Goal: Task Accomplishment & Management: Use online tool/utility

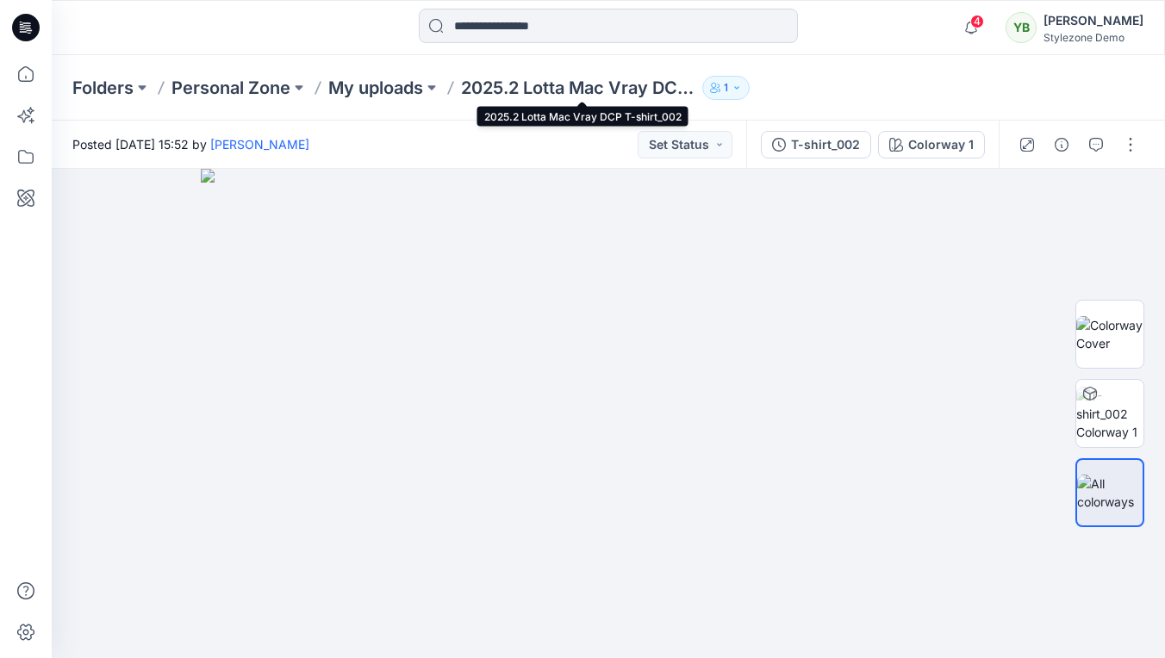
click at [521, 88] on p "2025.2 Lotta Mac Vray DCP T-shirt_002" at bounding box center [578, 88] width 234 height 24
click at [395, 90] on p "My uploads" at bounding box center [375, 88] width 95 height 24
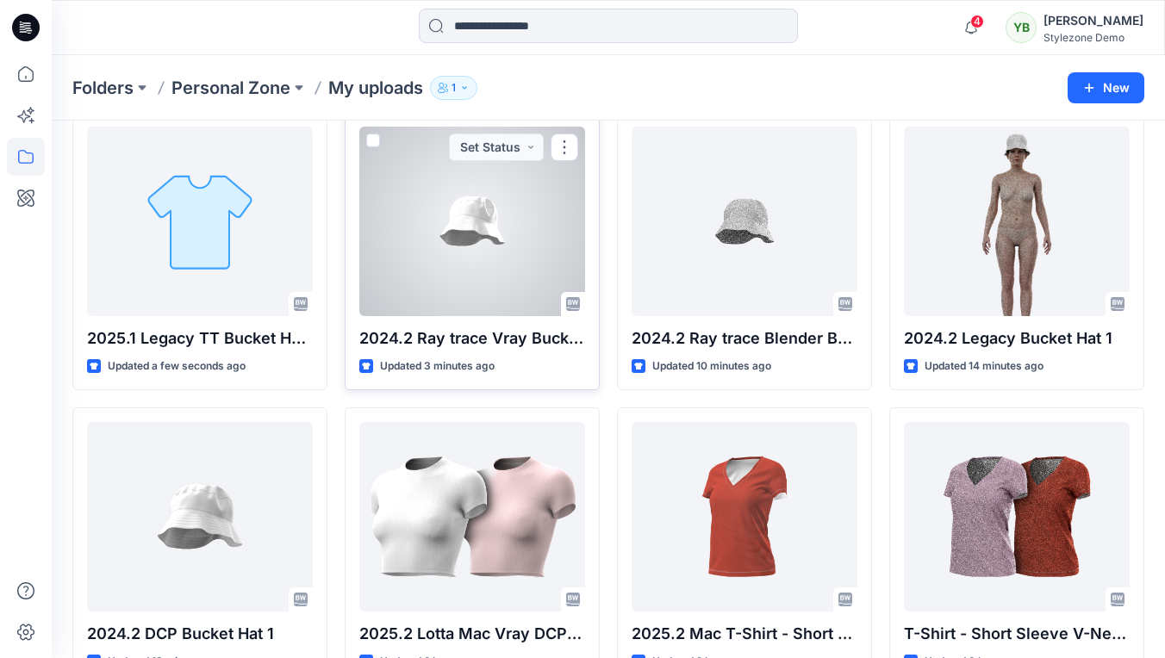
scroll to position [121, 0]
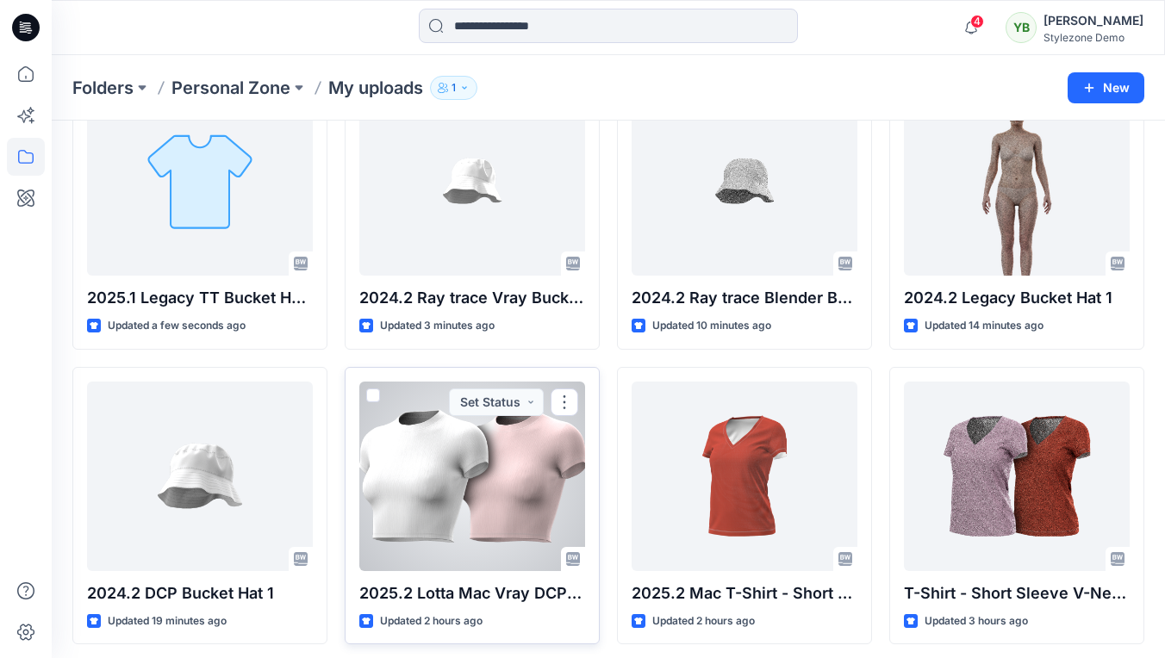
click at [374, 391] on span at bounding box center [373, 396] width 14 height 14
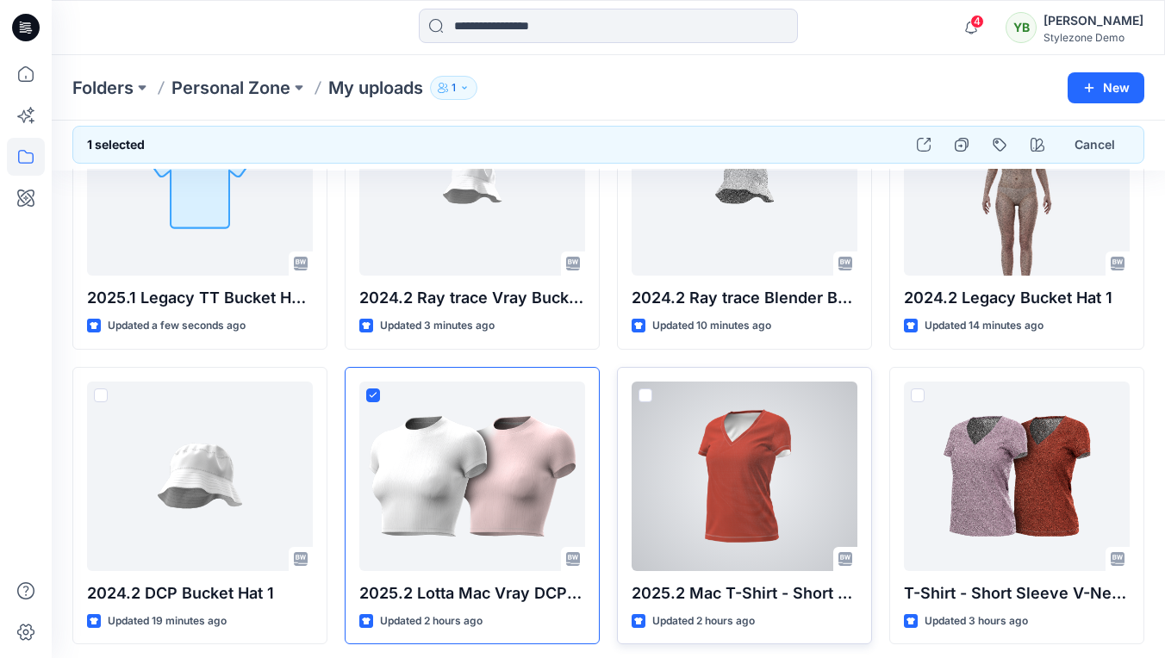
click at [649, 391] on span at bounding box center [645, 396] width 14 height 14
click at [649, 392] on icon at bounding box center [645, 395] width 8 height 6
click at [649, 391] on span at bounding box center [645, 396] width 14 height 14
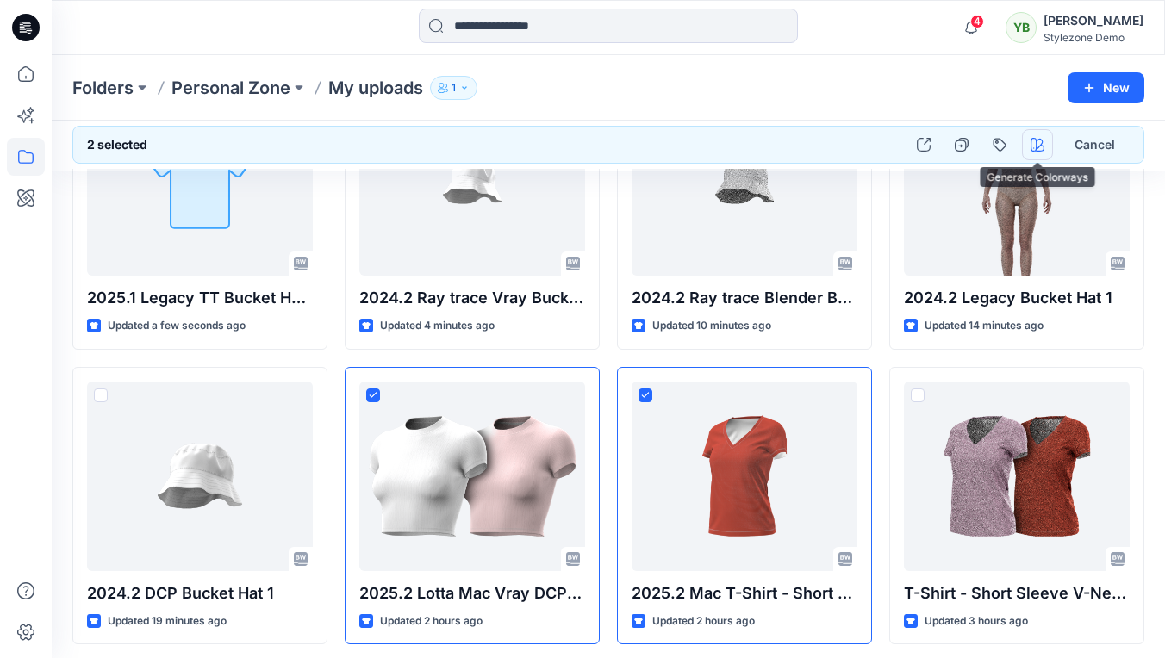
click at [1037, 146] on icon "button" at bounding box center [1037, 145] width 14 height 14
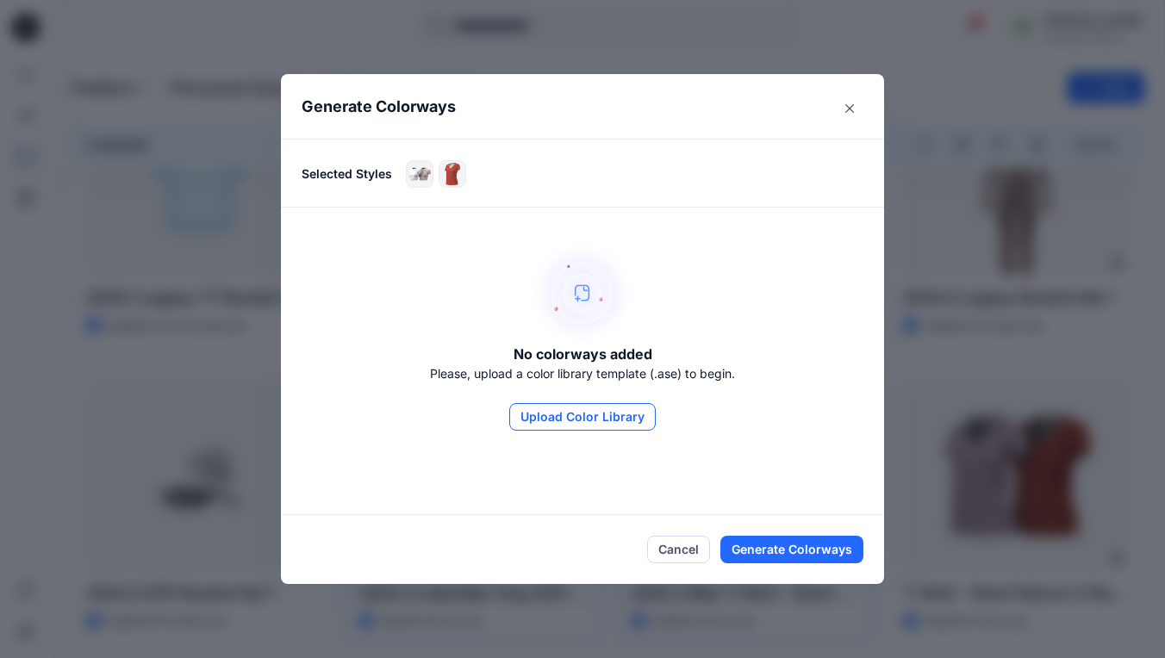
click at [631, 414] on button "Upload Color Library" at bounding box center [582, 417] width 146 height 28
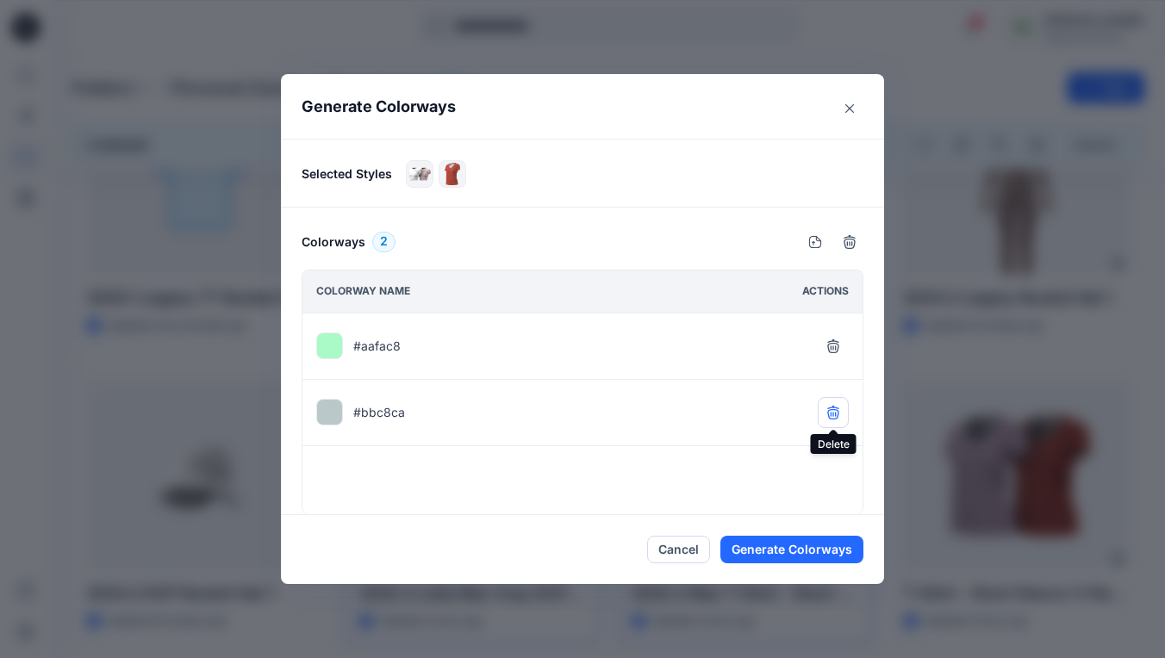
click at [833, 407] on icon "button" at bounding box center [833, 413] width 14 height 14
click at [774, 548] on button "Generate Colorways" at bounding box center [791, 550] width 143 height 28
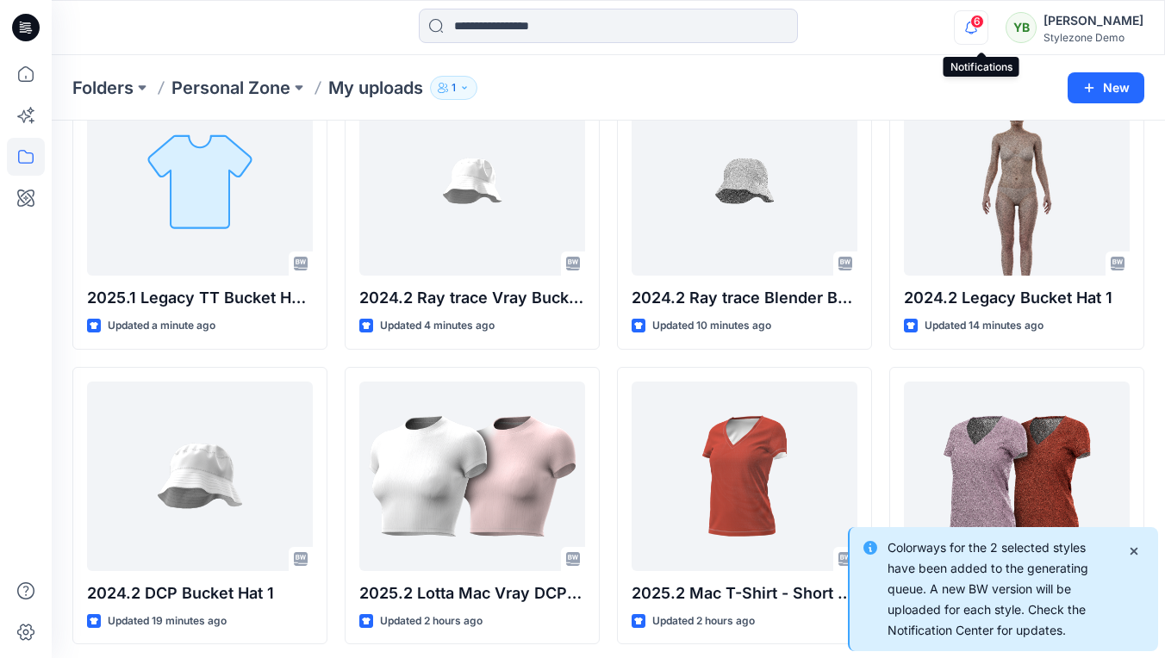
click at [975, 25] on icon "button" at bounding box center [971, 27] width 33 height 34
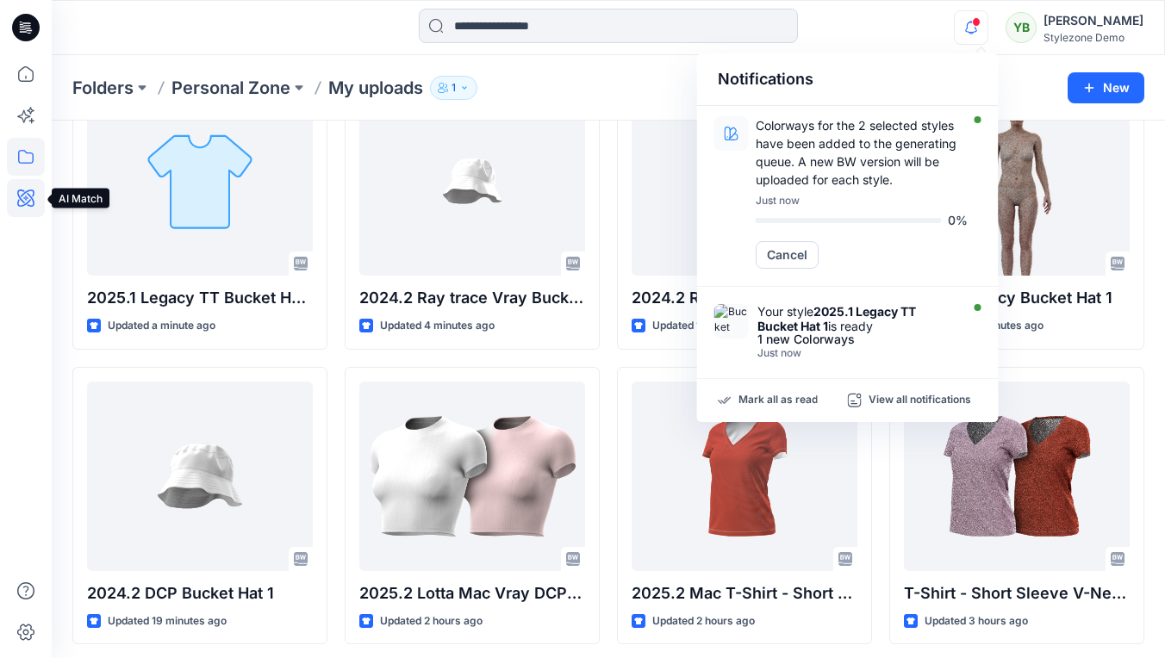
click at [19, 205] on icon at bounding box center [25, 198] width 17 height 17
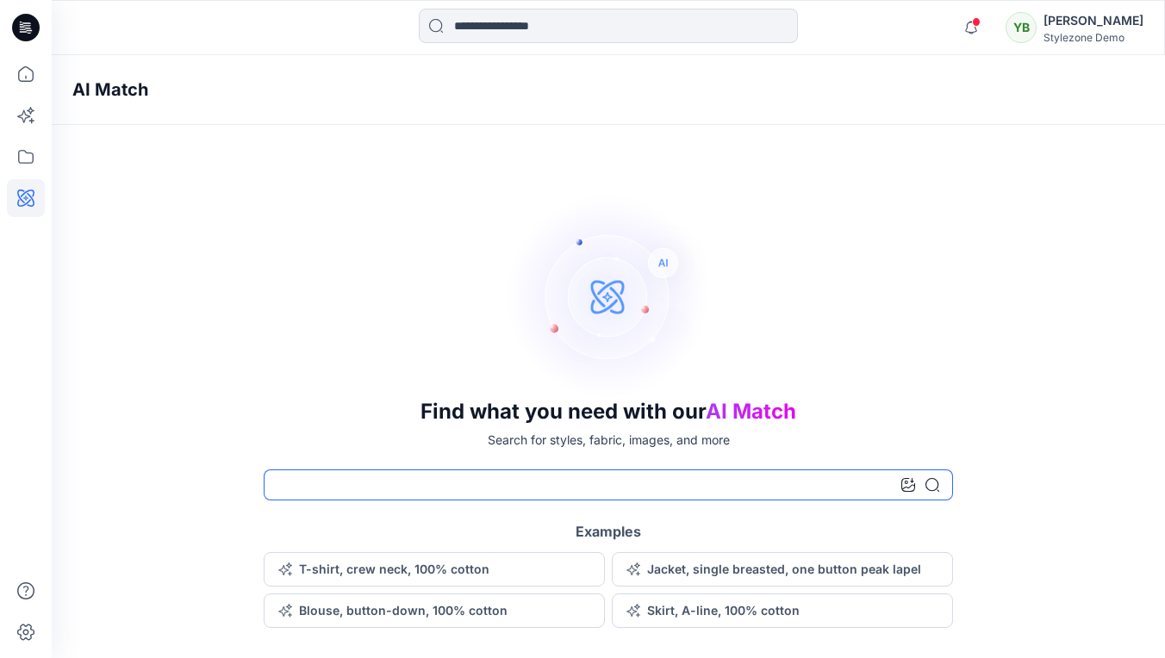
click at [307, 483] on input at bounding box center [608, 485] width 689 height 31
type input "***"
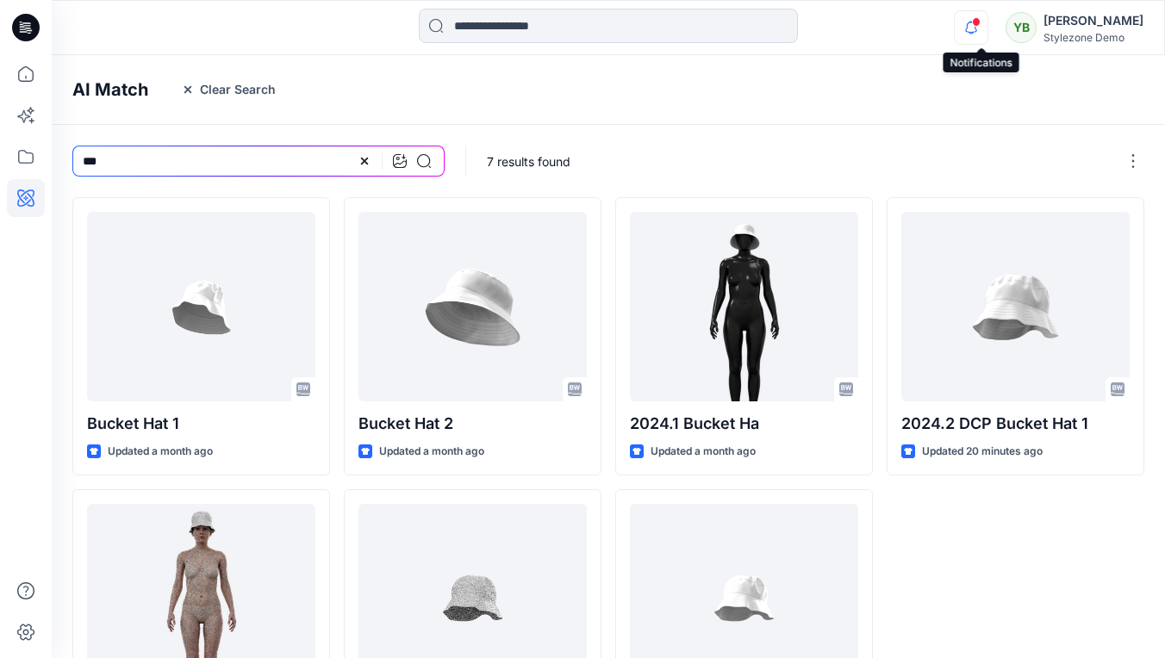
click at [973, 28] on icon "button" at bounding box center [971, 27] width 33 height 34
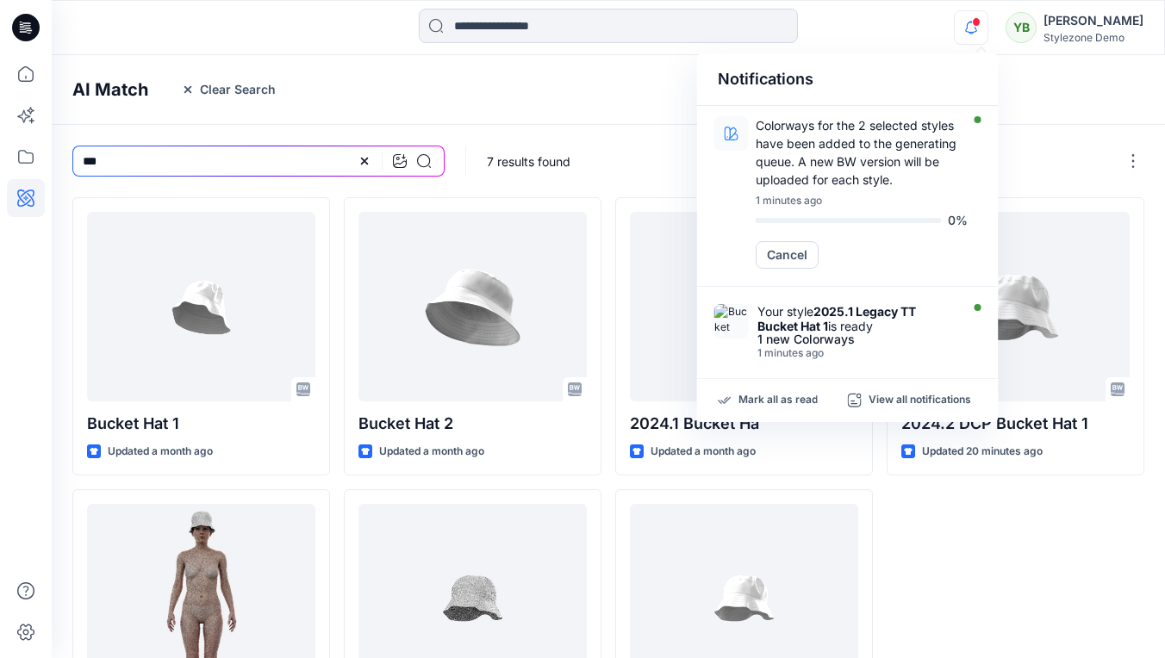
click at [980, 29] on icon "button" at bounding box center [971, 27] width 33 height 34
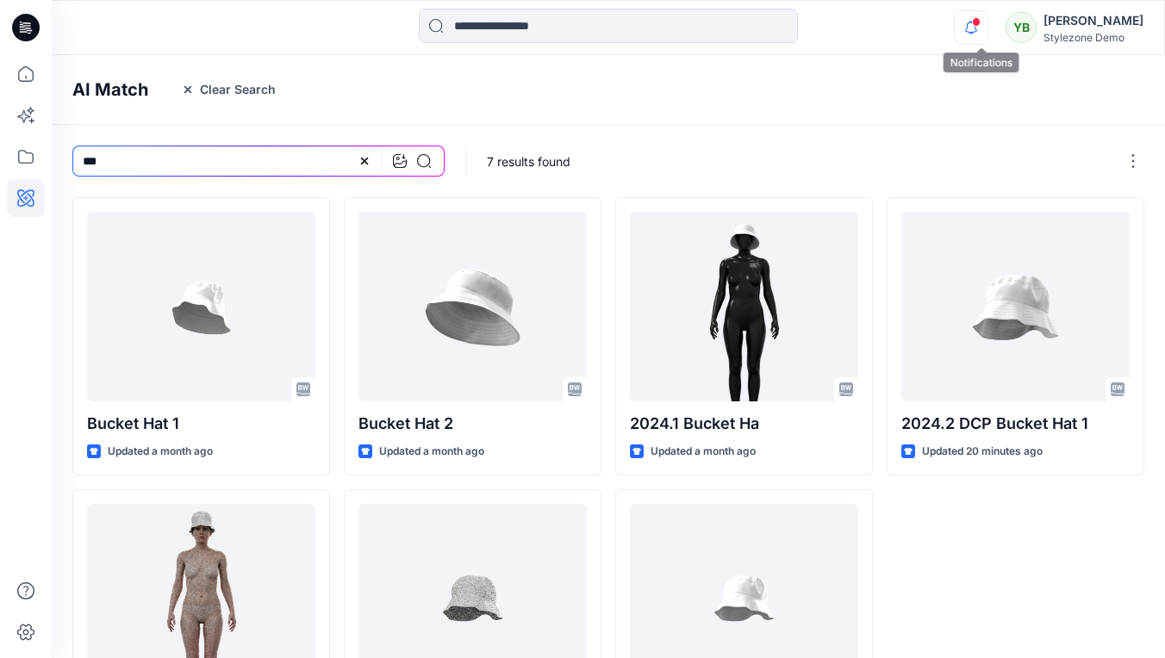
click at [971, 31] on icon "button" at bounding box center [971, 27] width 33 height 34
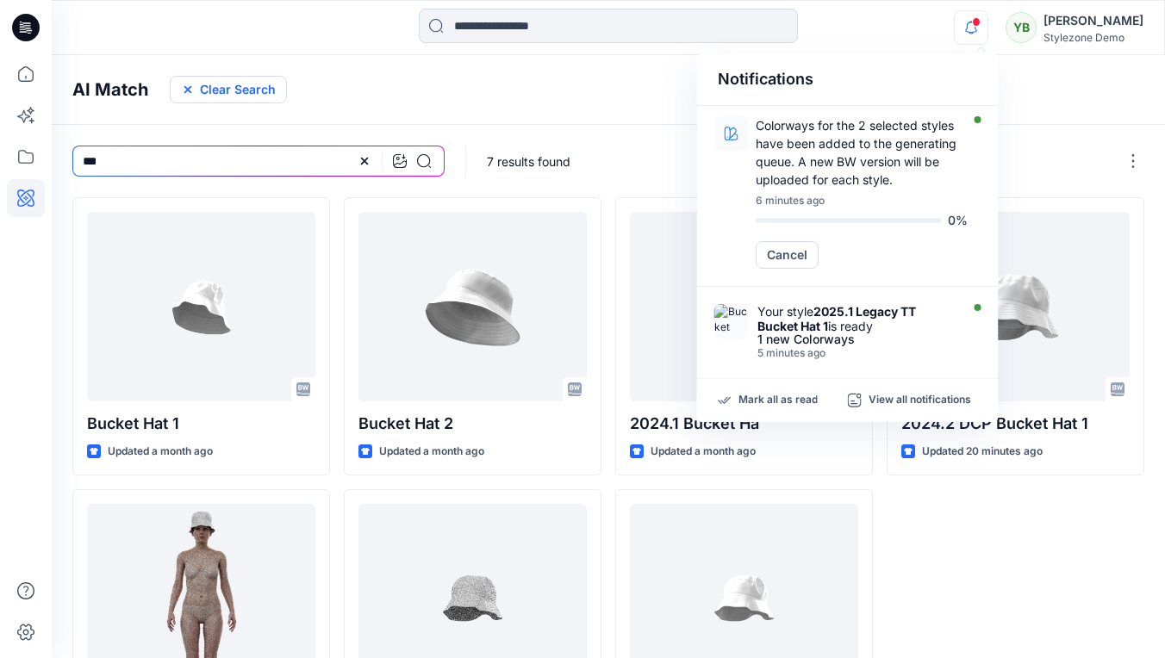
click at [259, 96] on button "Clear Search" at bounding box center [228, 90] width 117 height 28
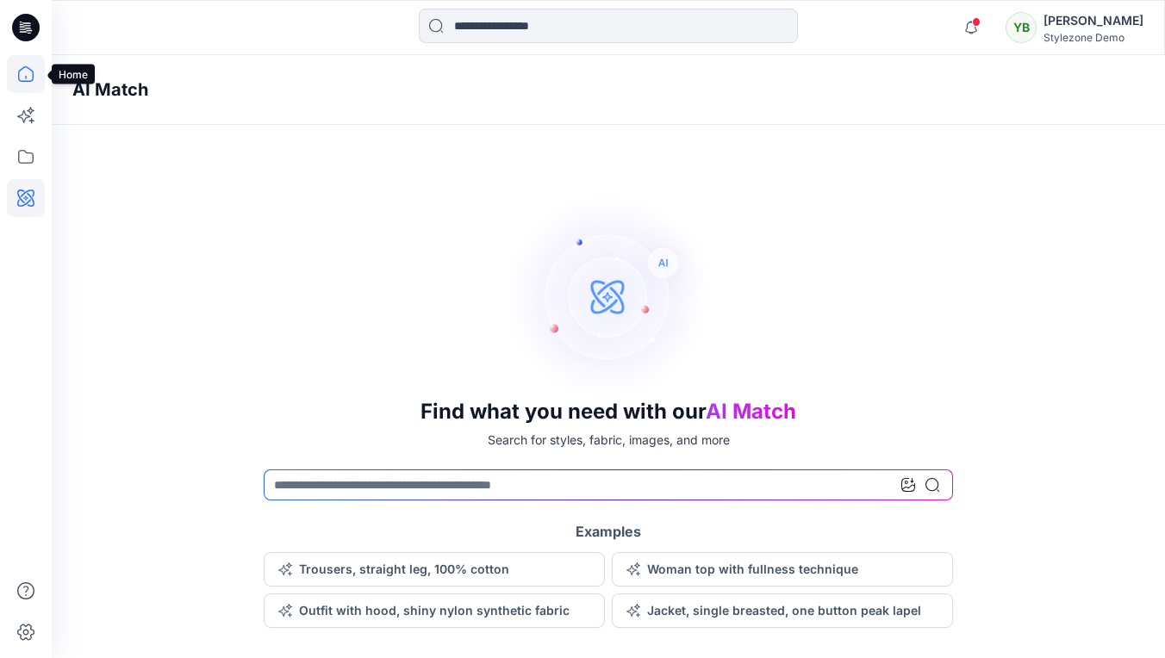
click at [31, 80] on icon at bounding box center [26, 74] width 38 height 38
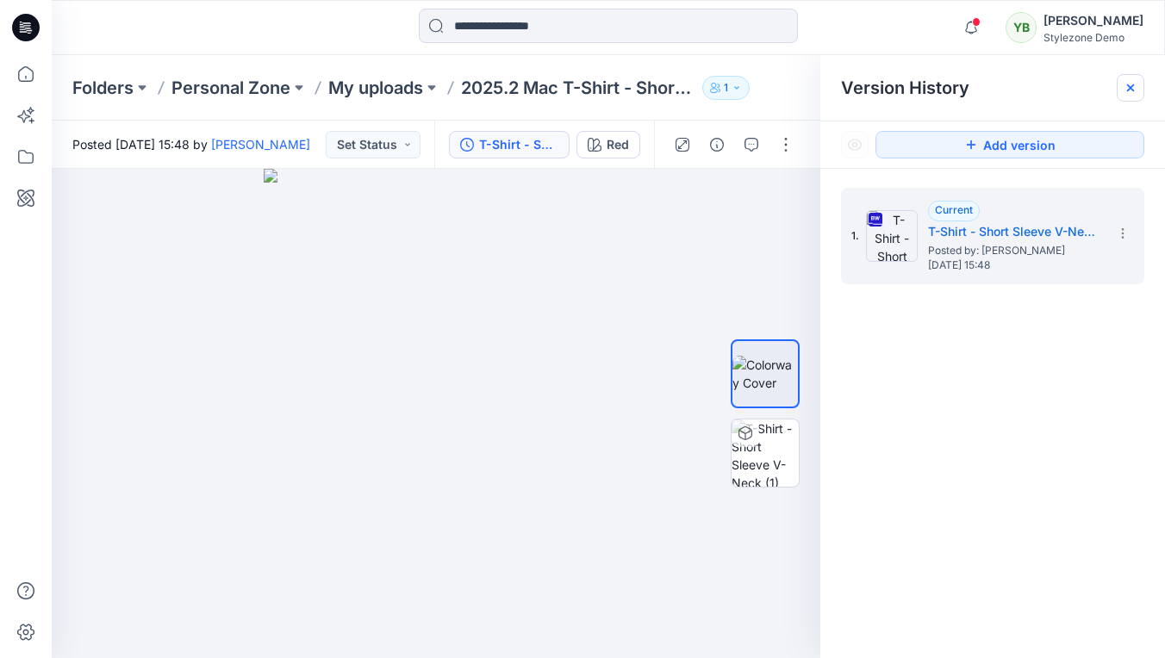
click at [1133, 86] on icon at bounding box center [1130, 87] width 7 height 7
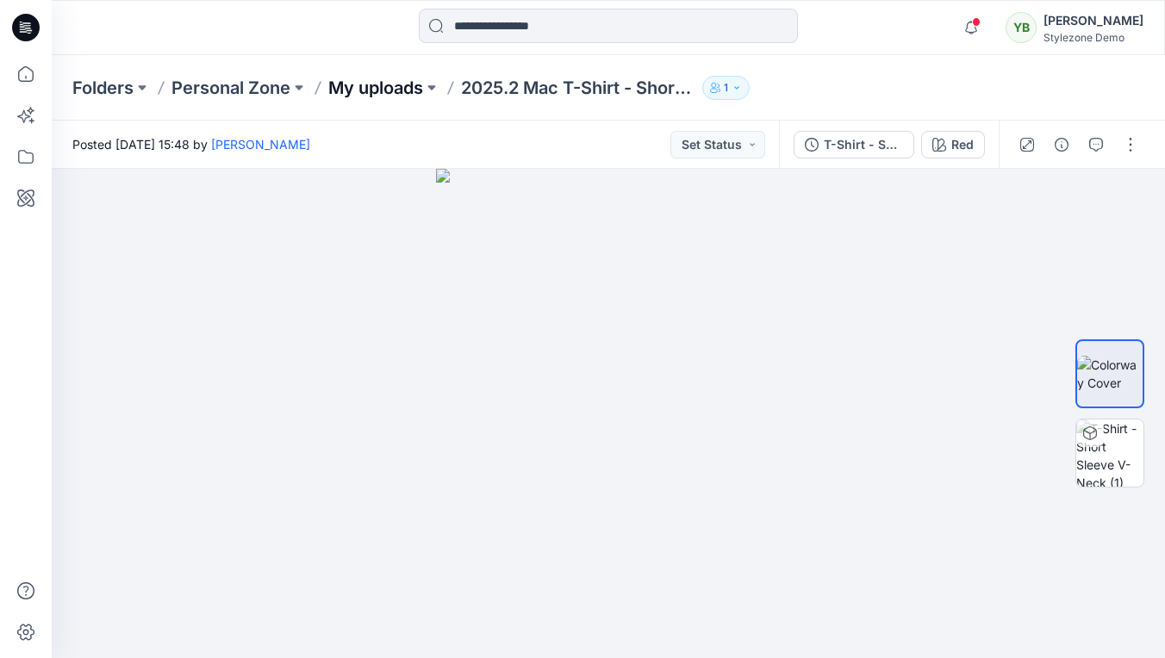
click at [376, 90] on p "My uploads" at bounding box center [375, 88] width 95 height 24
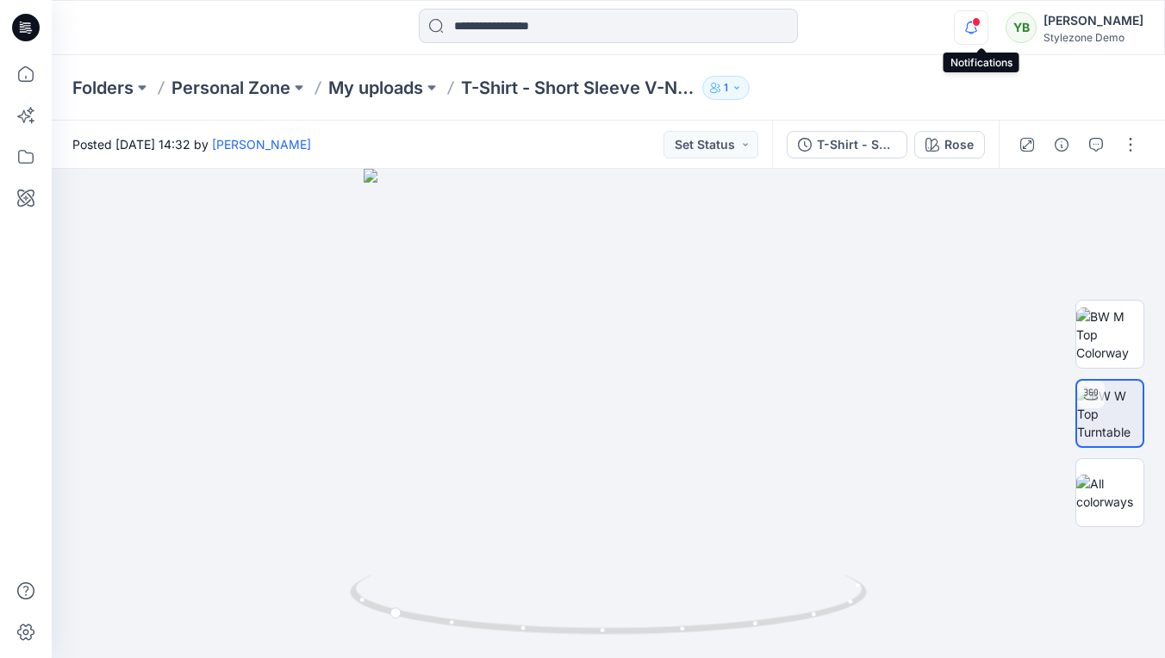
click at [981, 33] on icon "button" at bounding box center [971, 27] width 33 height 34
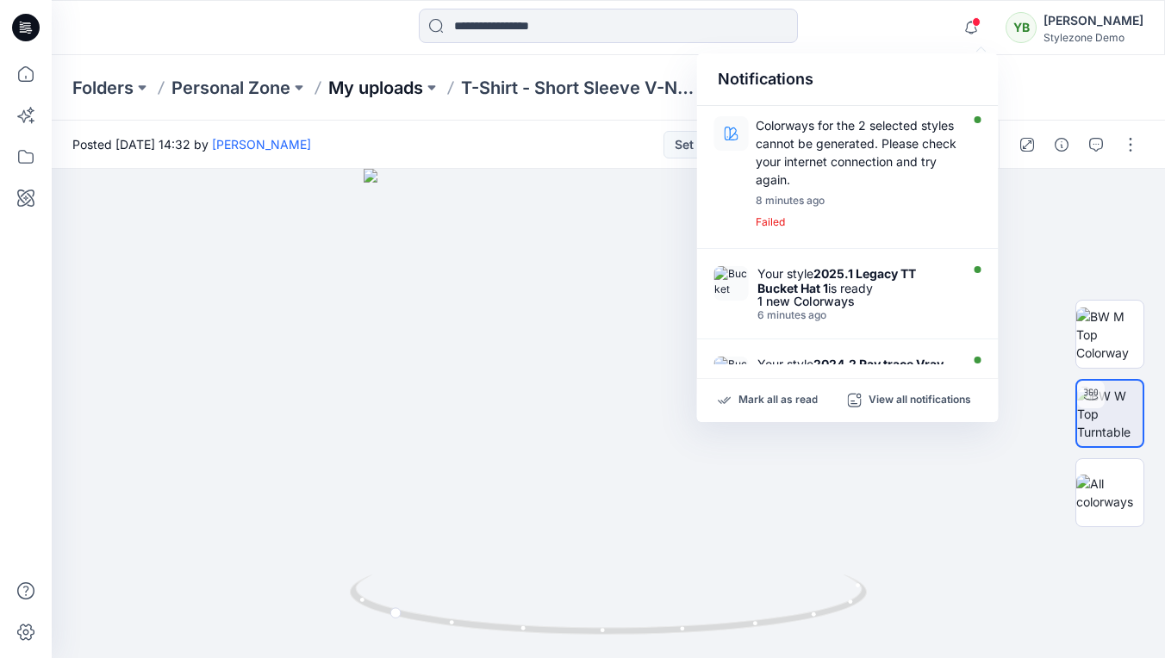
click at [381, 82] on p "My uploads" at bounding box center [375, 88] width 95 height 24
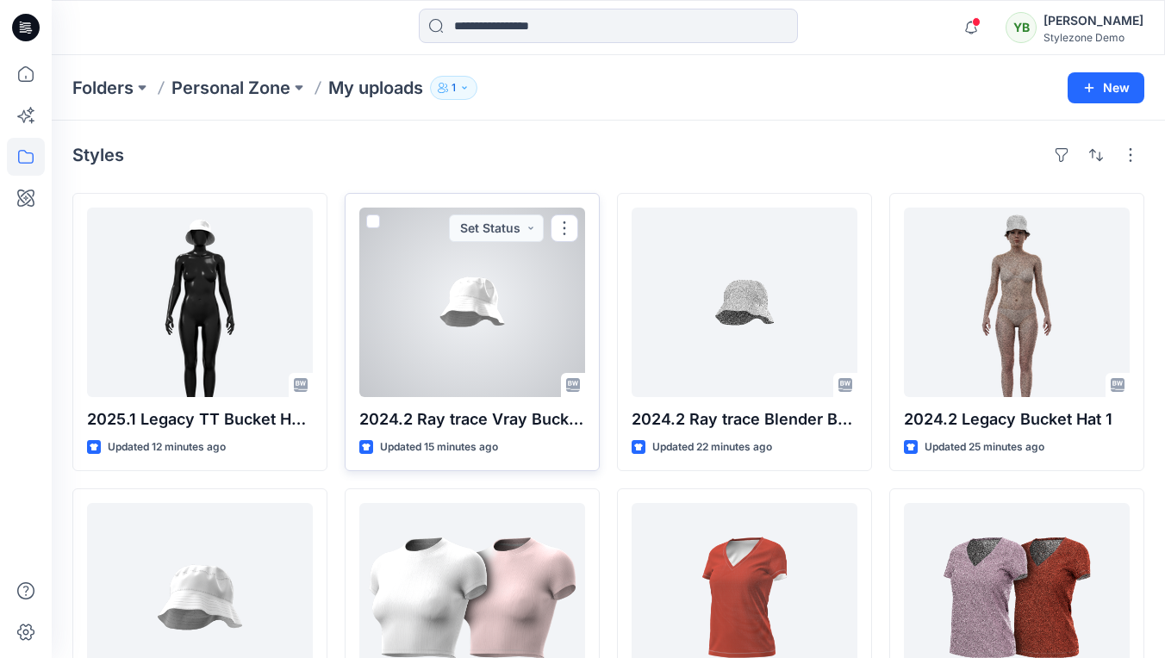
click at [373, 226] on span at bounding box center [373, 222] width 14 height 14
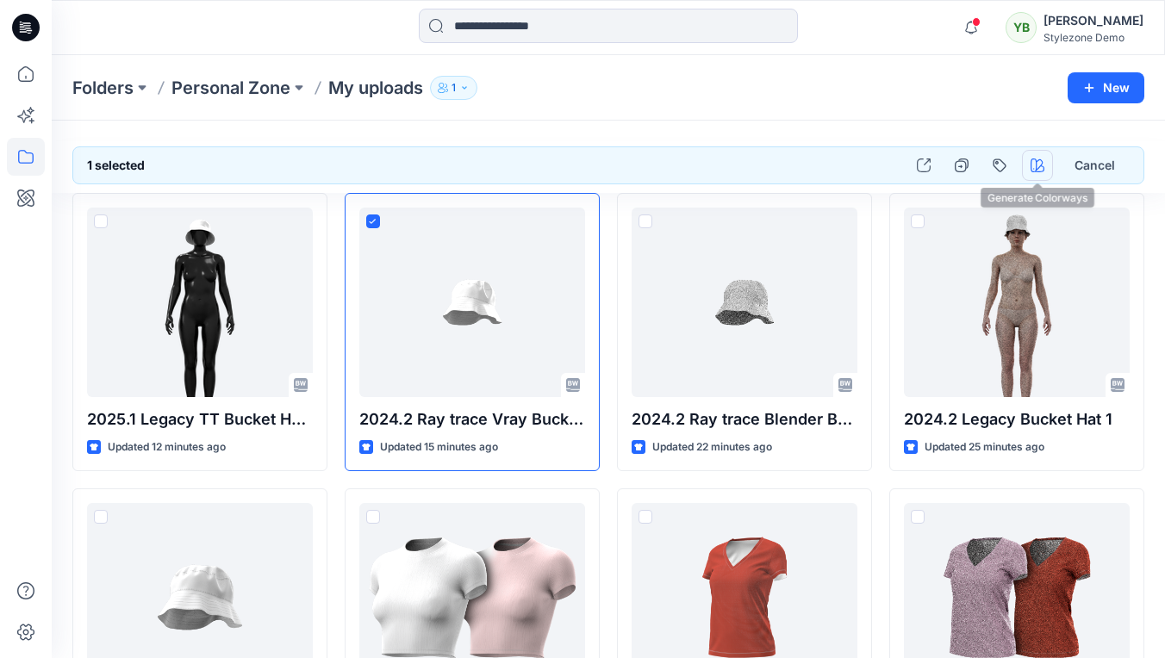
click at [1041, 168] on icon "button" at bounding box center [1037, 166] width 14 height 14
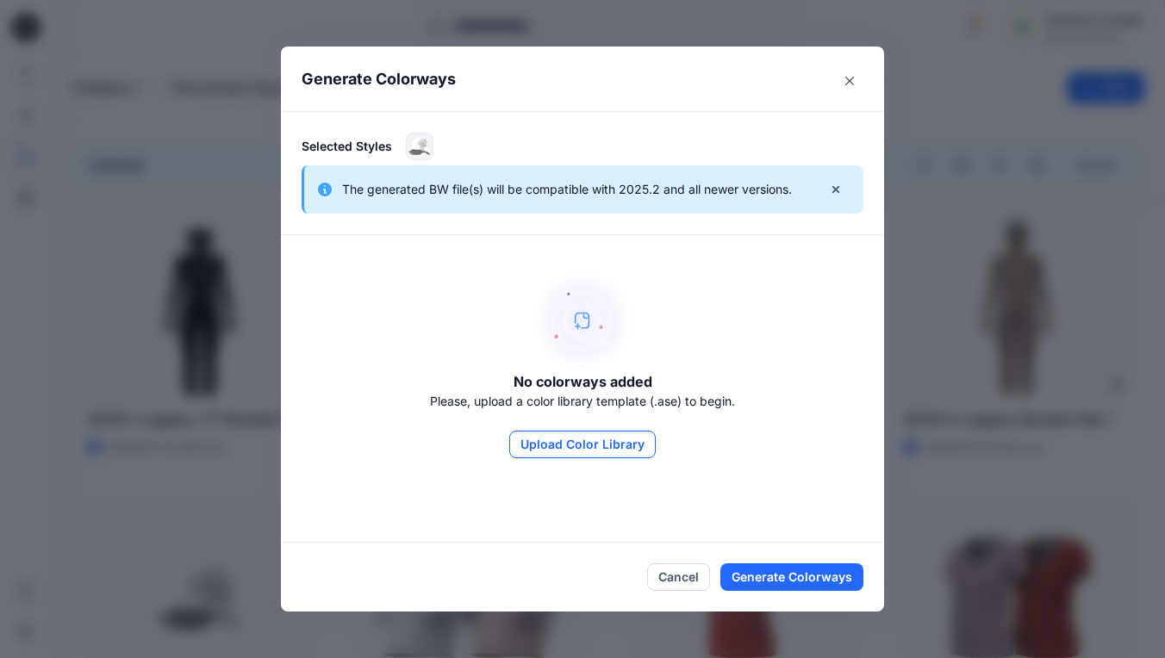
click at [583, 444] on button "Upload Color Library" at bounding box center [582, 445] width 146 height 28
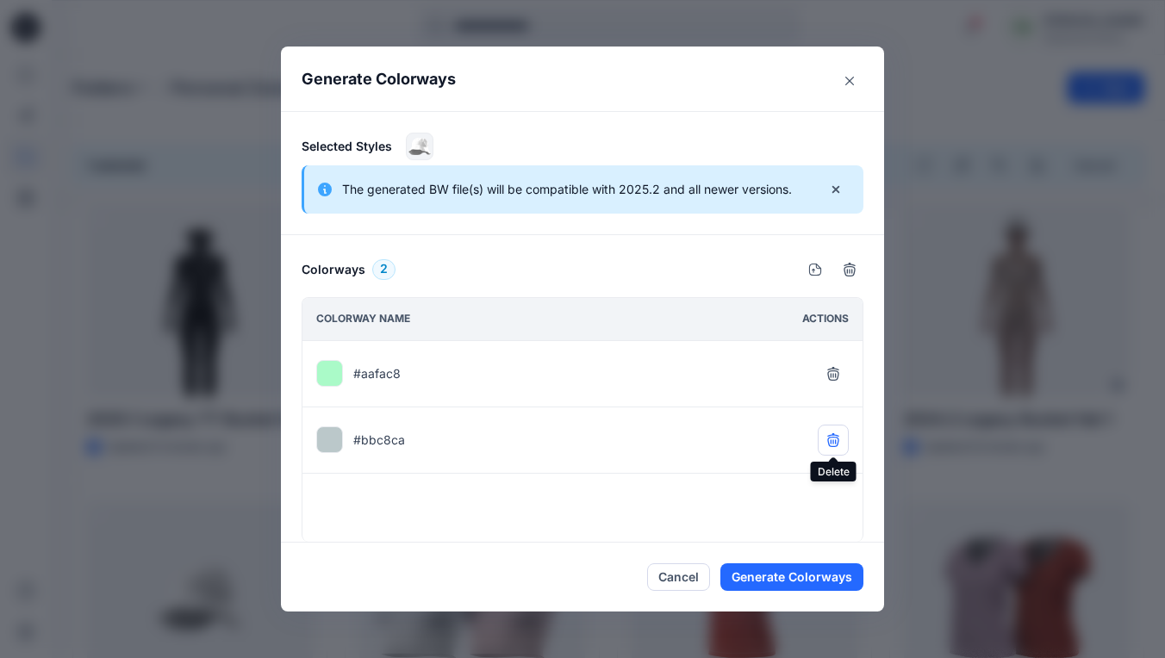
click at [833, 432] on button "button" at bounding box center [833, 440] width 31 height 31
click at [784, 578] on button "Generate Colorways" at bounding box center [791, 577] width 143 height 28
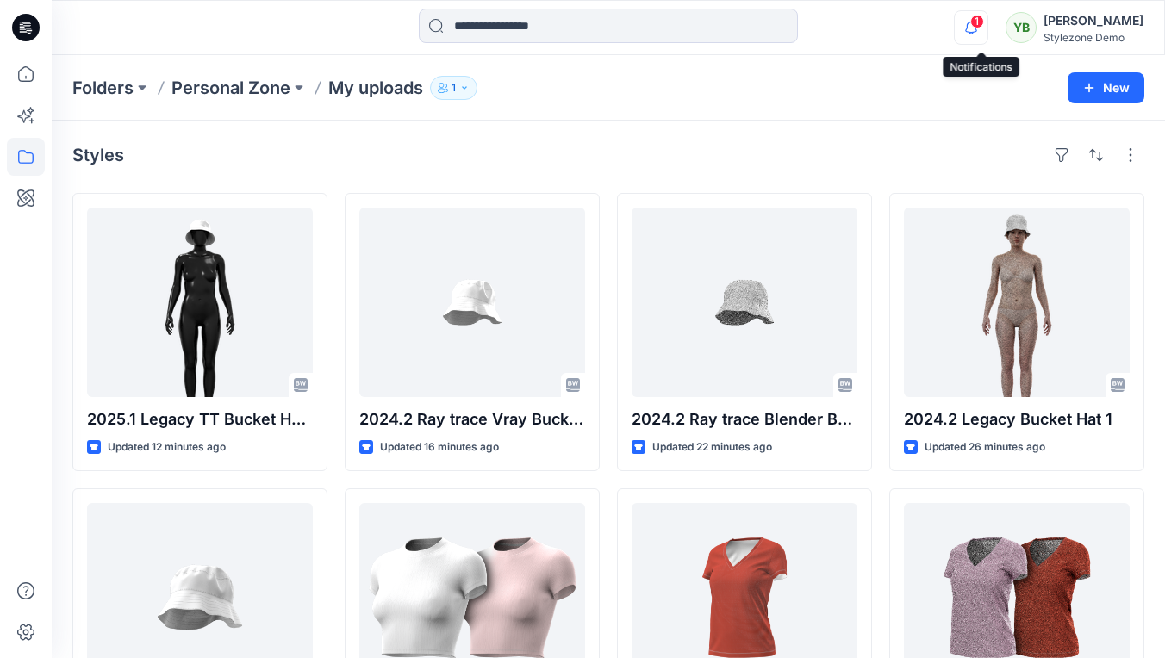
click at [973, 31] on icon "button" at bounding box center [971, 27] width 33 height 34
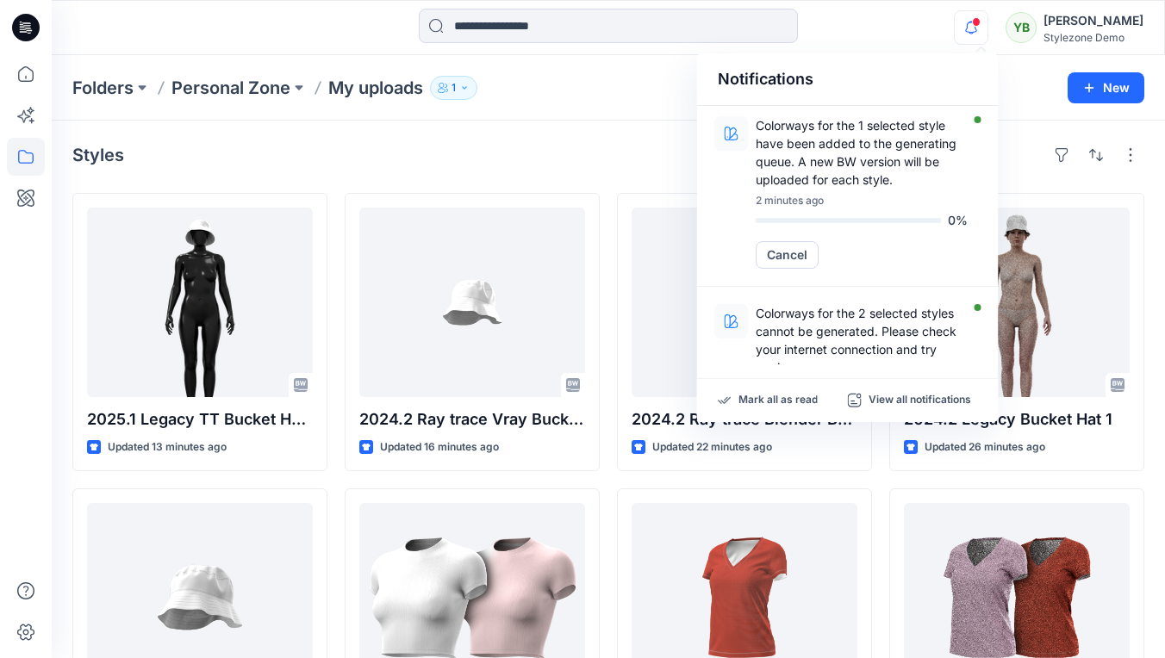
click at [980, 25] on span at bounding box center [976, 21] width 9 height 9
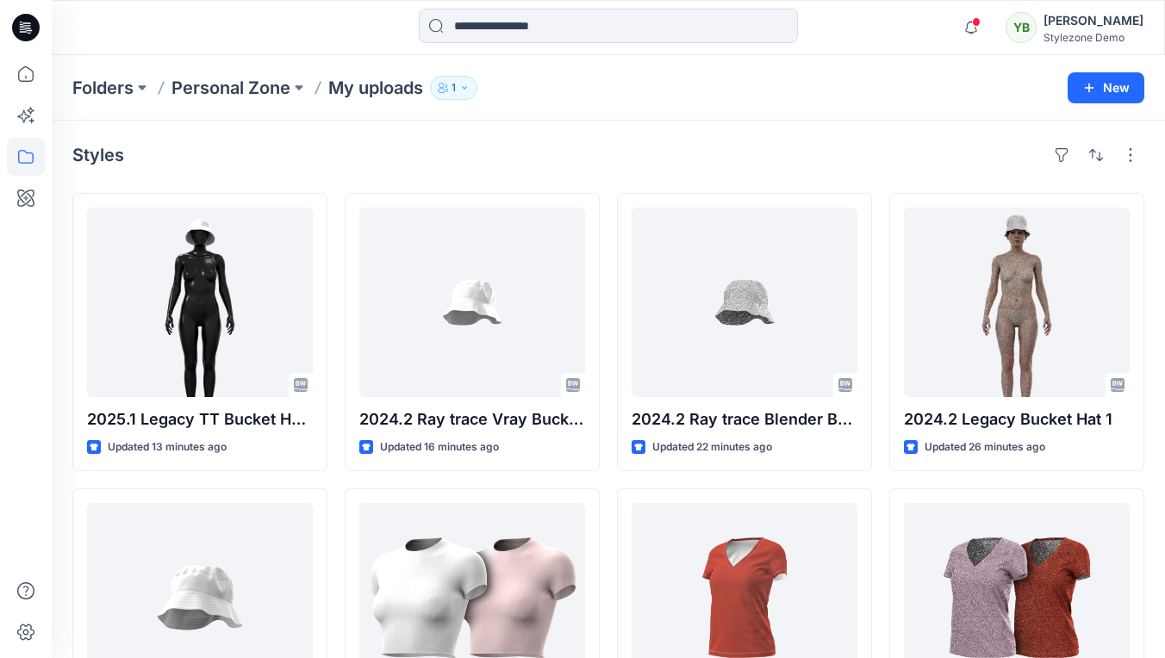
click at [980, 25] on span at bounding box center [976, 21] width 9 height 9
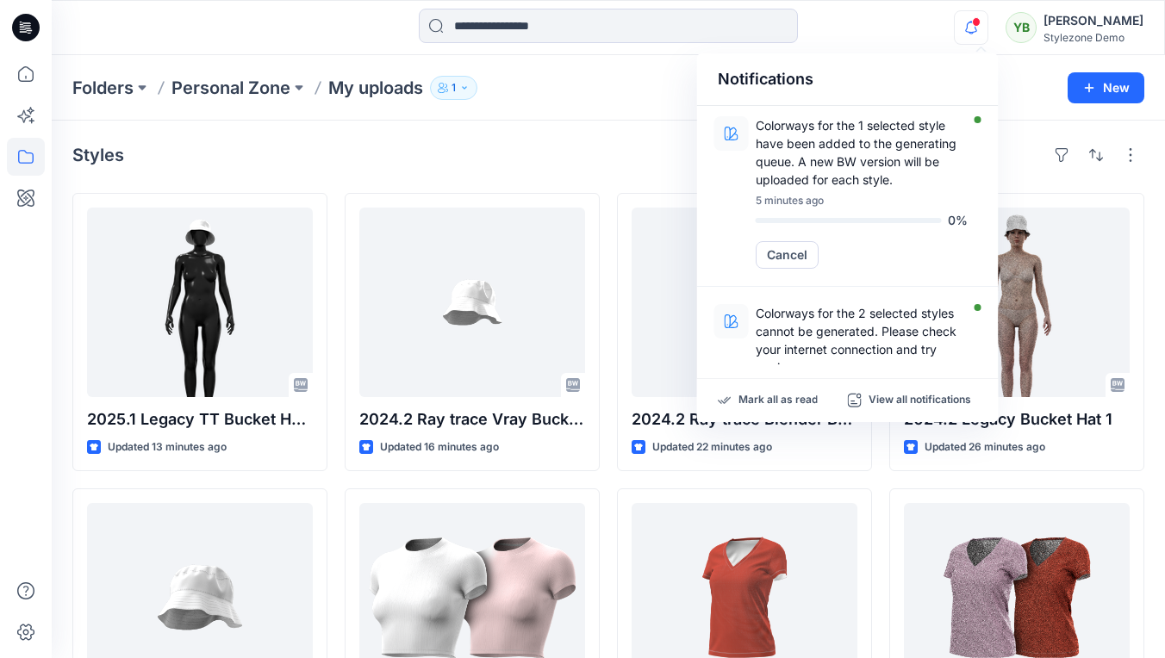
click at [980, 24] on icon "button" at bounding box center [971, 27] width 33 height 34
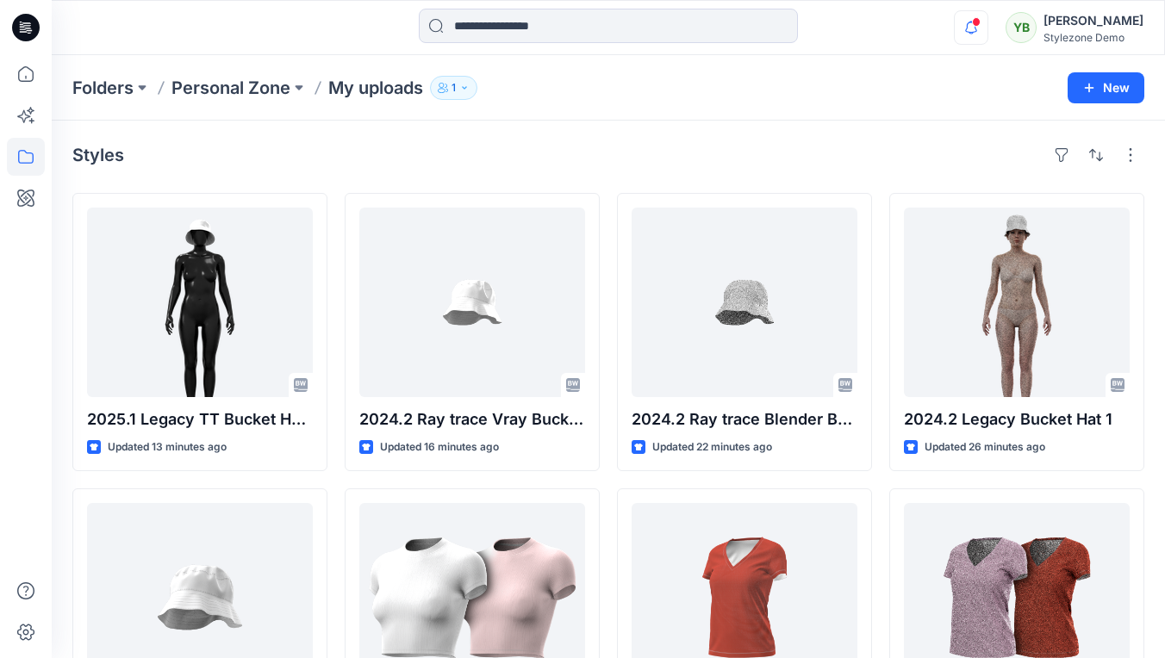
click at [980, 24] on icon "button" at bounding box center [971, 27] width 33 height 34
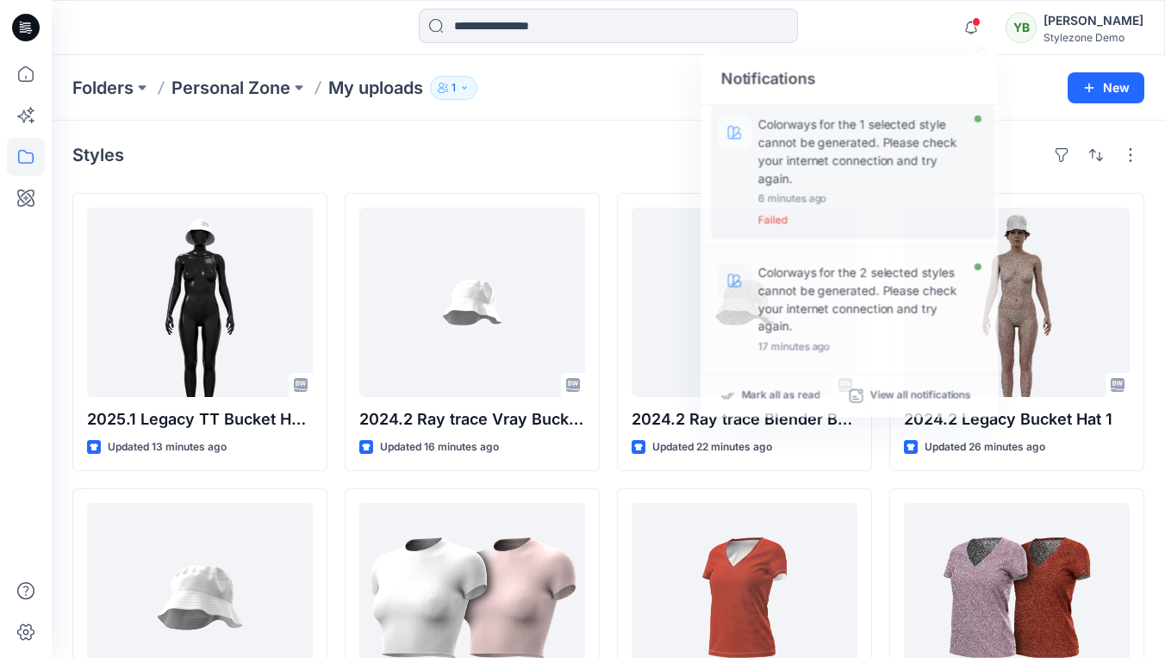
click at [595, 99] on div "Folders Personal Zone My uploads 1" at bounding box center [540, 88] width 937 height 24
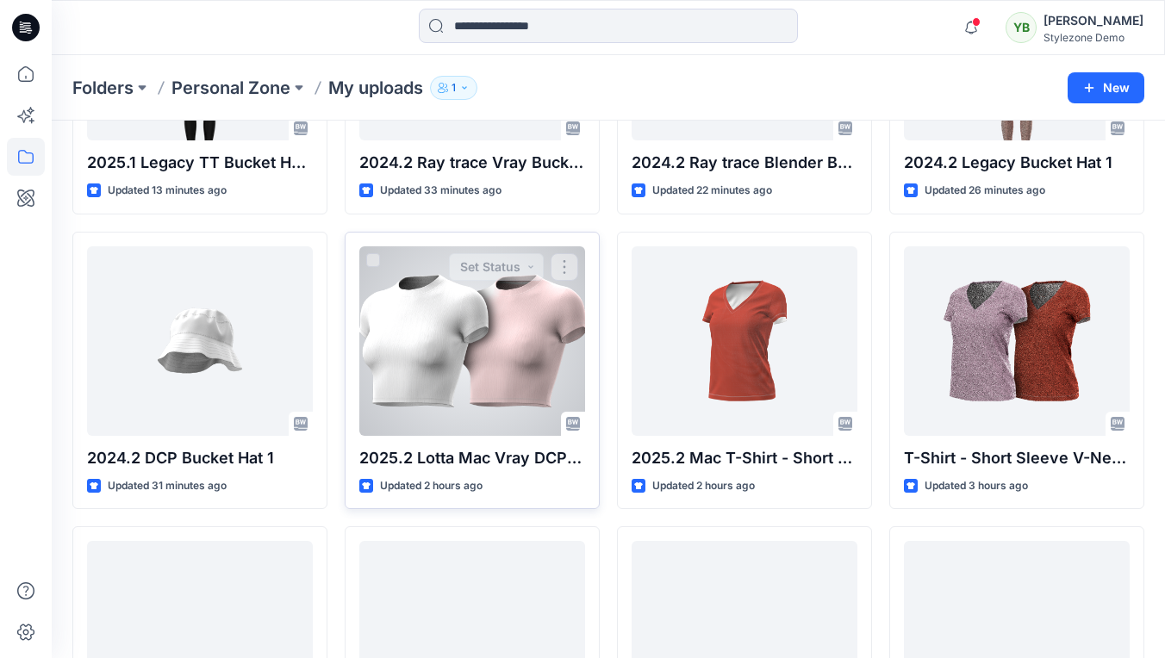
scroll to position [260, 0]
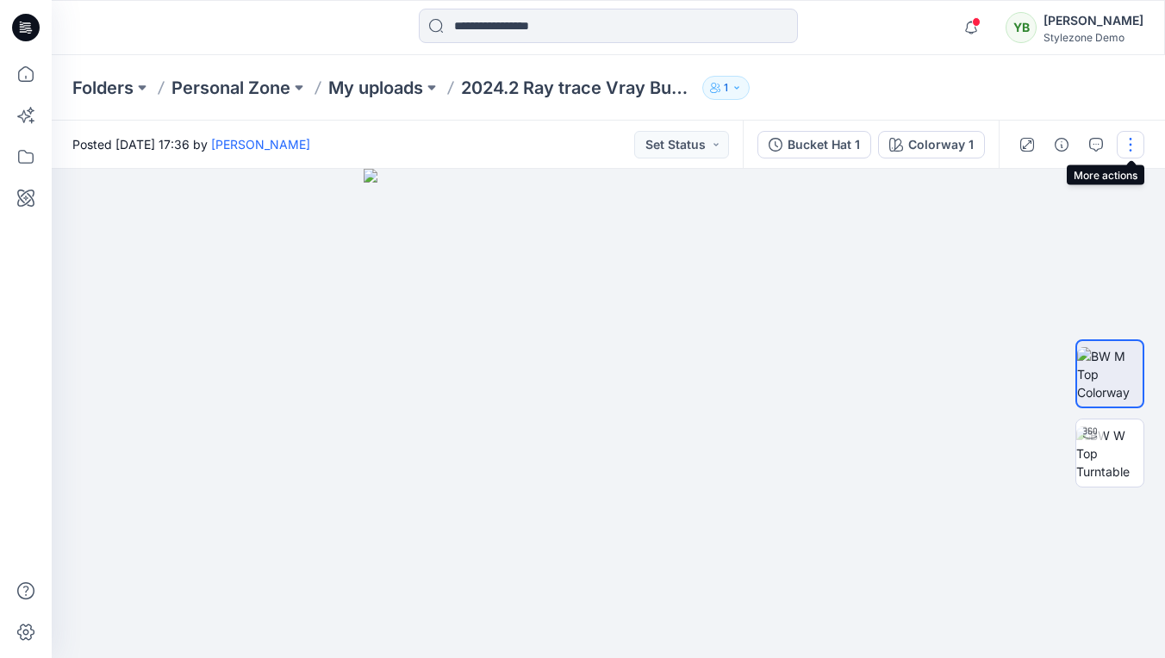
click at [1135, 145] on button "button" at bounding box center [1131, 145] width 28 height 28
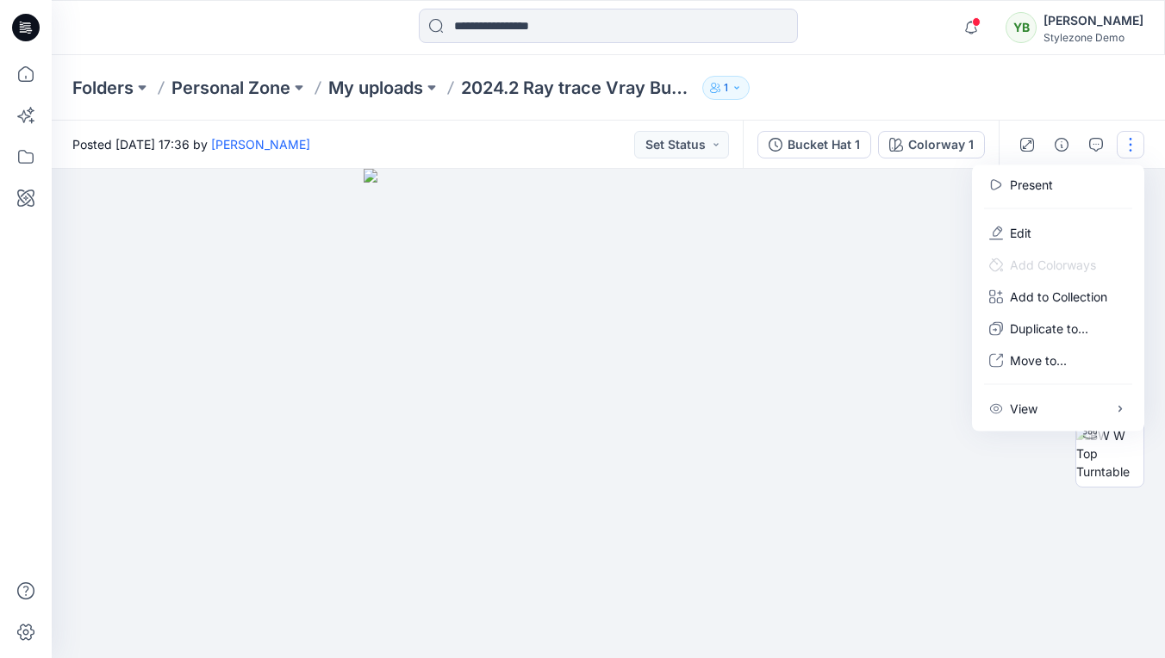
click at [1005, 91] on div "Folders Personal Zone My uploads 2024.2 Ray trace Vray Bucket Hat 1 1" at bounding box center [540, 88] width 937 height 24
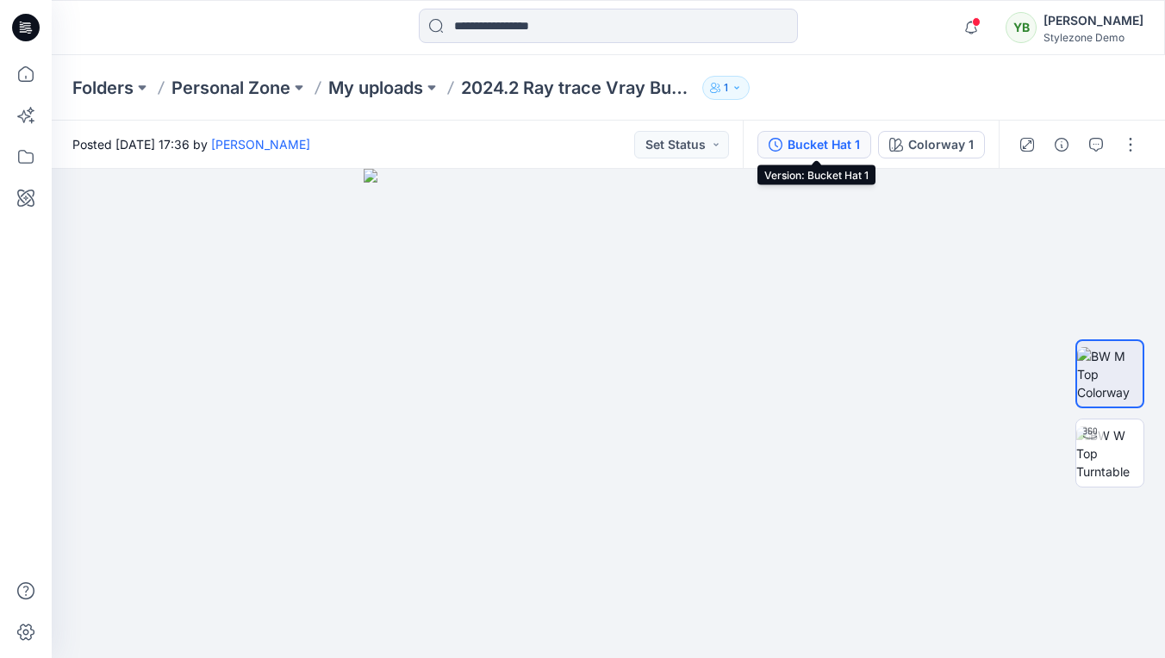
click at [810, 144] on div "Bucket Hat 1" at bounding box center [823, 144] width 72 height 19
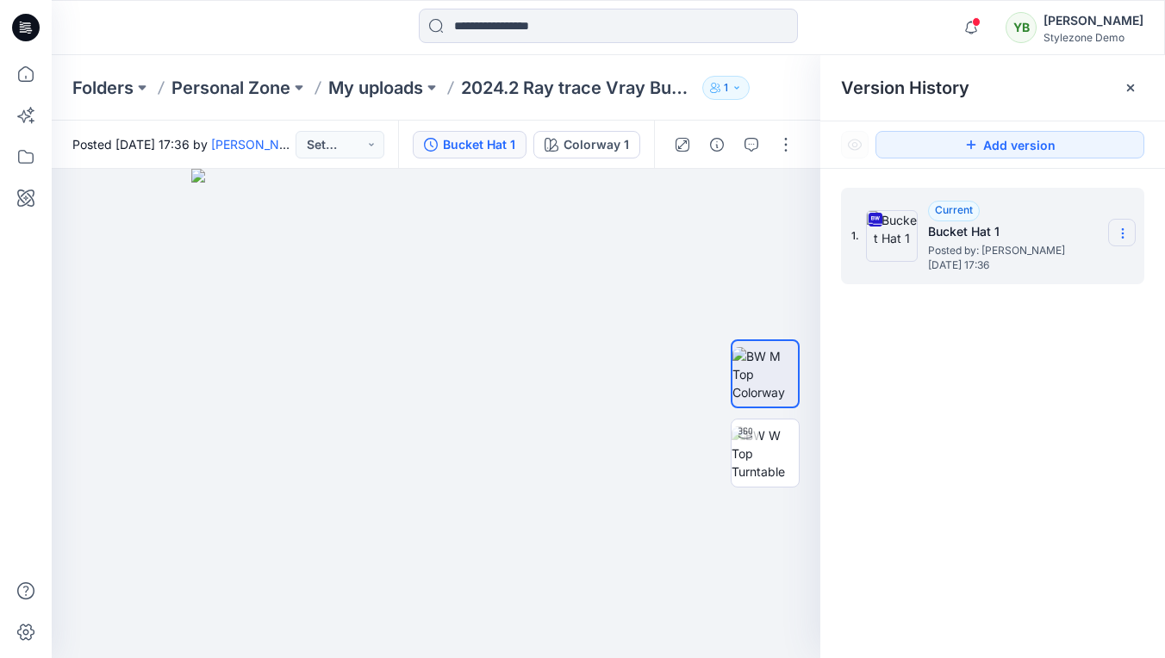
click at [1129, 223] on section at bounding box center [1122, 233] width 28 height 28
click at [1011, 273] on span "Download Source BW File" at bounding box center [1035, 267] width 145 height 21
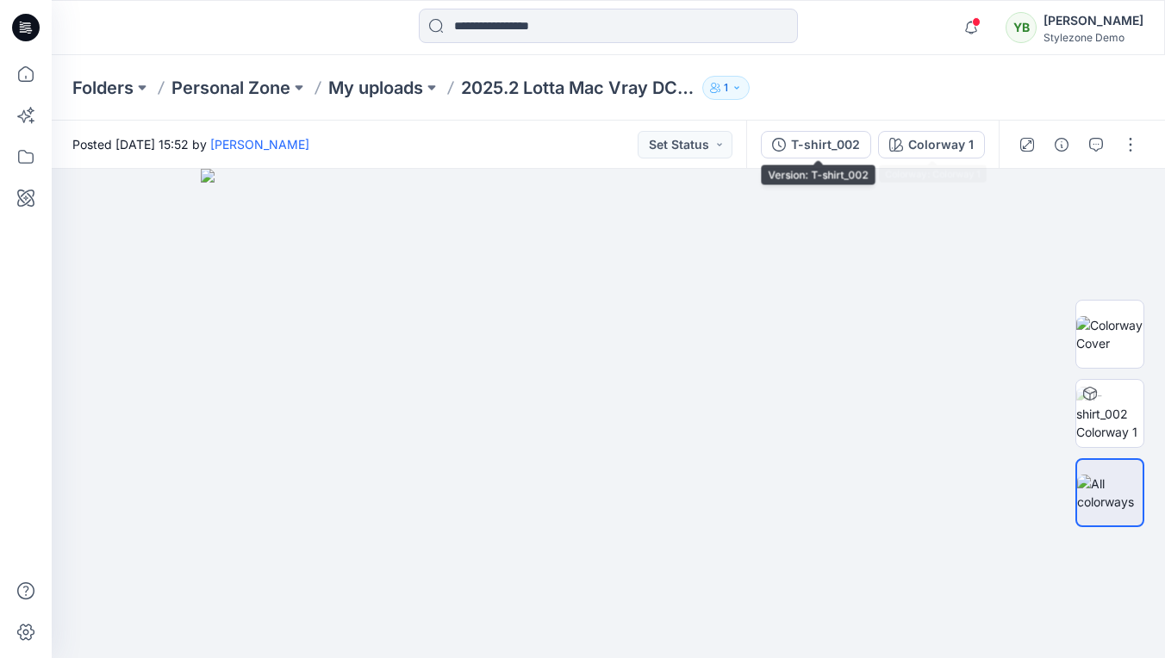
click at [834, 143] on div "T-shirt_002" at bounding box center [825, 144] width 69 height 19
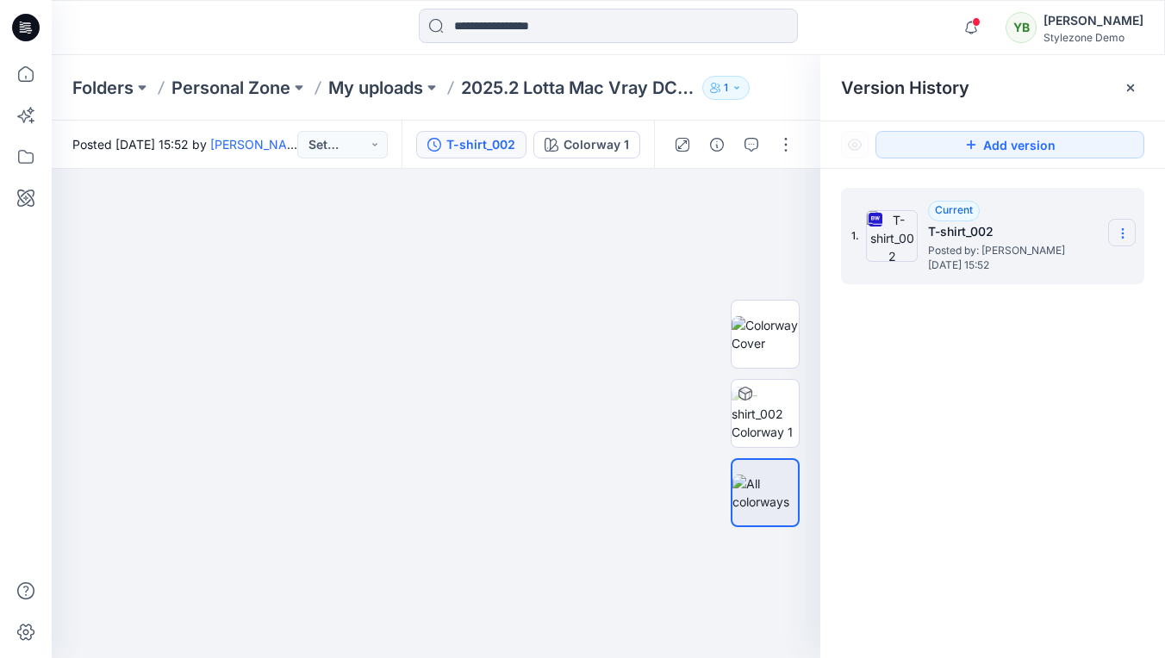
click at [1116, 235] on icon at bounding box center [1123, 234] width 14 height 14
click at [1052, 268] on span "Download Source BW File" at bounding box center [1035, 267] width 145 height 21
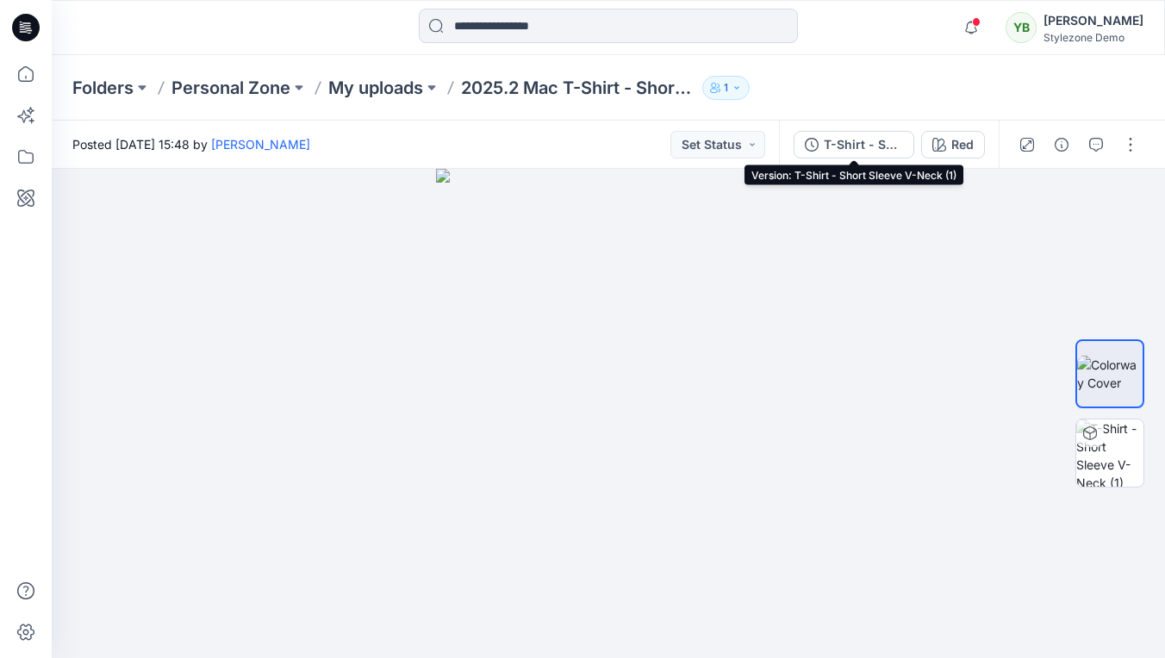
click at [842, 145] on div "T-Shirt - Short Sleeve V-Neck (1)" at bounding box center [863, 144] width 79 height 19
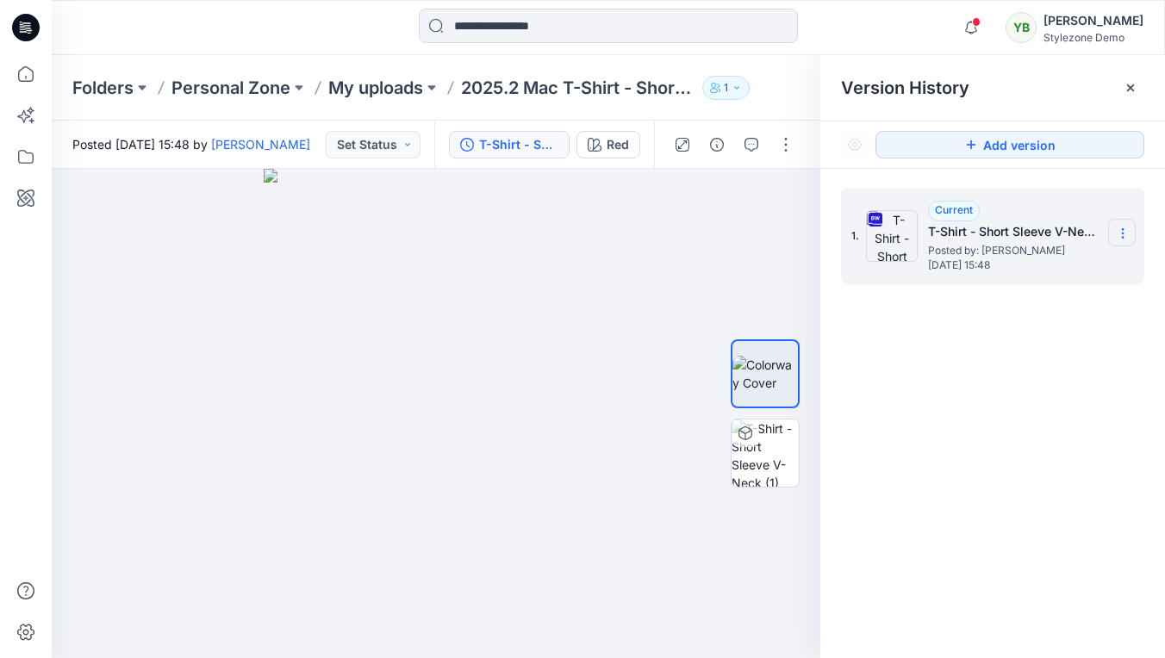
click at [1123, 228] on icon at bounding box center [1123, 234] width 14 height 14
click at [984, 258] on span "Download Source BW File" at bounding box center [1035, 267] width 145 height 21
click at [401, 90] on p "My uploads" at bounding box center [375, 88] width 95 height 24
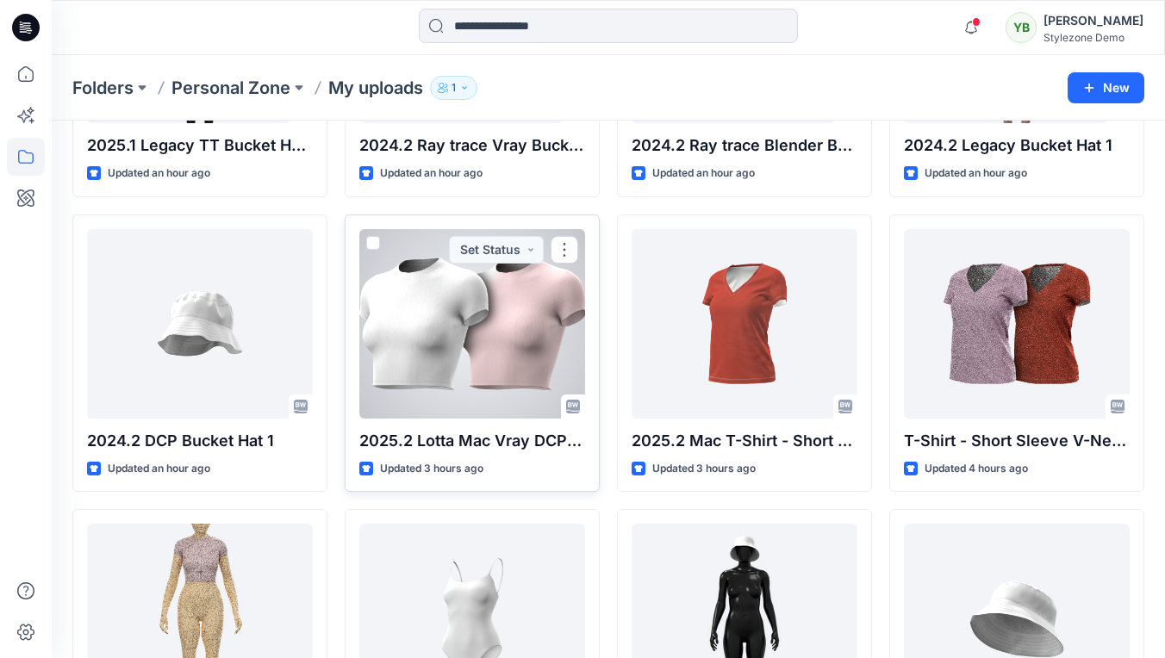
scroll to position [283, 0]
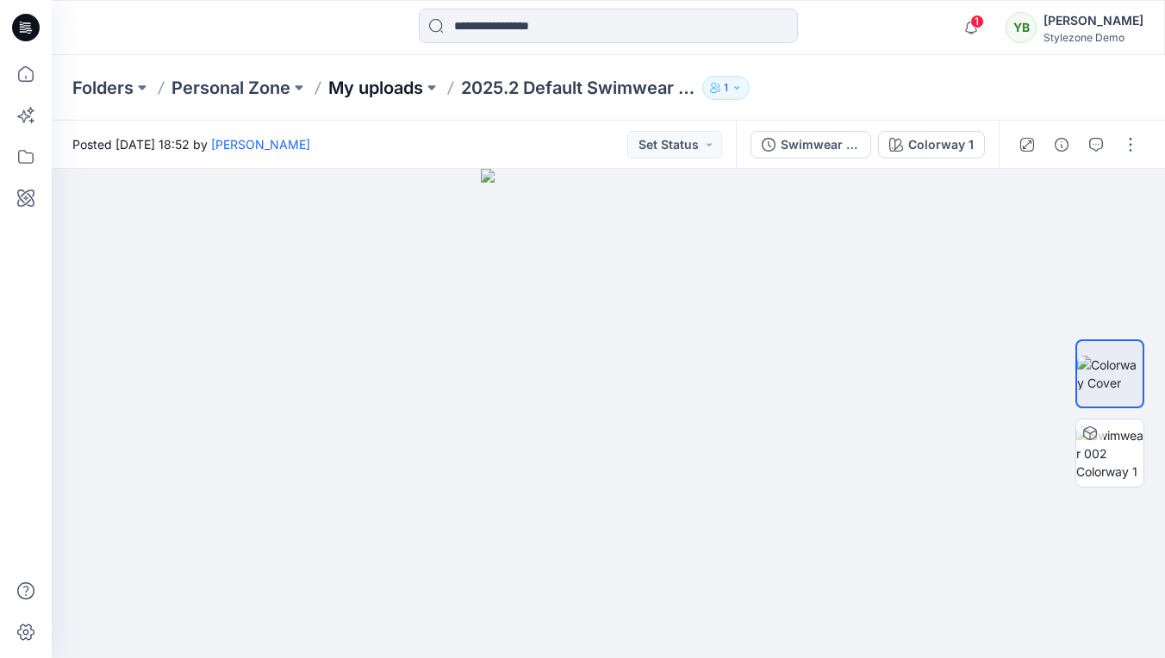
click at [389, 89] on p "My uploads" at bounding box center [375, 88] width 95 height 24
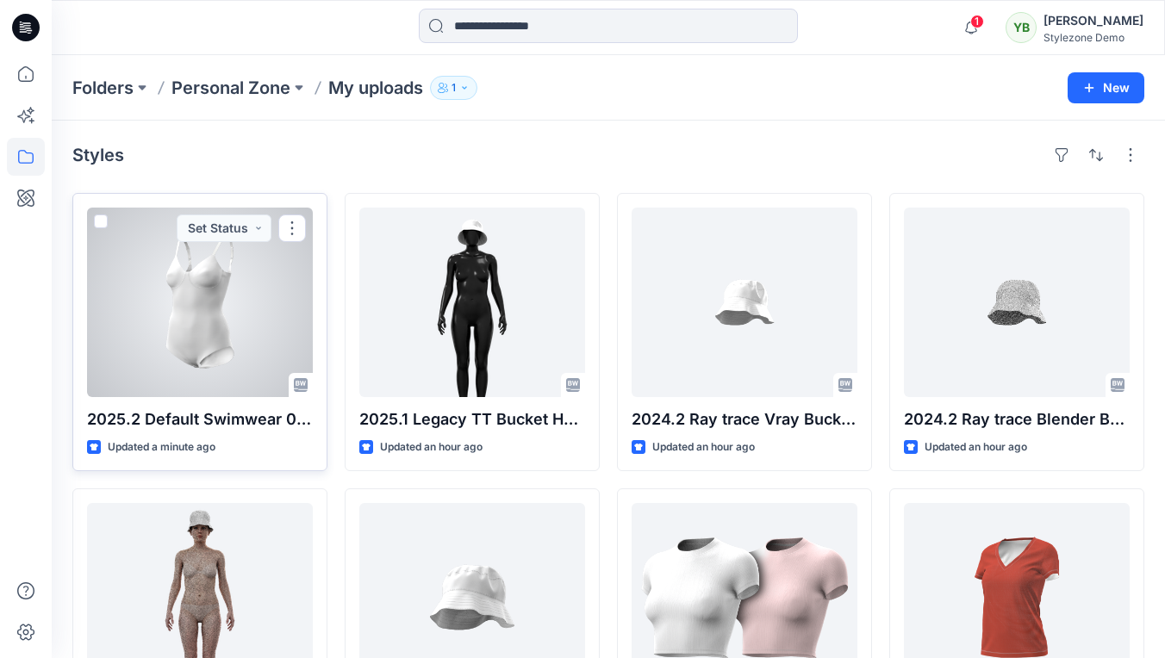
click at [102, 221] on span at bounding box center [101, 222] width 14 height 14
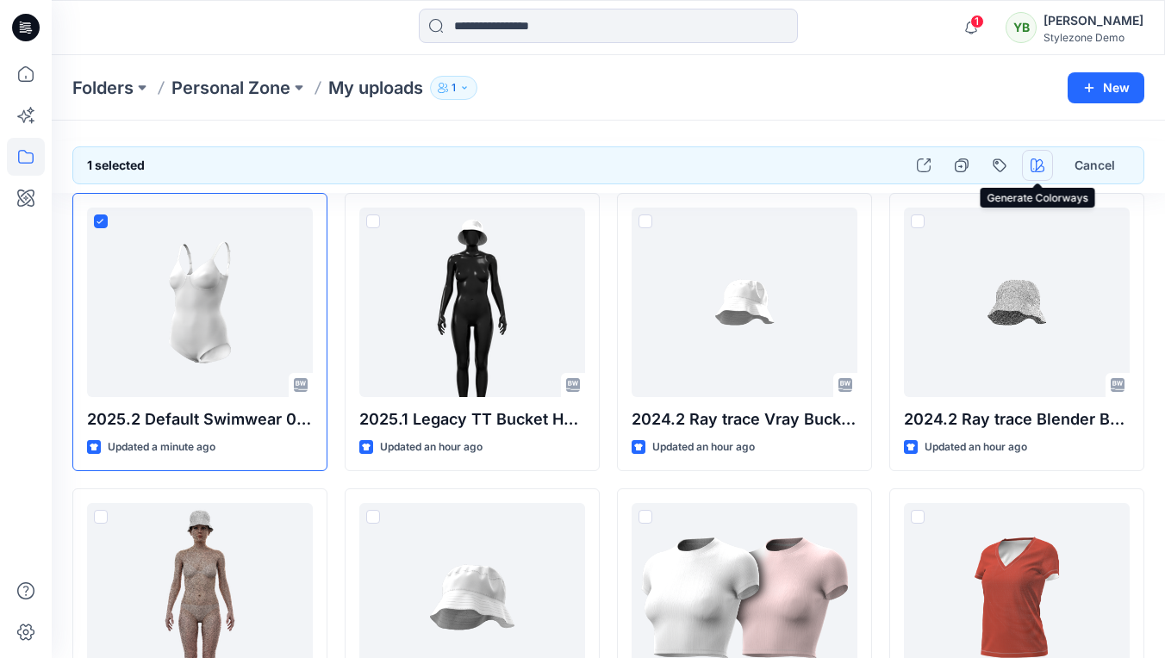
click at [1036, 165] on icon "button" at bounding box center [1037, 166] width 14 height 14
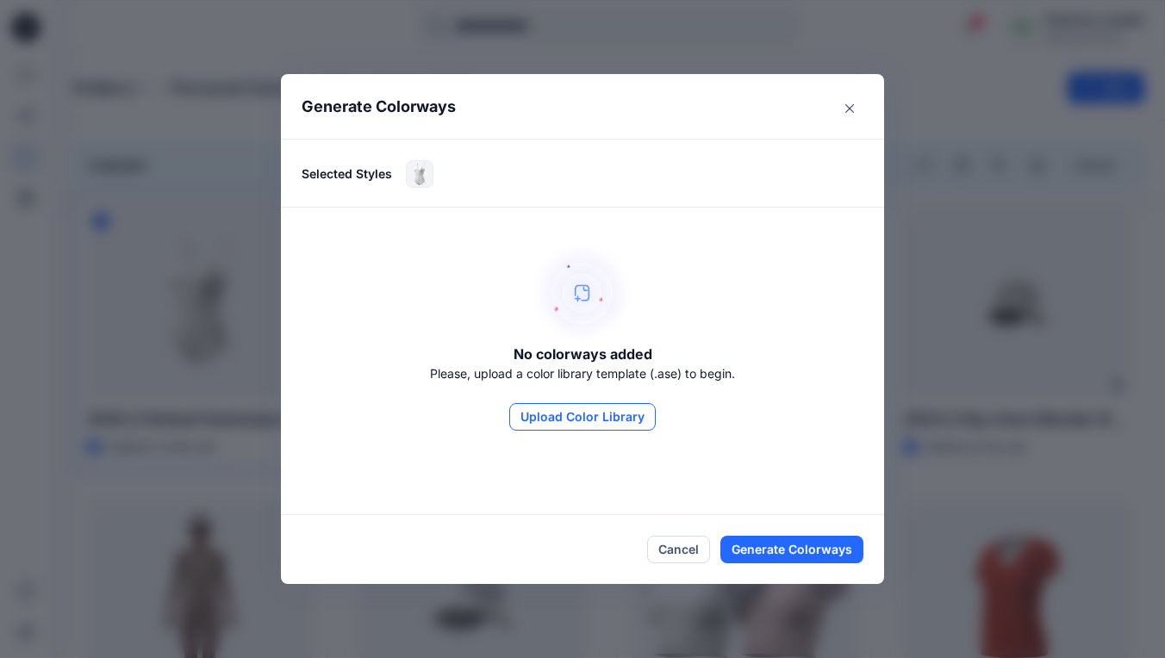
click at [584, 414] on button "Upload Color Library" at bounding box center [582, 417] width 146 height 28
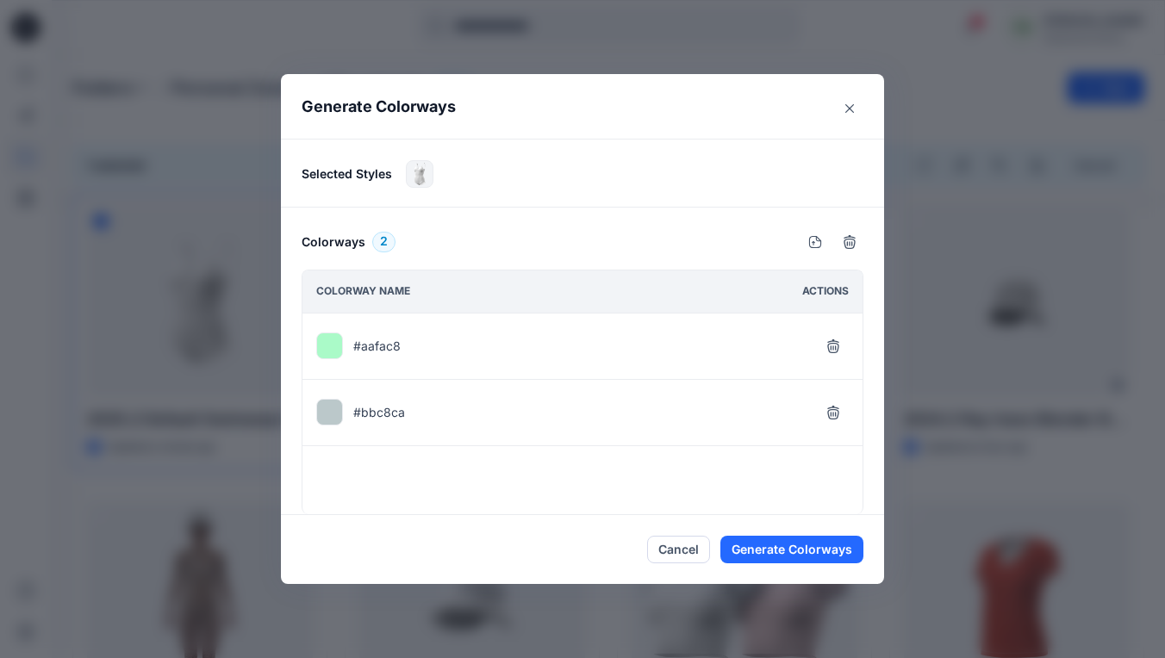
click at [643, 340] on div "#aafac8" at bounding box center [582, 347] width 560 height 66
click at [832, 412] on icon "button" at bounding box center [833, 413] width 14 height 14
click at [800, 553] on button "Generate Colorways" at bounding box center [791, 550] width 143 height 28
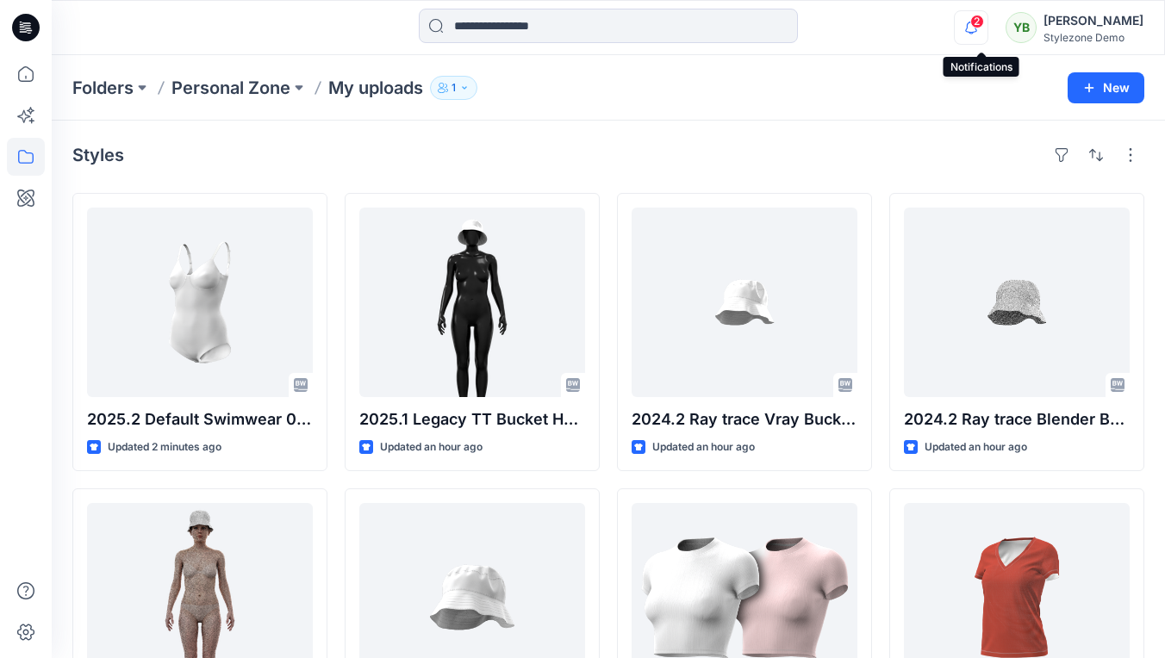
click at [980, 24] on icon "button" at bounding box center [971, 27] width 33 height 34
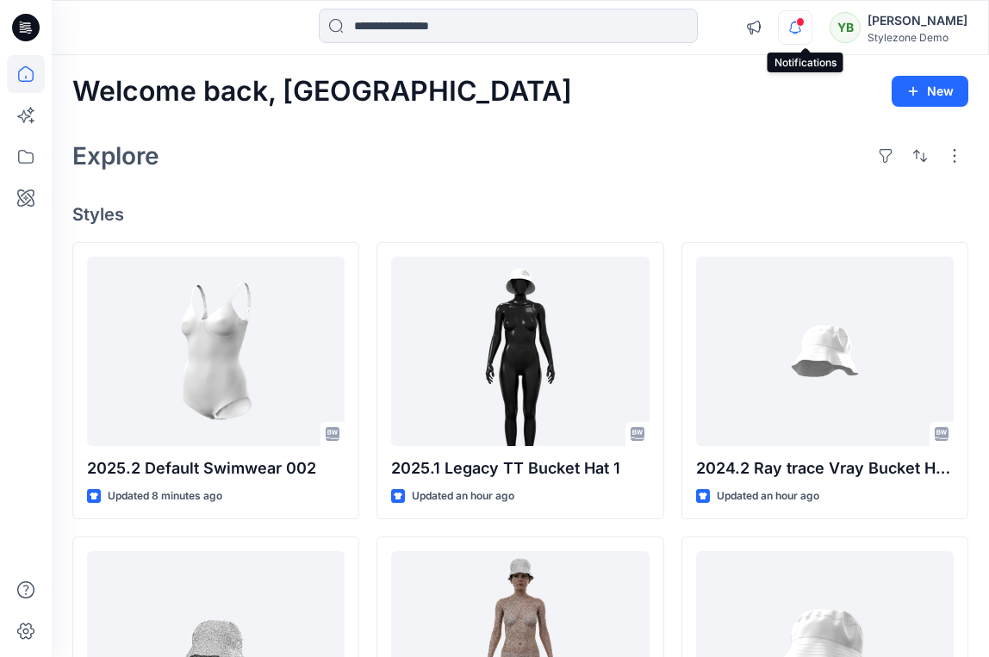
click at [803, 28] on icon "button" at bounding box center [795, 27] width 33 height 34
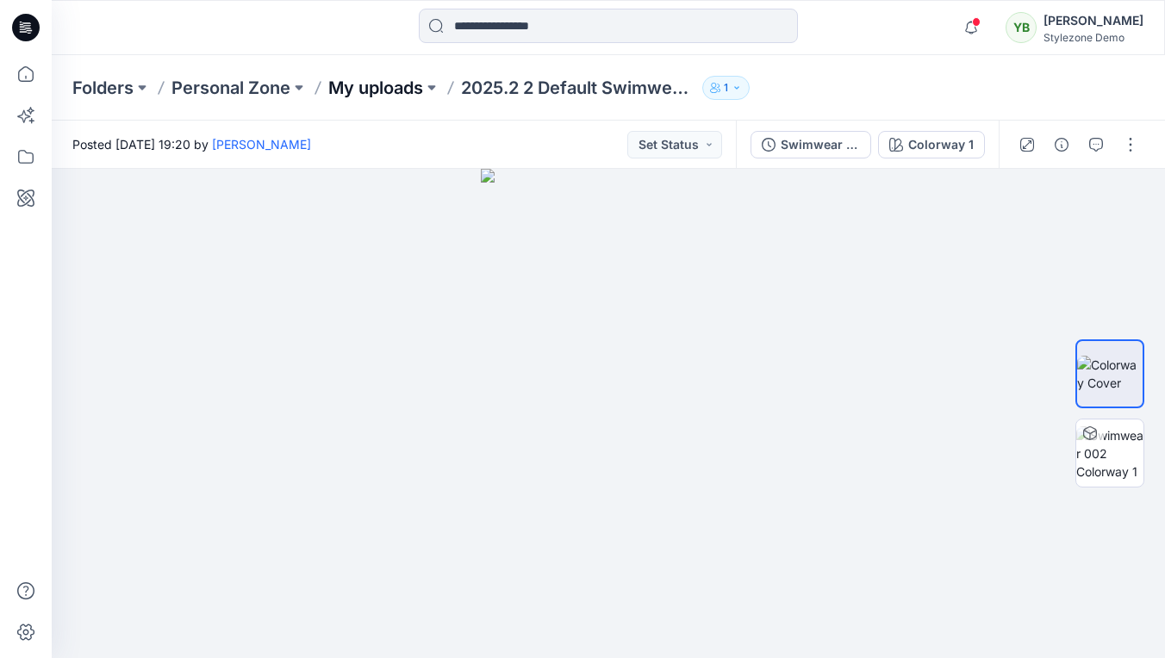
click at [369, 87] on p "My uploads" at bounding box center [375, 88] width 95 height 24
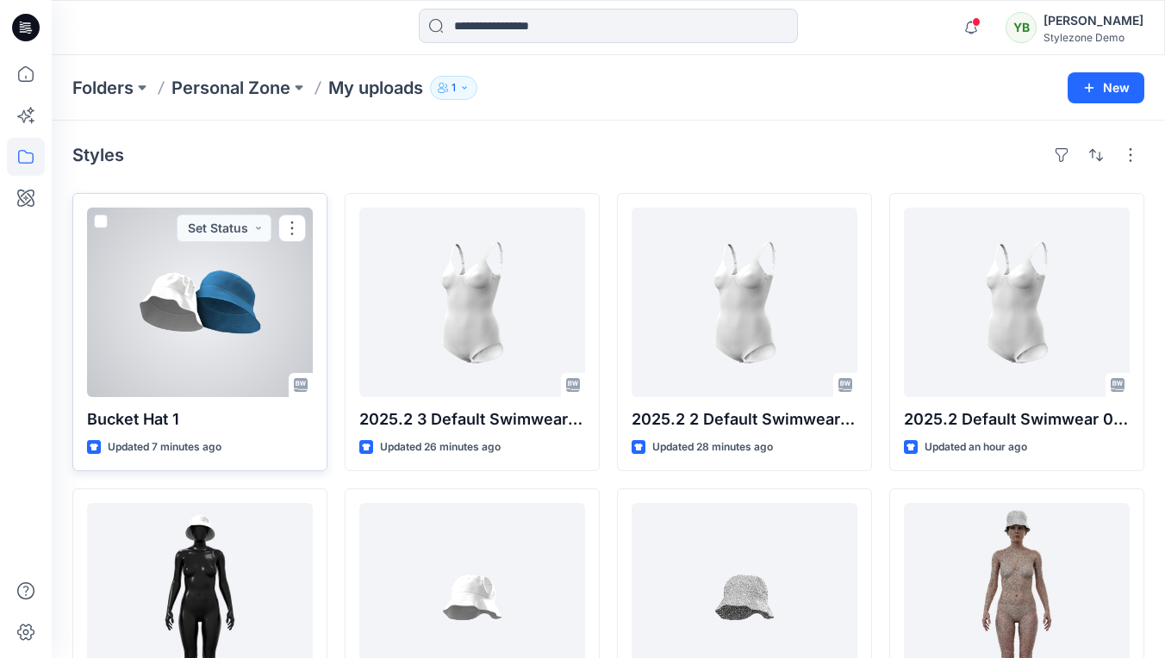
click at [206, 315] on div at bounding box center [200, 303] width 226 height 190
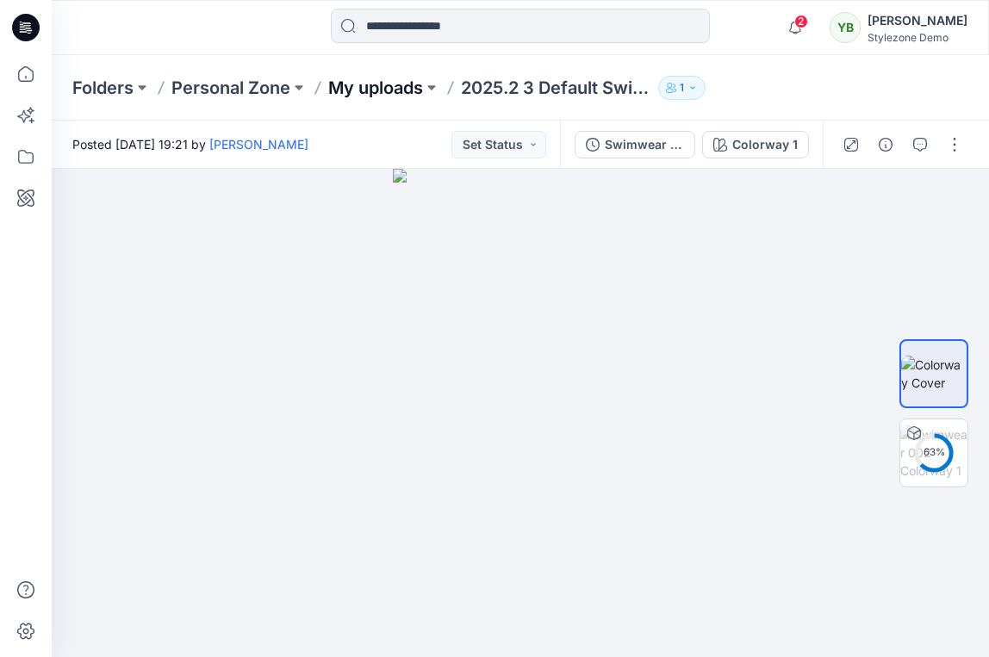
click at [385, 85] on p "My uploads" at bounding box center [375, 88] width 95 height 24
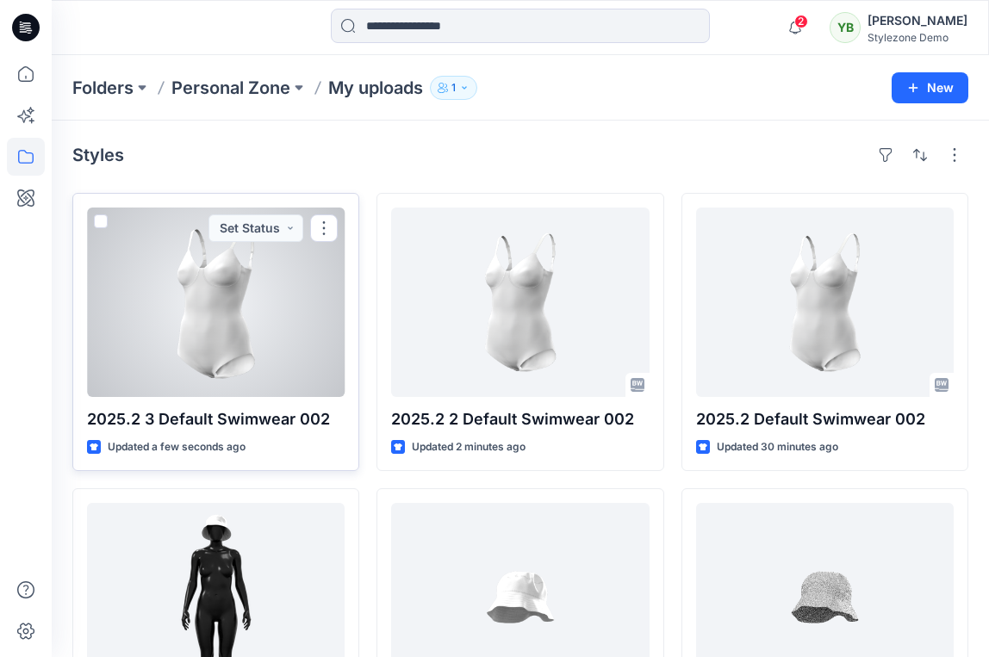
click at [102, 220] on span at bounding box center [101, 222] width 14 height 14
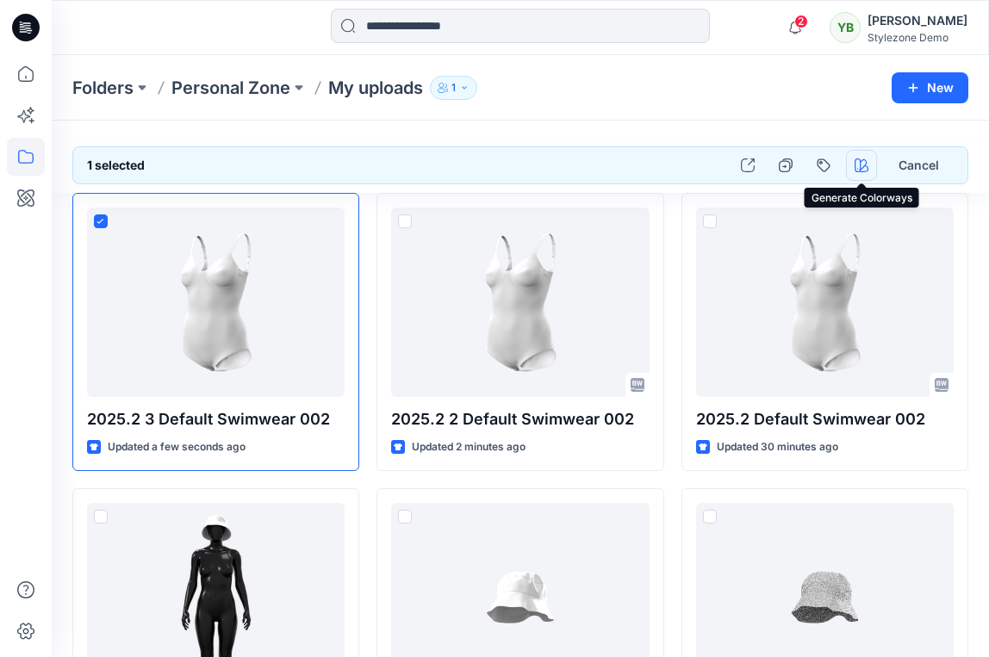
click at [861, 166] on icon "button" at bounding box center [862, 166] width 14 height 14
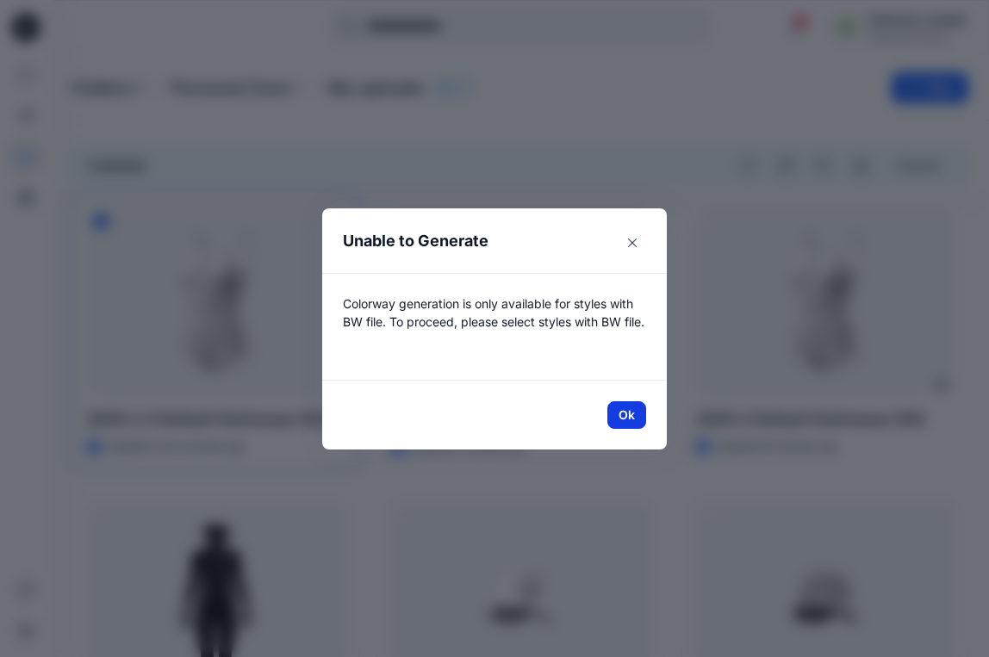
click at [627, 409] on button "Ok" at bounding box center [626, 415] width 39 height 28
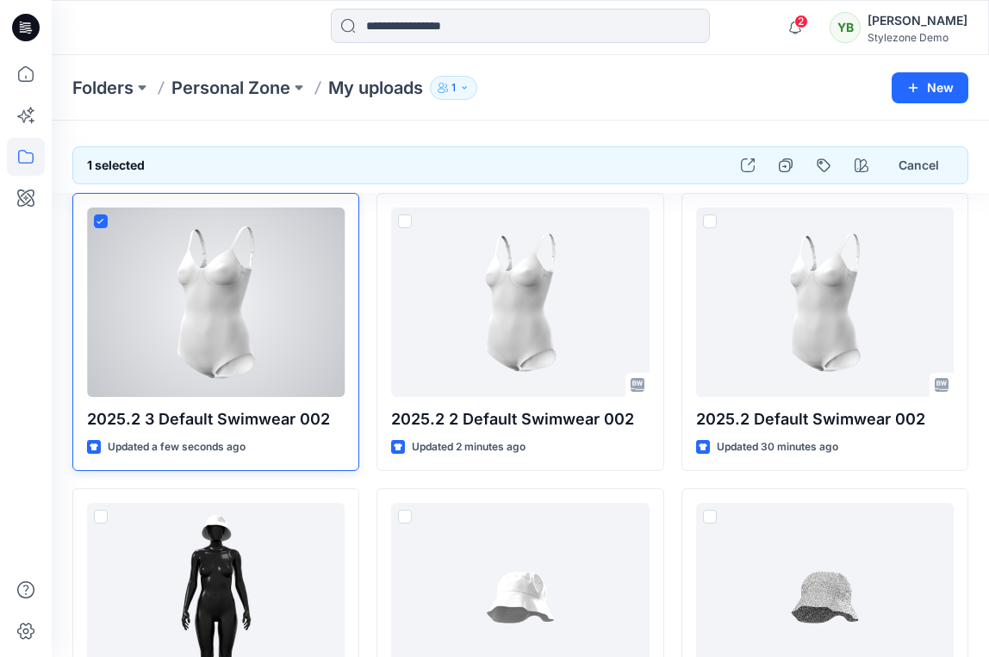
click at [98, 222] on icon at bounding box center [100, 221] width 7 height 5
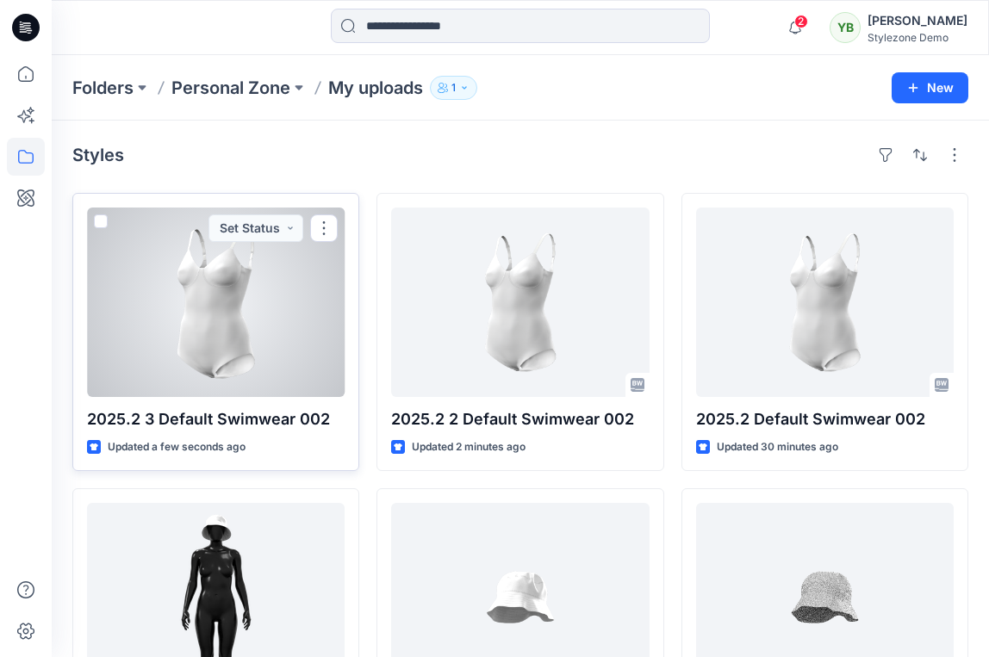
click at [227, 289] on div at bounding box center [216, 303] width 258 height 190
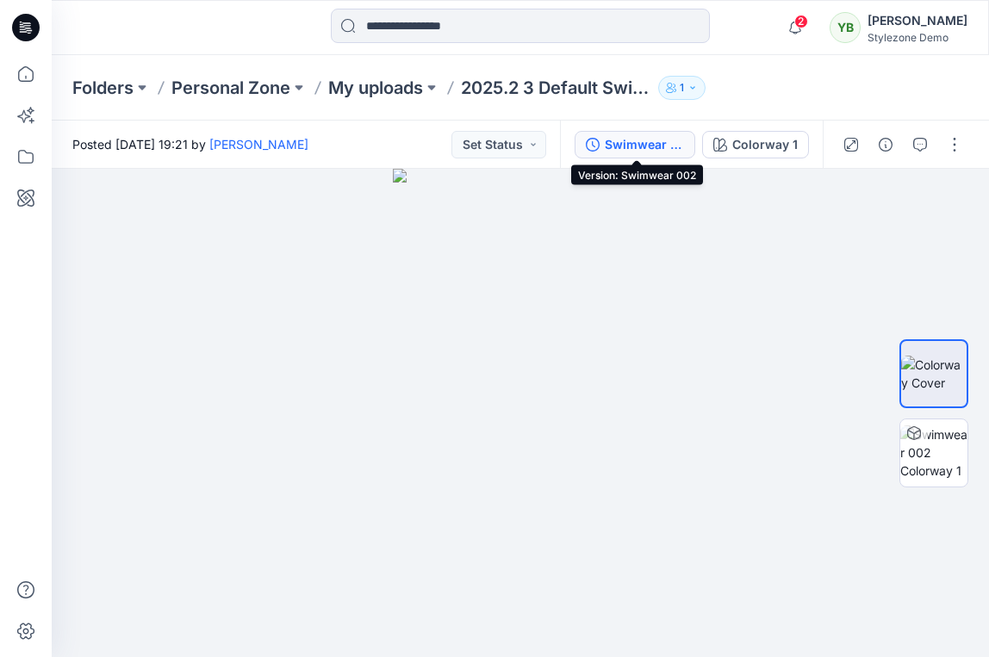
click at [633, 145] on div "Swimwear 002" at bounding box center [644, 144] width 79 height 19
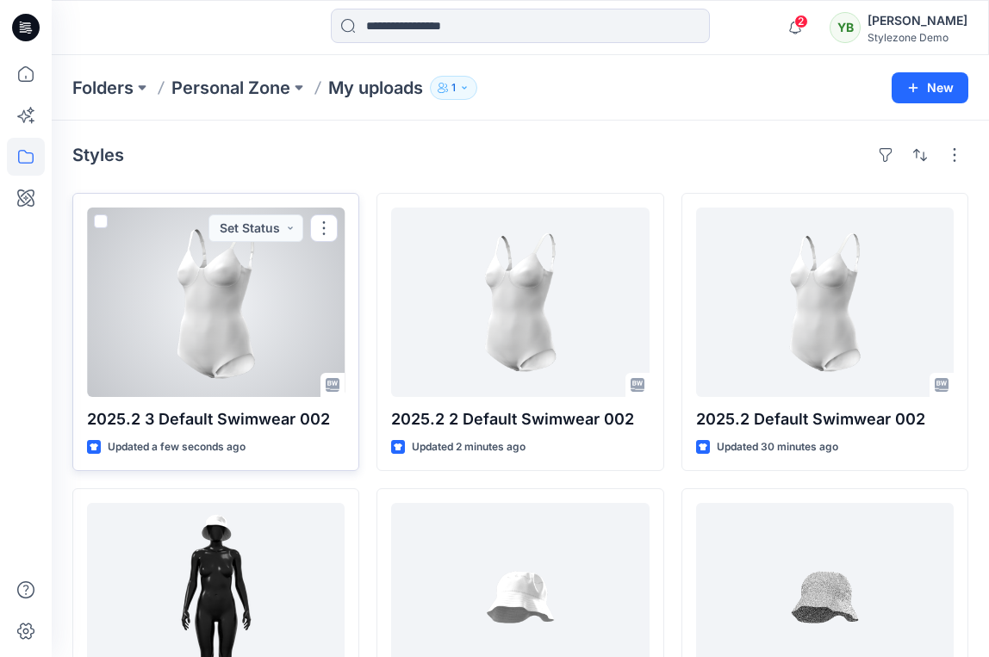
click at [101, 221] on span at bounding box center [101, 222] width 14 height 14
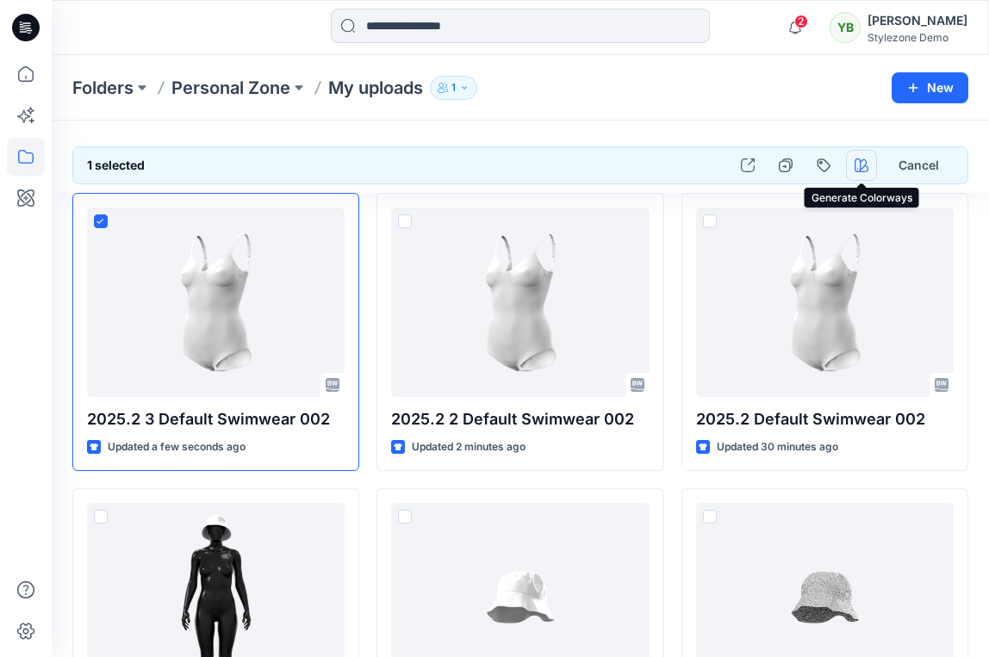
click at [856, 163] on icon "button" at bounding box center [862, 166] width 14 height 14
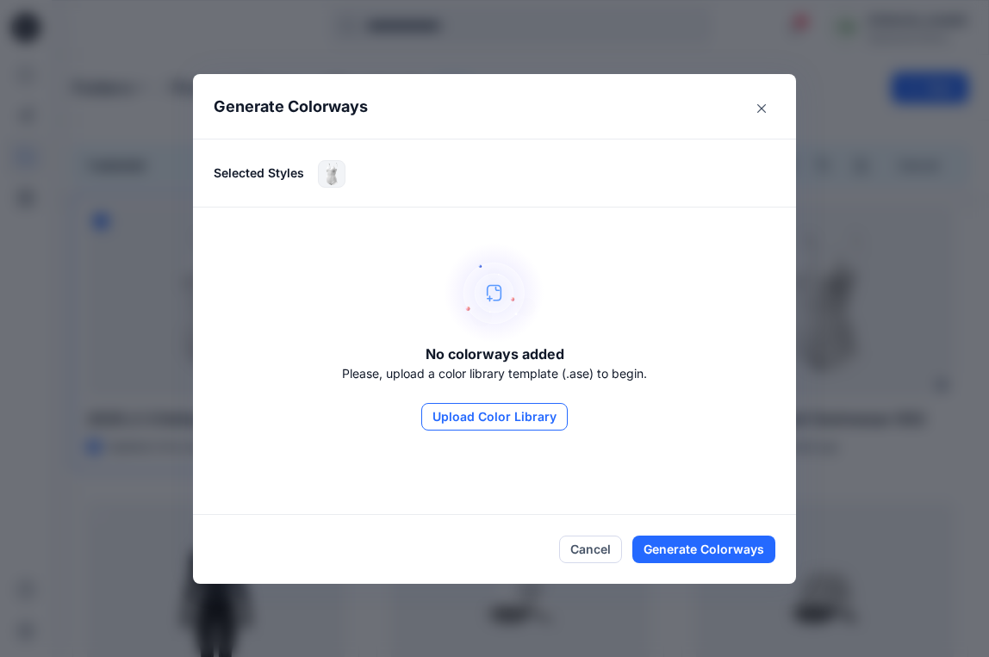
click at [531, 416] on button "Upload Color Library" at bounding box center [494, 417] width 146 height 28
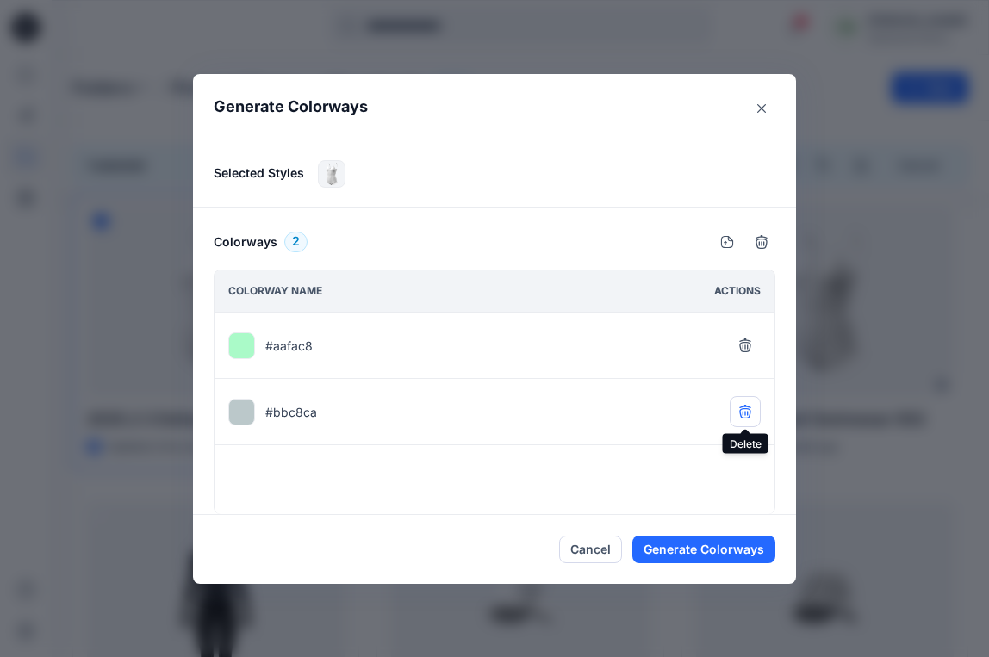
click at [751, 405] on icon "button" at bounding box center [745, 412] width 14 height 14
click at [687, 545] on button "Generate Colorways" at bounding box center [703, 550] width 143 height 28
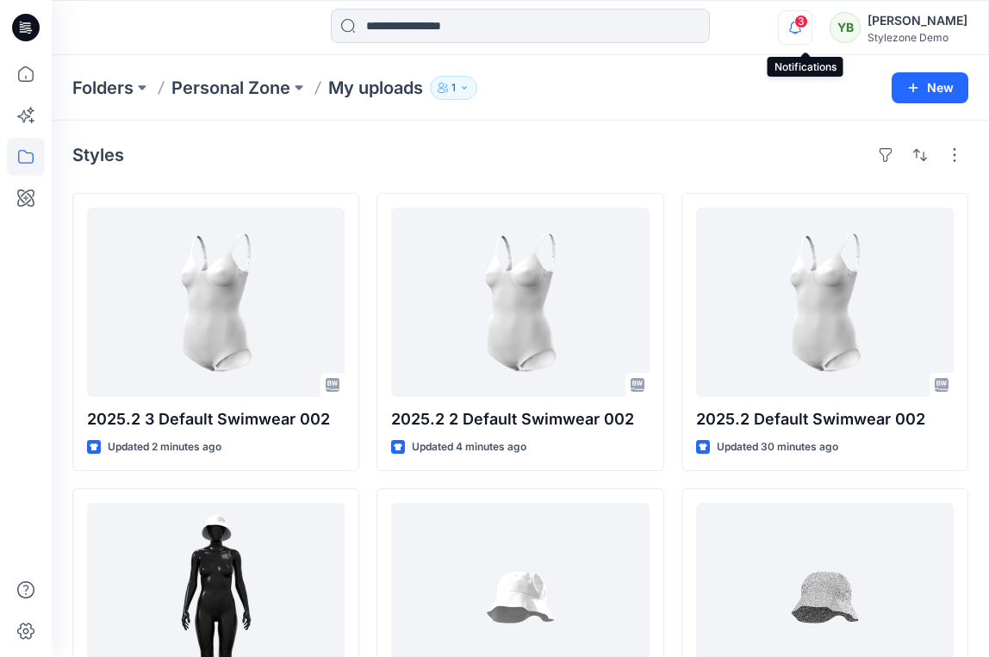
click at [806, 38] on icon "button" at bounding box center [795, 27] width 33 height 34
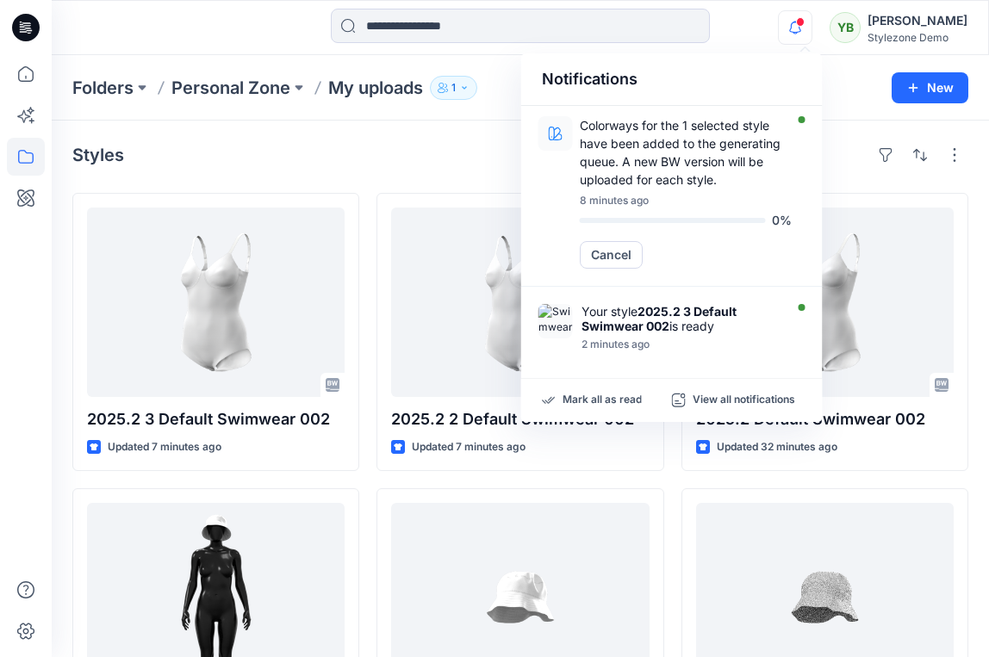
click at [801, 27] on icon "button" at bounding box center [795, 27] width 12 height 11
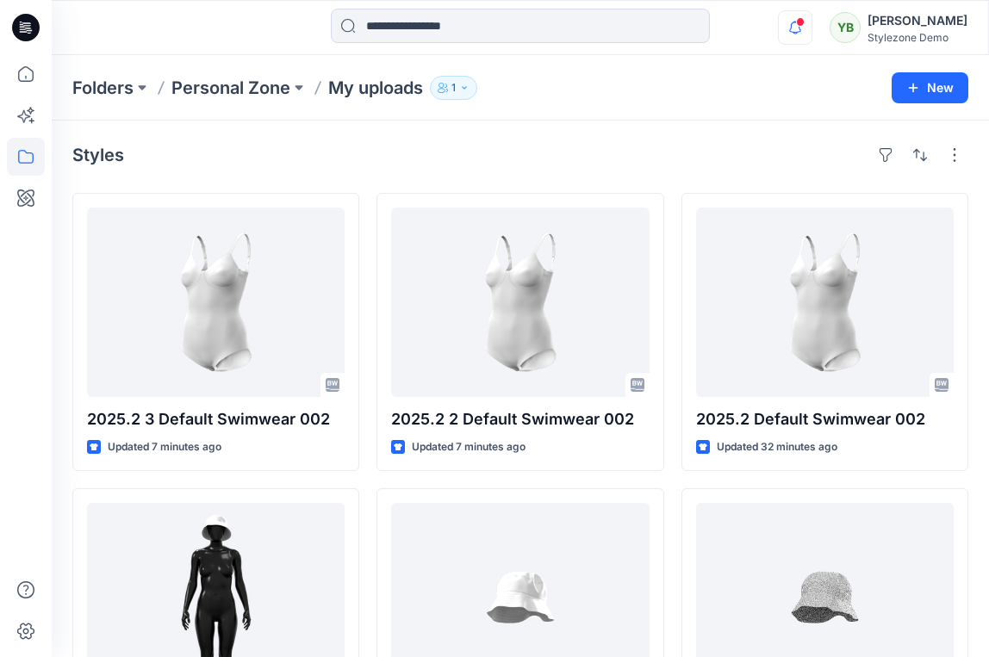
click at [801, 27] on icon "button" at bounding box center [795, 27] width 12 height 11
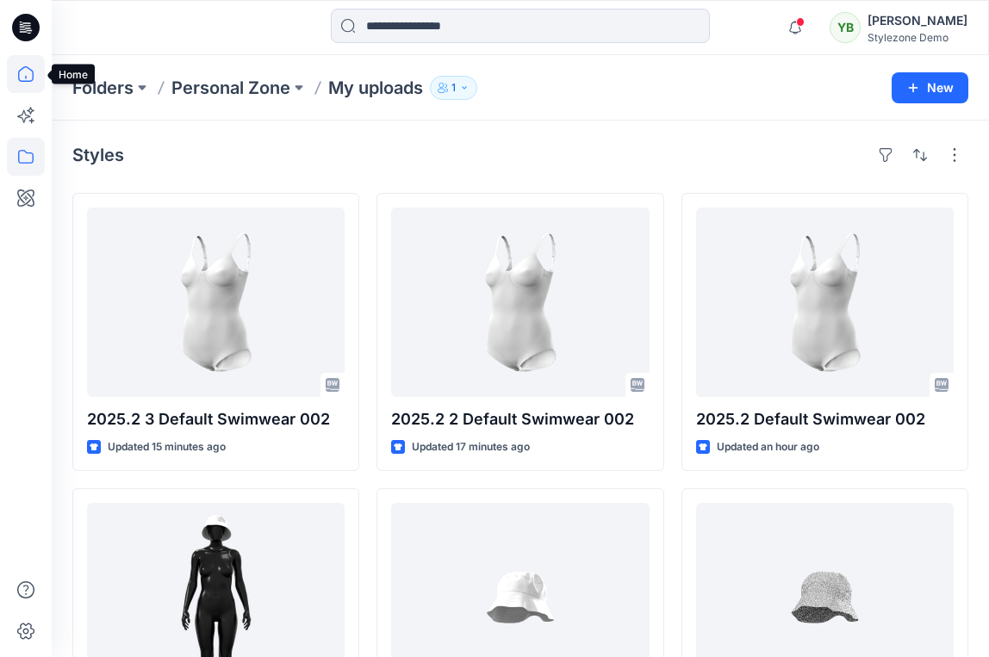
click at [29, 77] on icon at bounding box center [26, 74] width 38 height 38
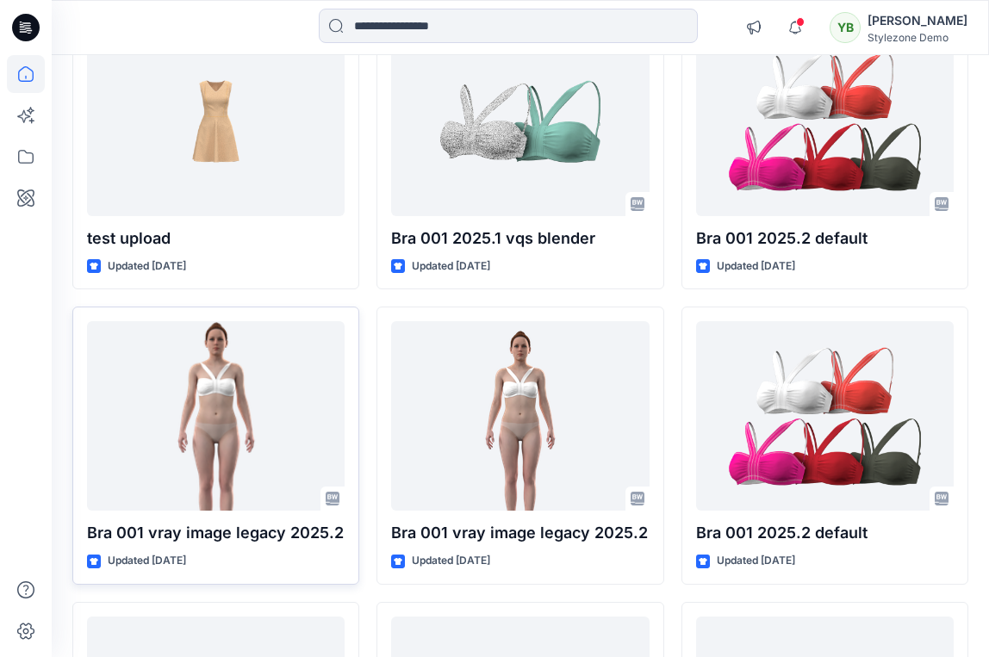
scroll to position [2000, 0]
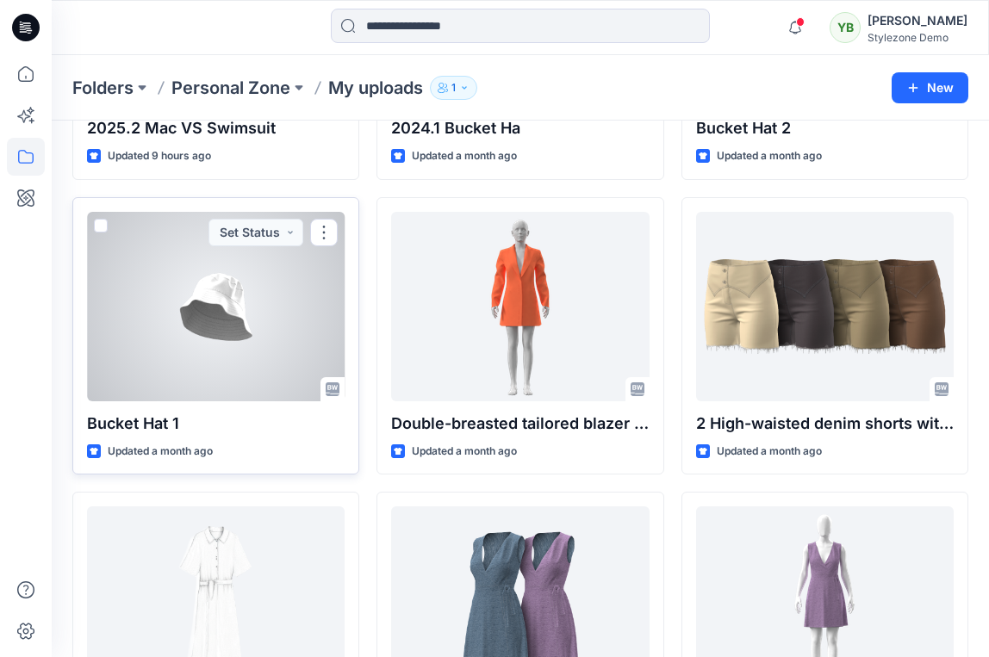
scroll to position [1472, 0]
click at [237, 315] on div at bounding box center [216, 306] width 258 height 190
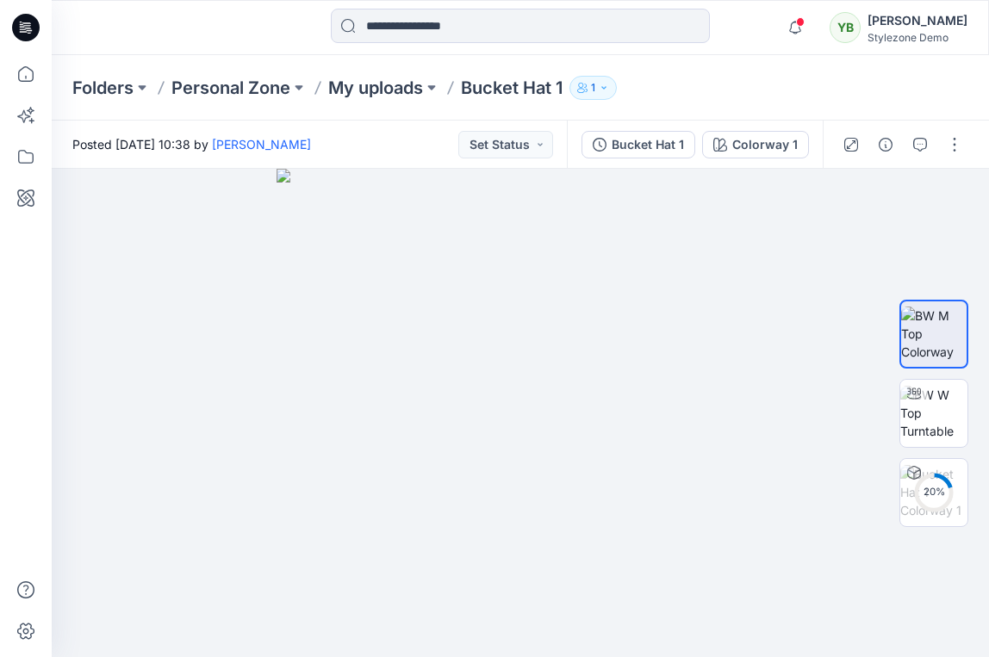
scroll to position [1472, 0]
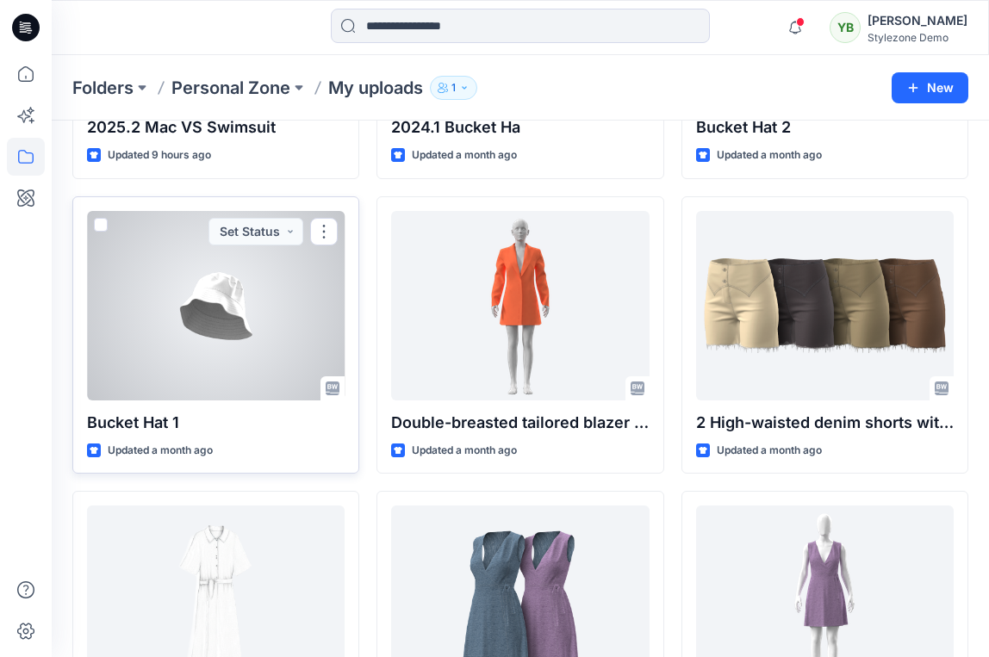
click at [98, 220] on span at bounding box center [101, 225] width 14 height 14
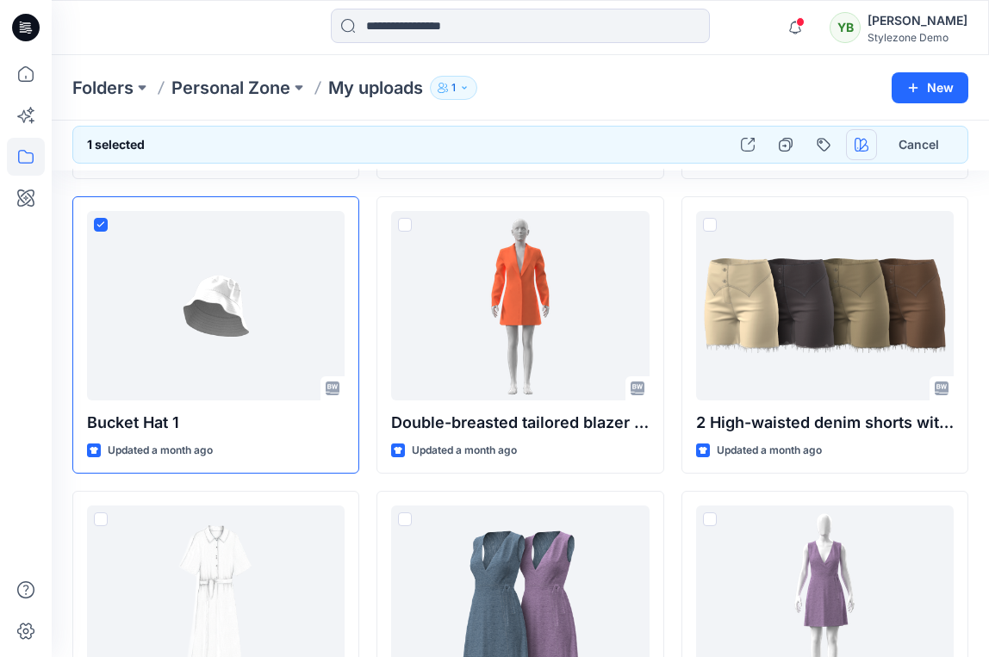
click at [856, 144] on icon "button" at bounding box center [862, 145] width 14 height 14
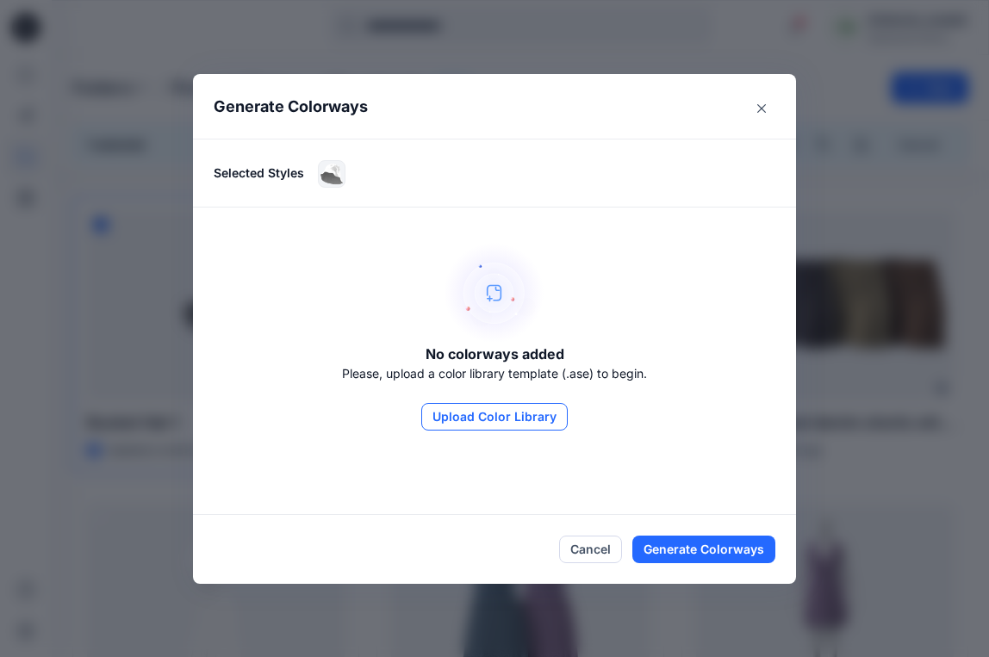
click at [516, 424] on button "Upload Color Library" at bounding box center [494, 417] width 146 height 28
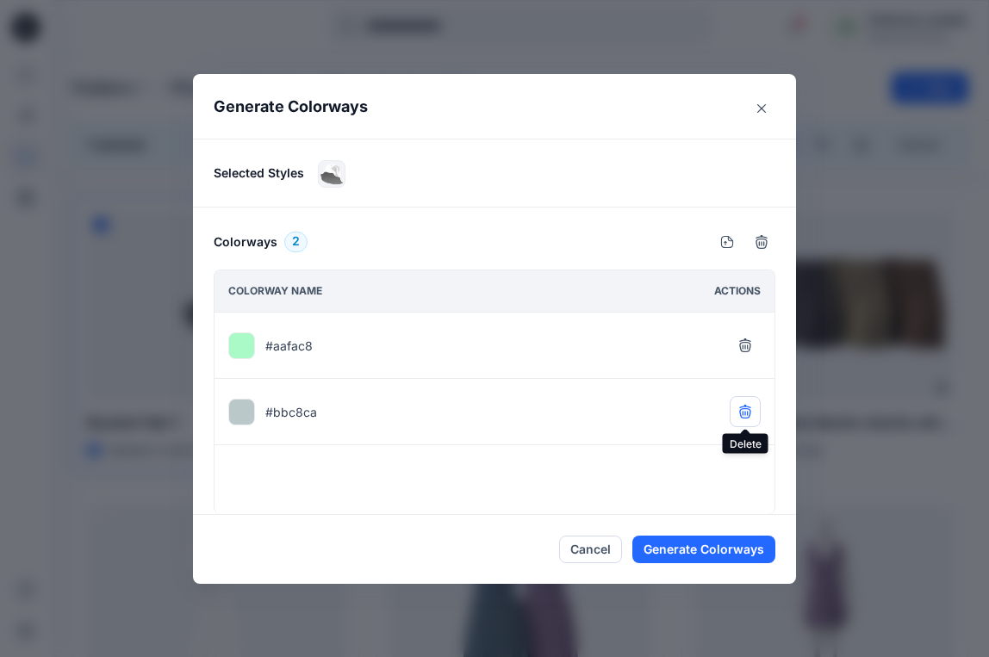
click at [743, 411] on icon "button" at bounding box center [745, 412] width 14 height 14
click at [697, 549] on button "Generate Colorways" at bounding box center [703, 550] width 143 height 28
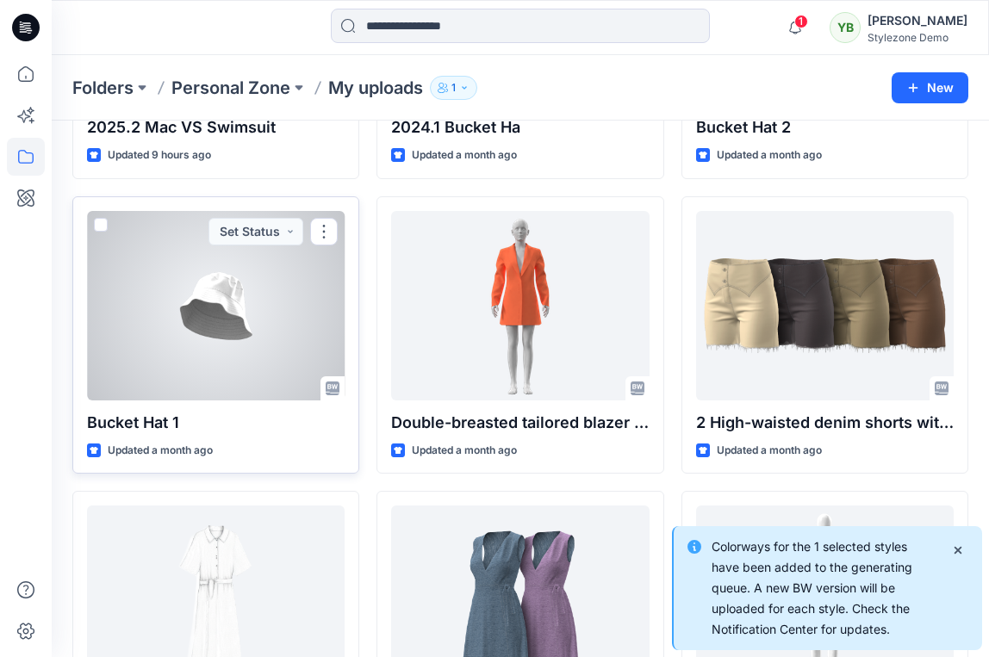
click at [103, 218] on span at bounding box center [101, 225] width 14 height 14
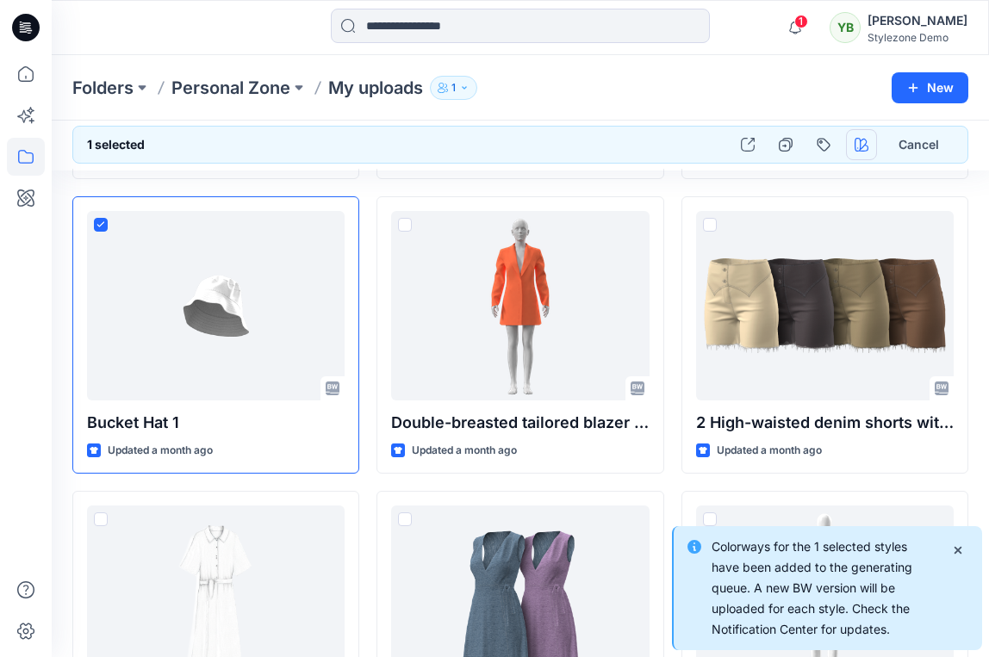
click at [862, 144] on icon "button" at bounding box center [862, 145] width 14 height 14
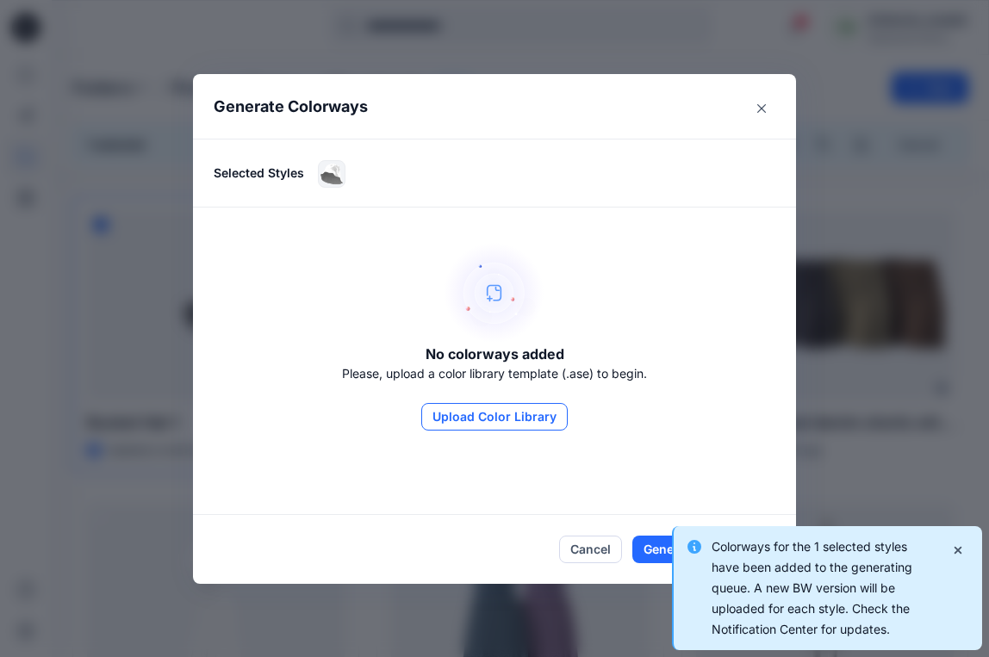
click at [518, 418] on button "Upload Color Library" at bounding box center [494, 417] width 146 height 28
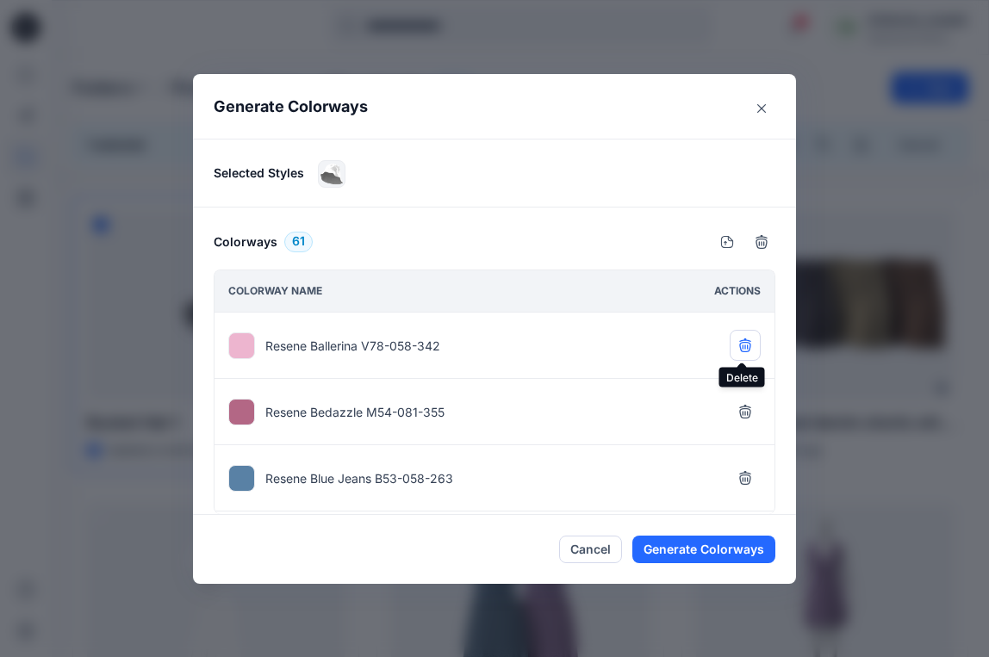
click at [743, 344] on icon "button" at bounding box center [745, 346] width 14 height 14
click at [743, 405] on icon "button" at bounding box center [745, 412] width 14 height 14
click at [743, 344] on icon "button" at bounding box center [745, 346] width 14 height 14
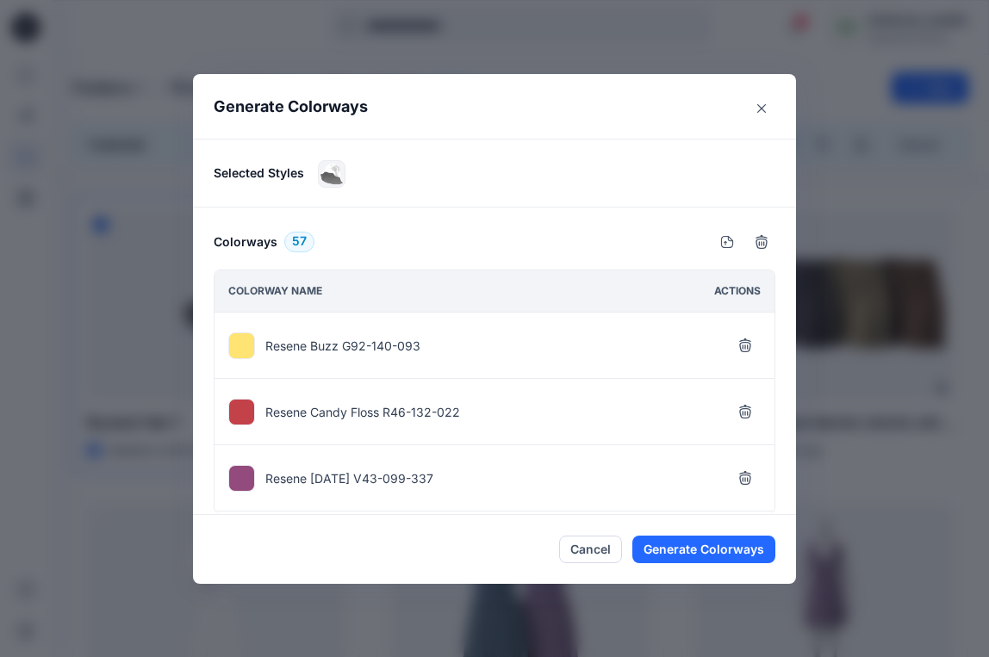
click at [743, 405] on icon "button" at bounding box center [745, 412] width 14 height 14
click at [743, 344] on icon "button" at bounding box center [745, 346] width 14 height 14
click at [743, 405] on icon "button" at bounding box center [745, 412] width 14 height 14
click at [743, 344] on icon "button" at bounding box center [745, 346] width 14 height 14
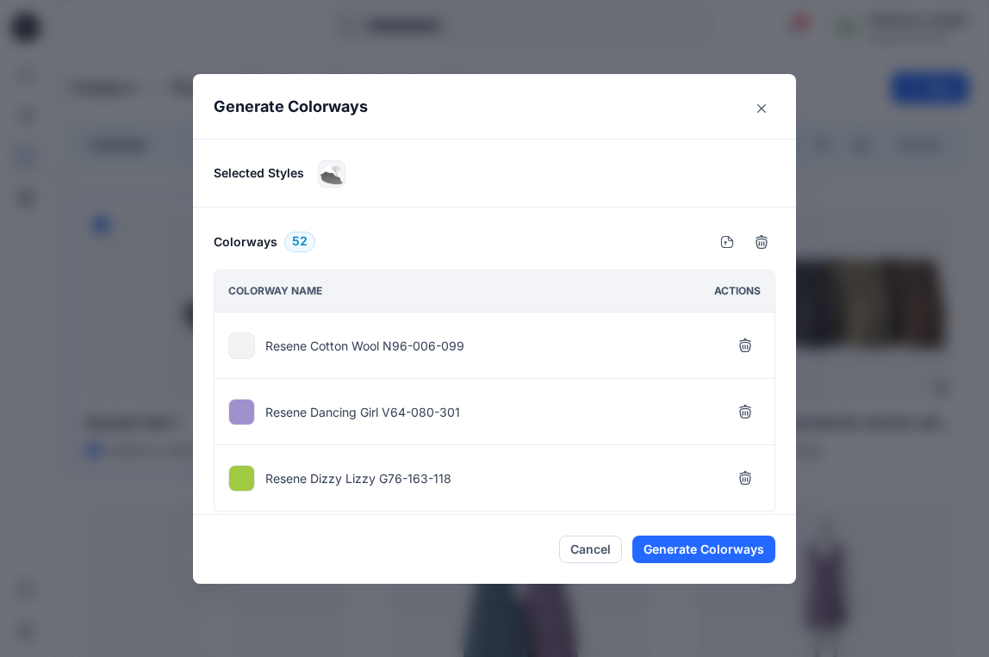
click at [743, 405] on icon "button" at bounding box center [745, 412] width 14 height 14
click at [743, 344] on icon "button" at bounding box center [745, 346] width 14 height 14
click at [743, 405] on icon "button" at bounding box center [745, 412] width 14 height 14
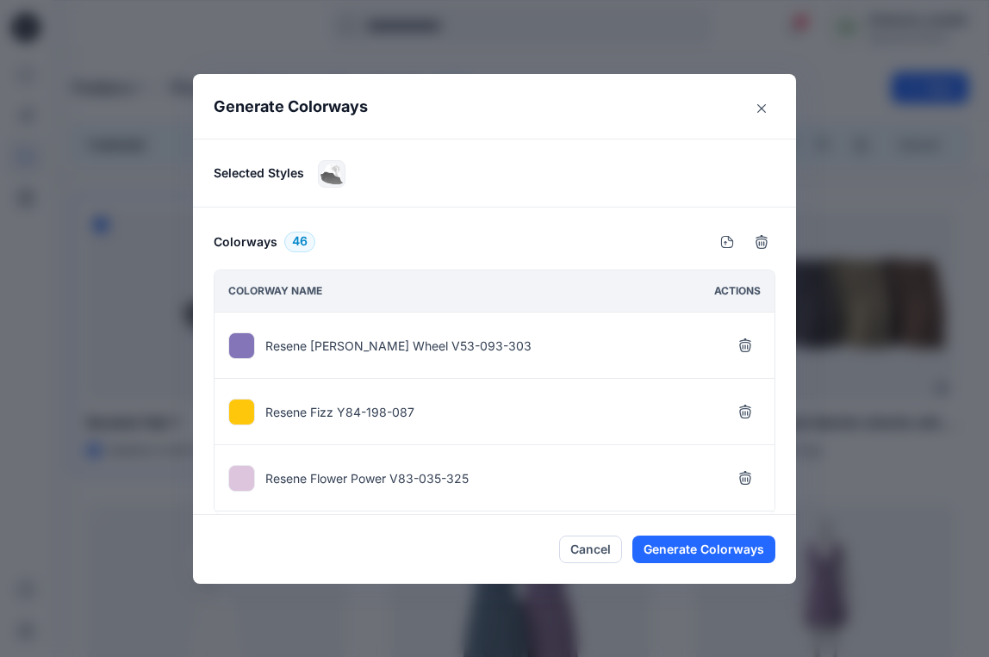
click at [743, 344] on icon "button" at bounding box center [745, 346] width 14 height 14
click at [743, 405] on icon "button" at bounding box center [745, 412] width 14 height 14
click at [743, 344] on icon "button" at bounding box center [745, 346] width 14 height 14
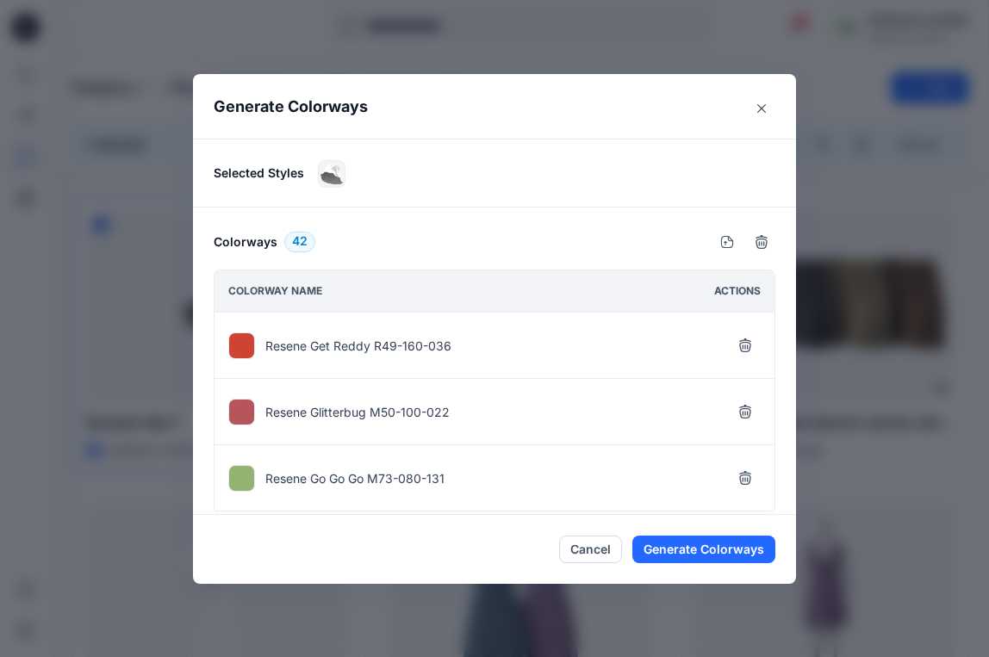
click at [743, 405] on icon "button" at bounding box center [745, 412] width 14 height 14
click at [743, 344] on icon "button" at bounding box center [745, 346] width 14 height 14
click at [743, 405] on icon "button" at bounding box center [745, 412] width 14 height 14
click at [743, 344] on icon "button" at bounding box center [745, 346] width 14 height 14
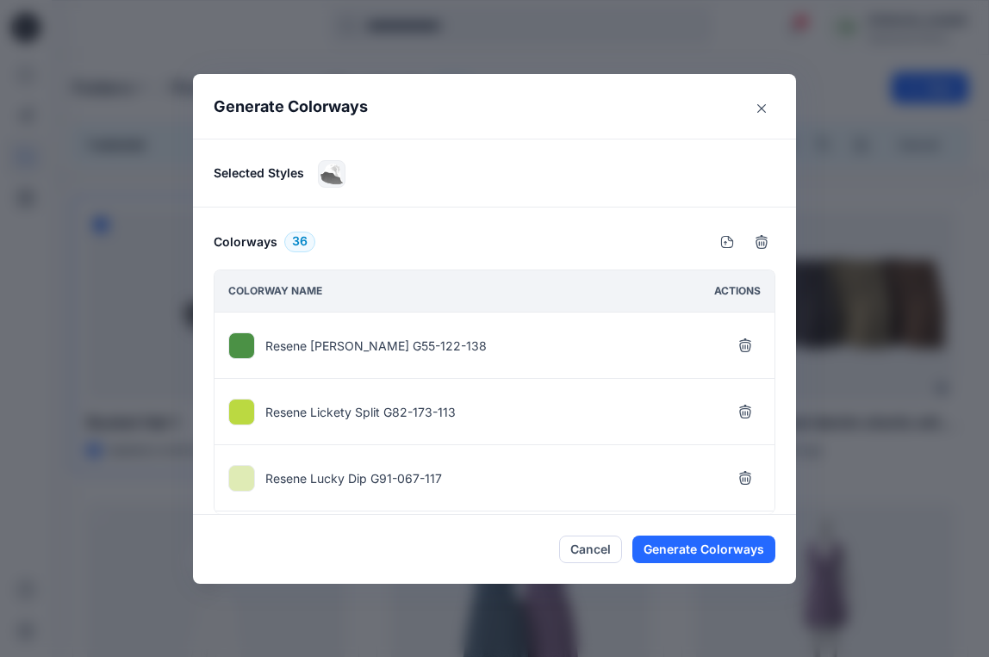
click at [743, 344] on icon "button" at bounding box center [745, 346] width 14 height 14
click at [743, 405] on icon "button" at bounding box center [745, 412] width 14 height 14
click at [743, 344] on icon "button" at bounding box center [745, 346] width 14 height 14
click at [743, 405] on icon "button" at bounding box center [745, 412] width 14 height 14
click at [743, 344] on icon "button" at bounding box center [745, 346] width 14 height 14
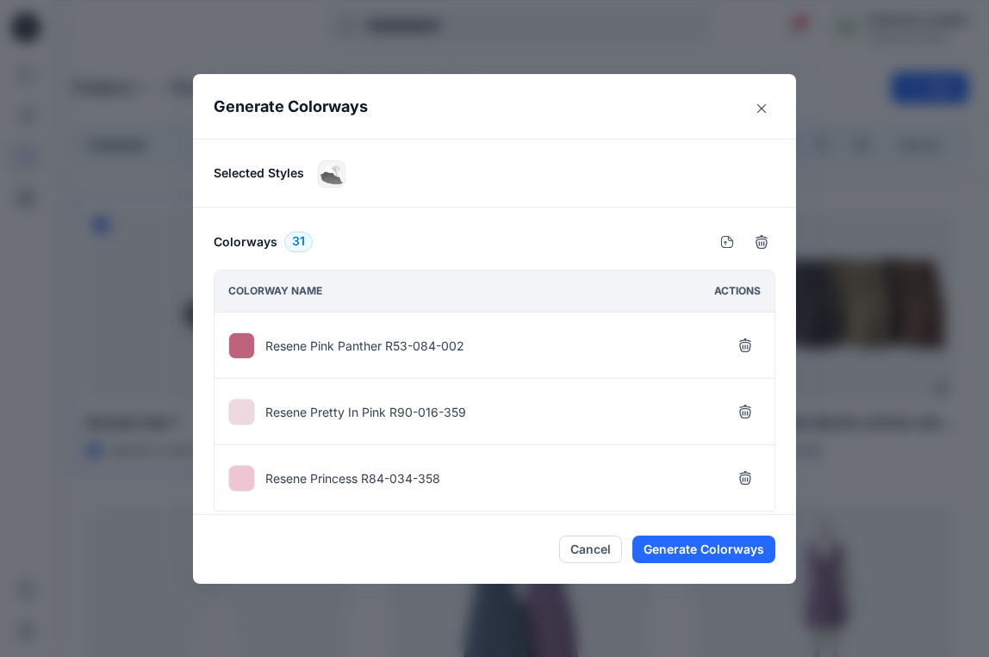
click at [743, 344] on icon "button" at bounding box center [745, 346] width 14 height 14
click at [743, 405] on icon "button" at bounding box center [745, 412] width 14 height 14
click at [743, 344] on icon "button" at bounding box center [745, 346] width 14 height 14
click at [743, 405] on icon "button" at bounding box center [745, 412] width 14 height 14
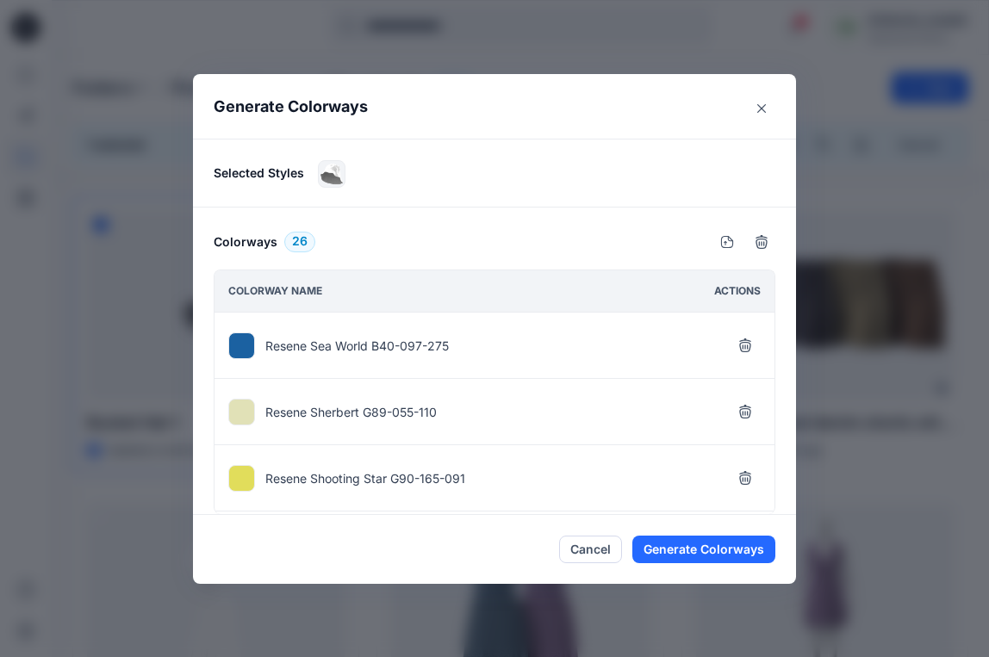
click at [743, 344] on icon "button" at bounding box center [745, 346] width 14 height 14
click at [743, 405] on icon "button" at bounding box center [745, 412] width 14 height 14
click at [743, 344] on icon "button" at bounding box center [745, 346] width 14 height 14
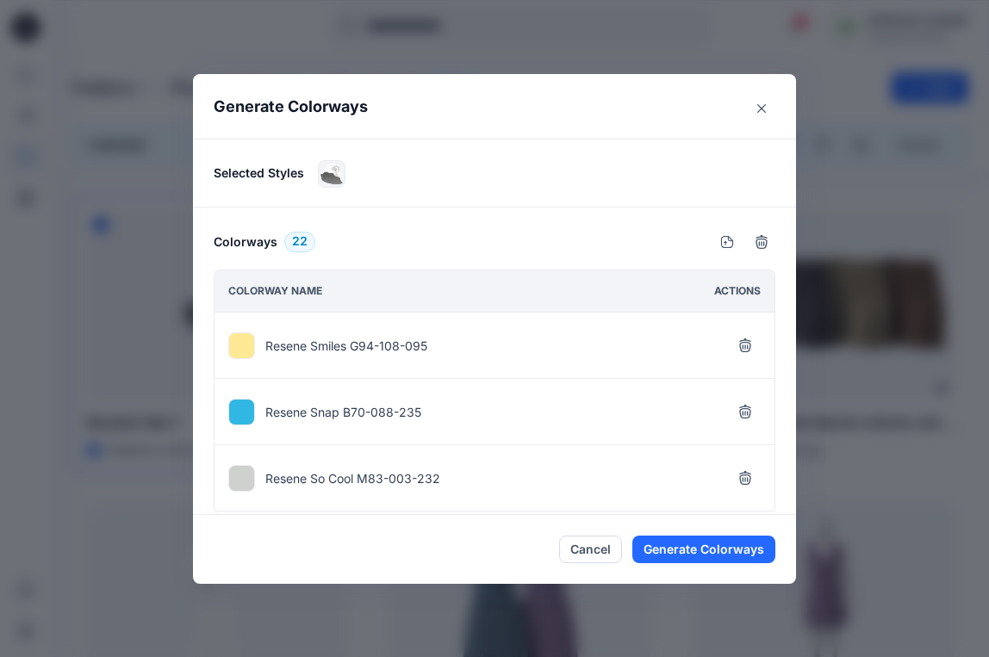
click at [743, 405] on icon "button" at bounding box center [745, 412] width 14 height 14
click at [743, 344] on icon "button" at bounding box center [745, 346] width 14 height 14
click at [743, 405] on icon "button" at bounding box center [745, 412] width 14 height 14
click at [743, 344] on icon "button" at bounding box center [745, 346] width 14 height 14
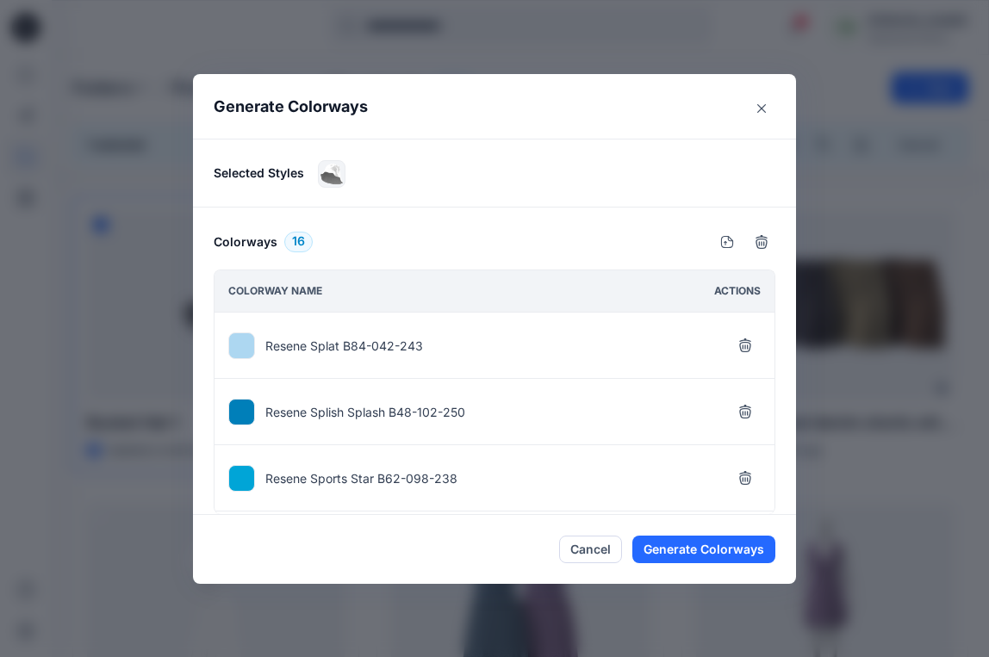
click at [743, 344] on icon "button" at bounding box center [745, 346] width 14 height 14
click at [743, 405] on icon "button" at bounding box center [745, 412] width 14 height 14
click at [743, 344] on icon "button" at bounding box center [745, 346] width 14 height 14
click at [743, 405] on icon "button" at bounding box center [745, 412] width 14 height 14
click at [743, 344] on icon "button" at bounding box center [745, 346] width 14 height 14
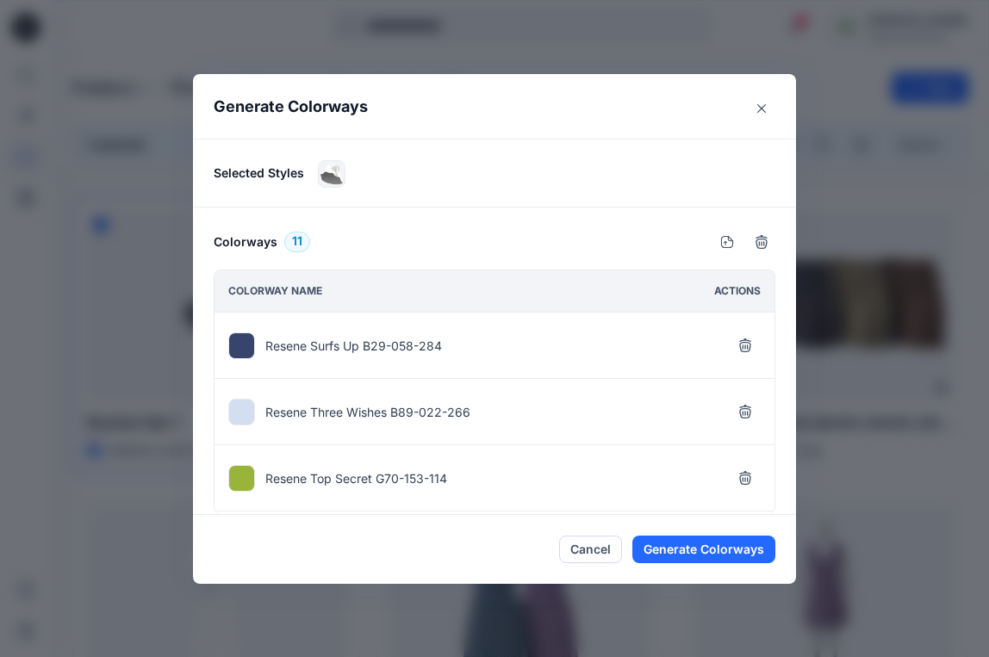
click at [743, 344] on icon "button" at bounding box center [745, 346] width 14 height 14
click at [743, 405] on icon "button" at bounding box center [745, 412] width 14 height 14
click at [743, 344] on icon "button" at bounding box center [745, 346] width 14 height 14
click at [743, 405] on icon "button" at bounding box center [745, 412] width 14 height 14
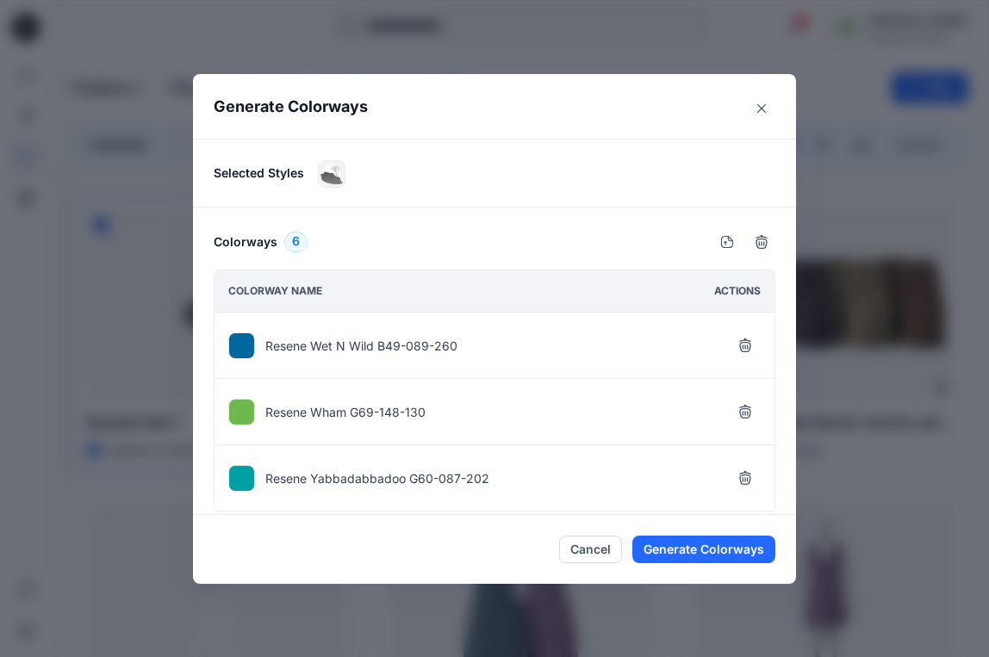
click at [743, 344] on icon "button" at bounding box center [745, 346] width 14 height 14
click at [743, 405] on icon "button" at bounding box center [745, 412] width 14 height 14
click at [743, 344] on icon "button" at bounding box center [745, 346] width 14 height 14
click at [743, 405] on icon "button" at bounding box center [745, 412] width 14 height 14
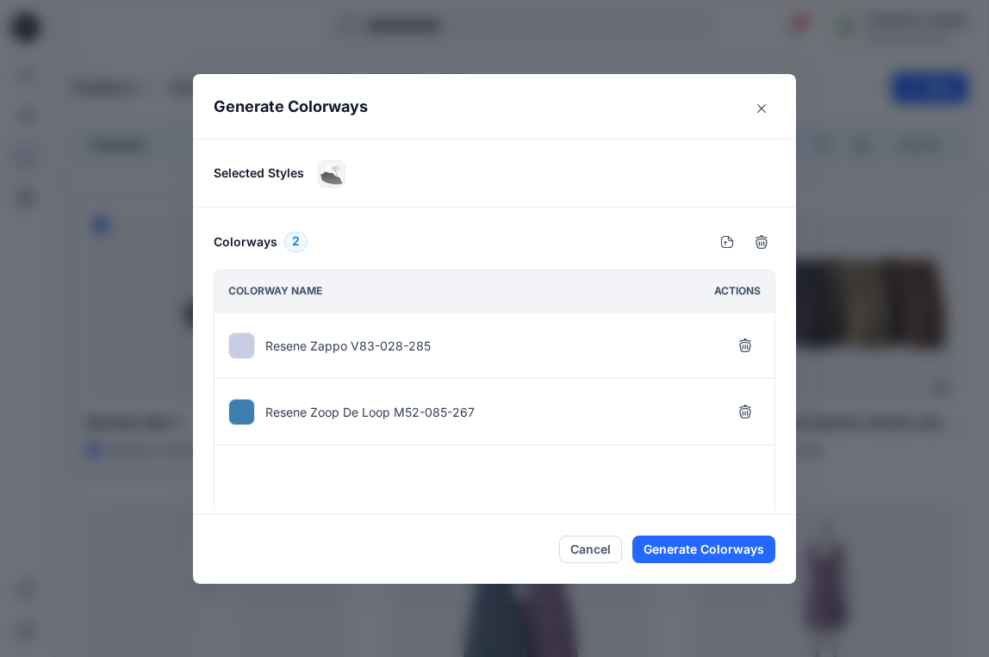
click at [743, 344] on icon "button" at bounding box center [745, 346] width 14 height 14
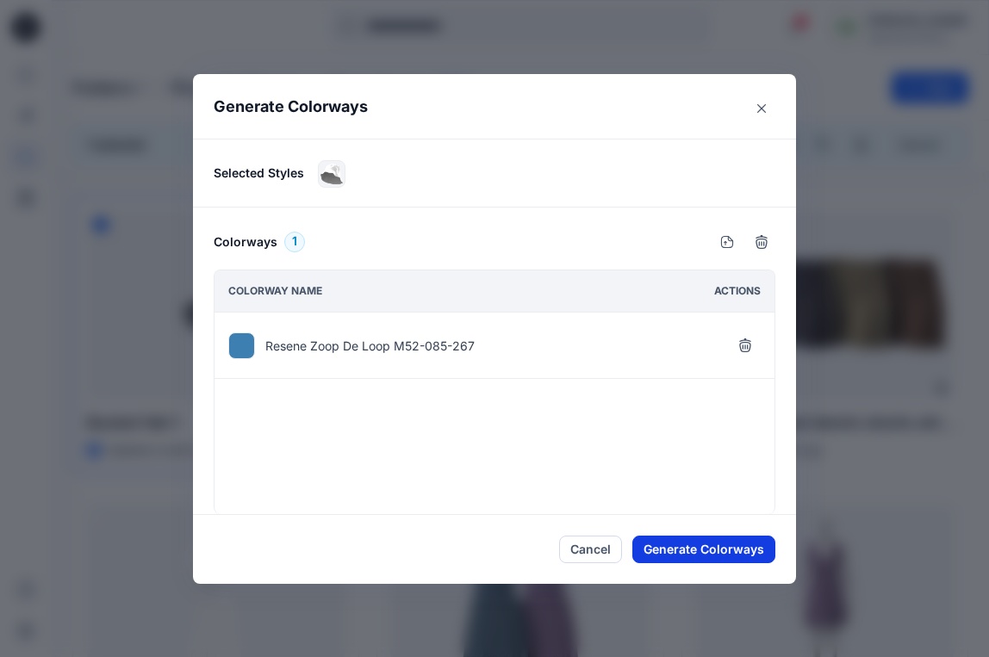
click at [709, 544] on button "Generate Colorways" at bounding box center [703, 550] width 143 height 28
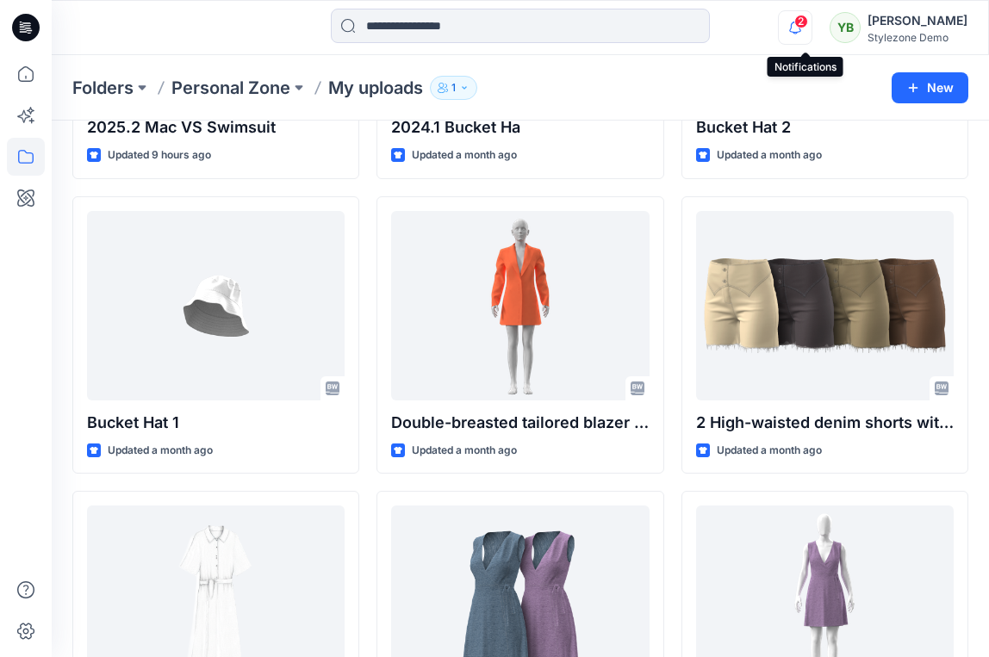
click at [804, 26] on icon "button" at bounding box center [795, 27] width 33 height 34
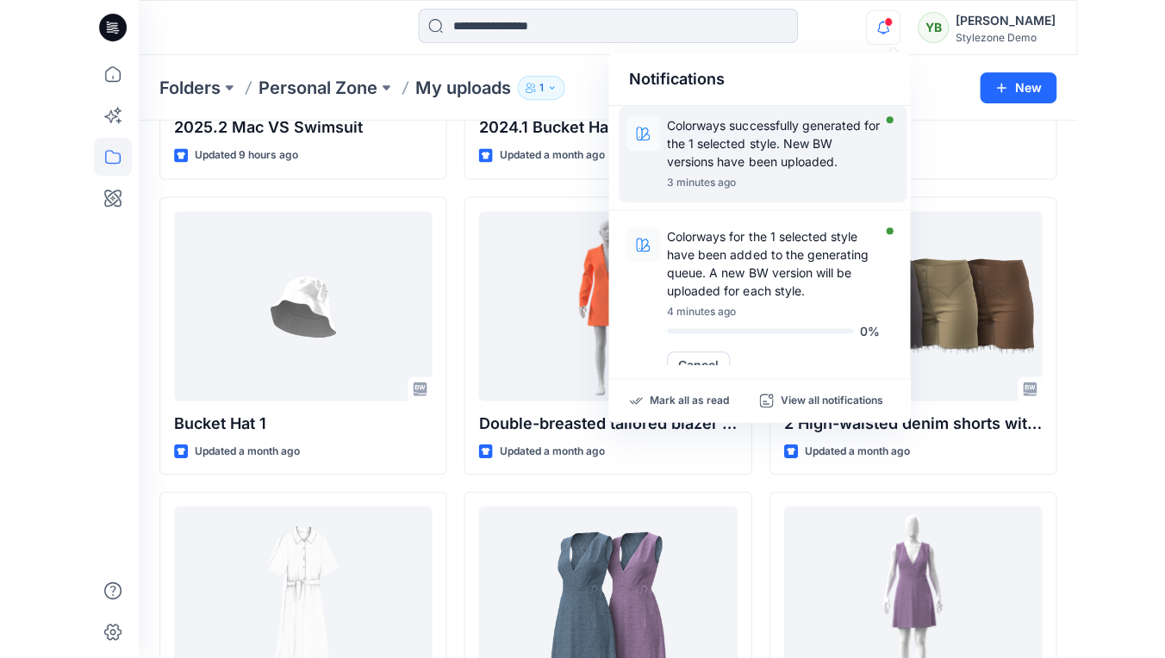
scroll to position [0, 0]
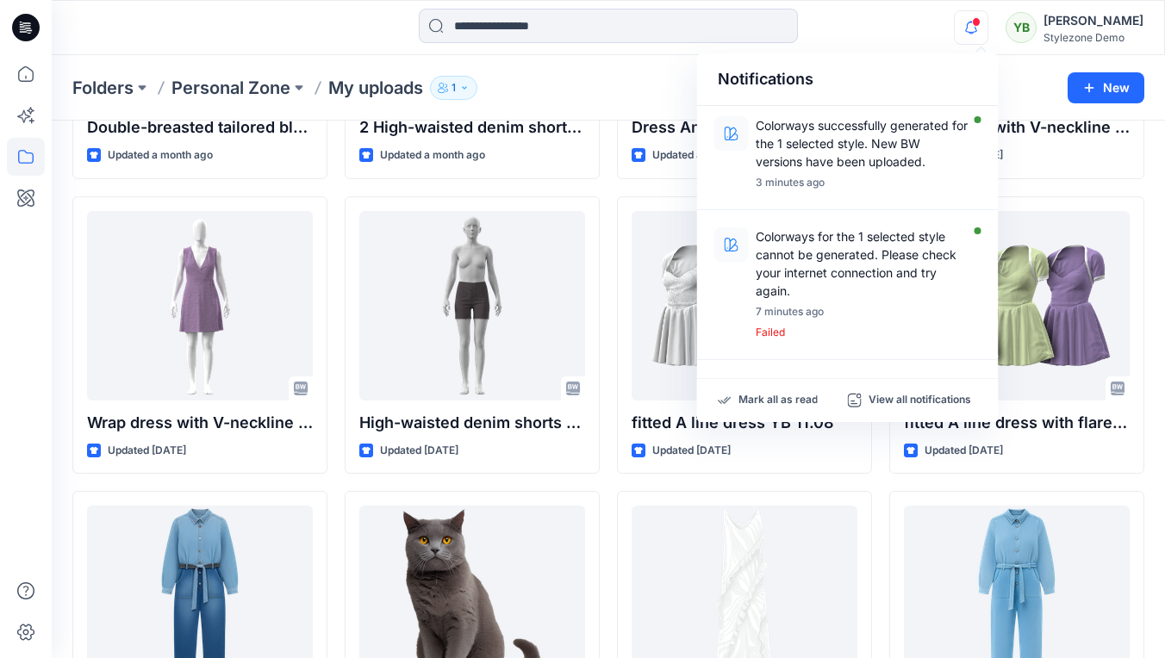
click at [877, 34] on div at bounding box center [608, 28] width 557 height 38
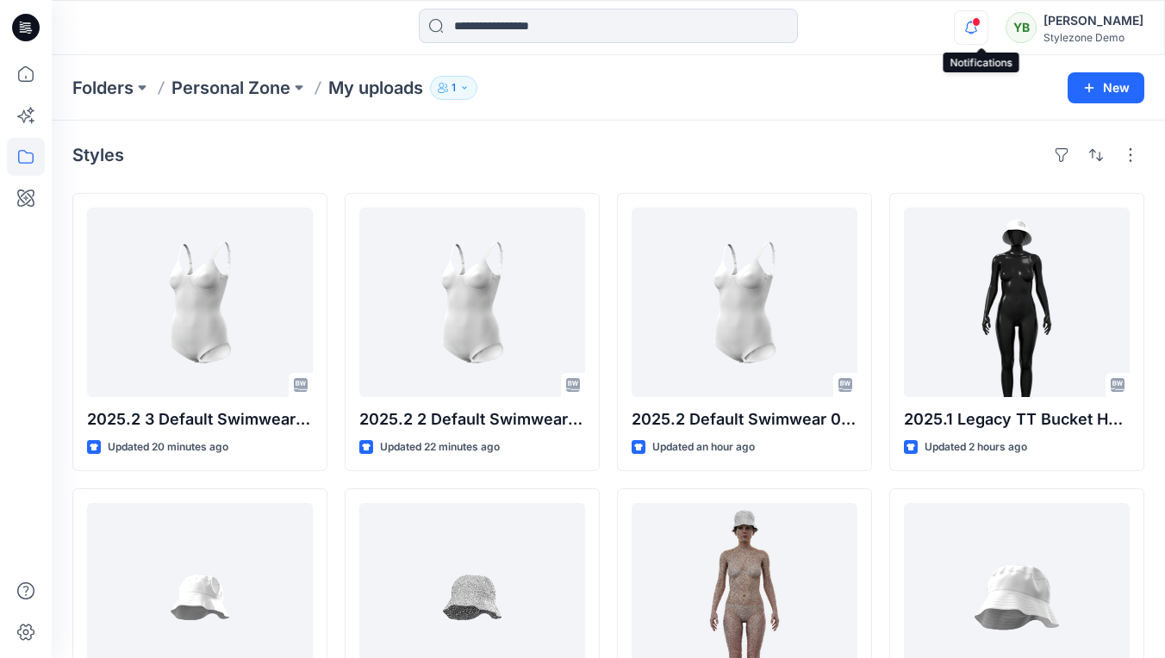
click at [982, 31] on icon "button" at bounding box center [971, 27] width 33 height 34
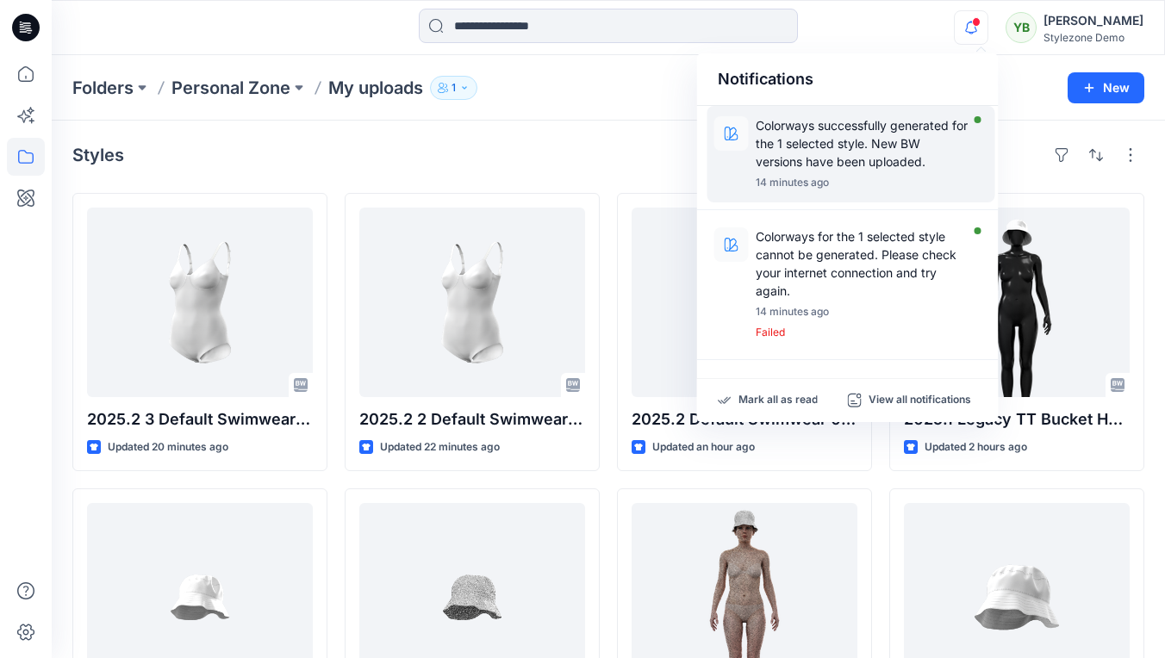
click at [847, 148] on p "Colorways successfully generated for the 1 selected style. New BW versions have…" at bounding box center [862, 143] width 213 height 54
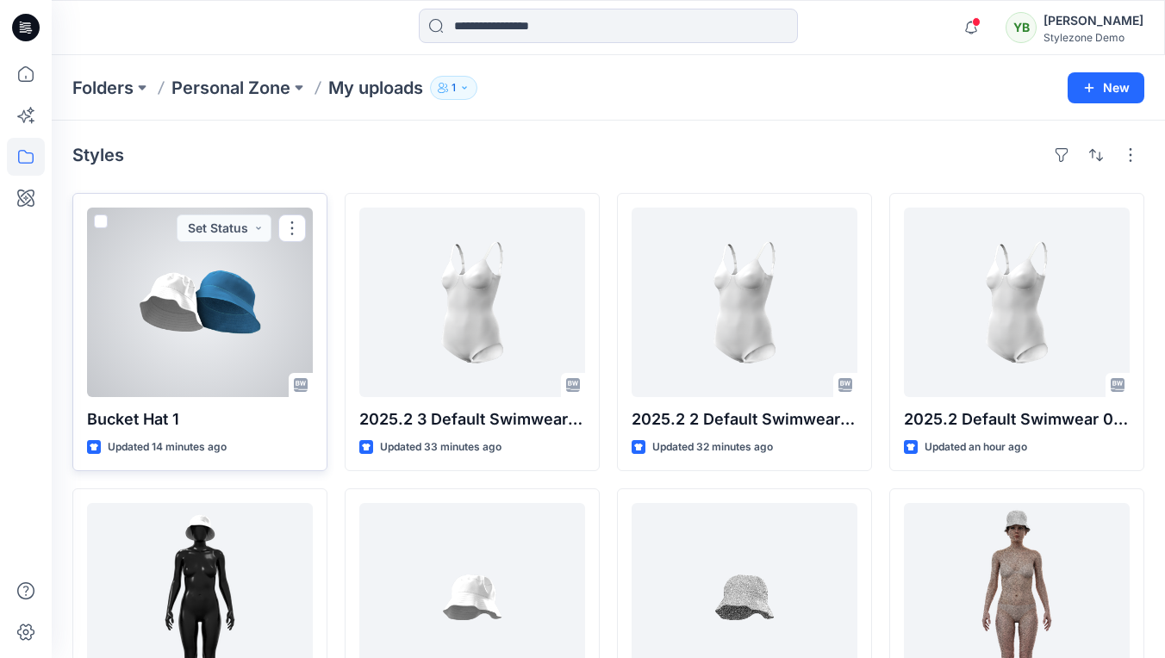
click at [101, 221] on span at bounding box center [101, 222] width 14 height 14
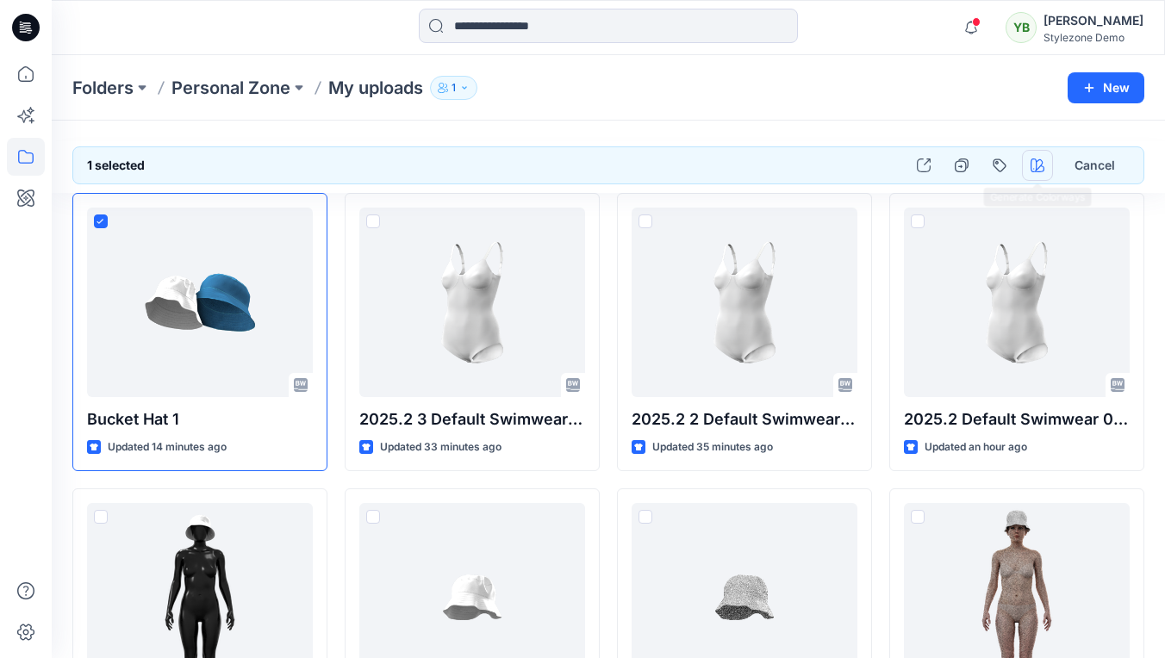
click at [988, 164] on icon "button" at bounding box center [1037, 166] width 14 height 14
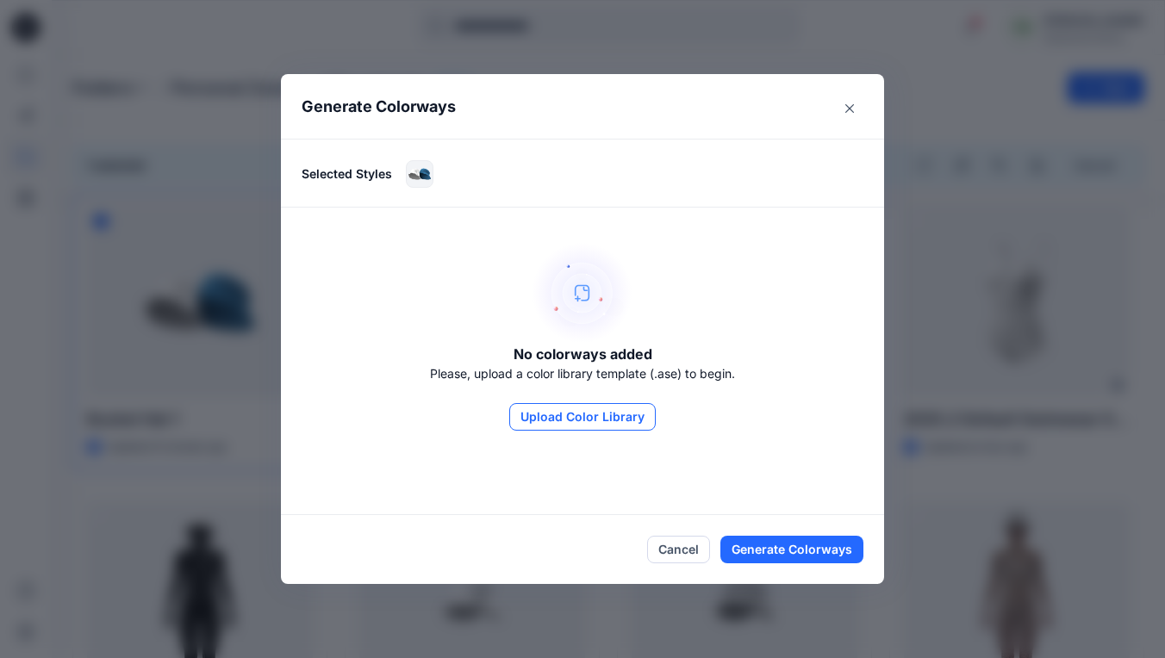
click at [597, 421] on button "Upload Color Library" at bounding box center [582, 417] width 146 height 28
